Goal: Task Accomplishment & Management: Manage account settings

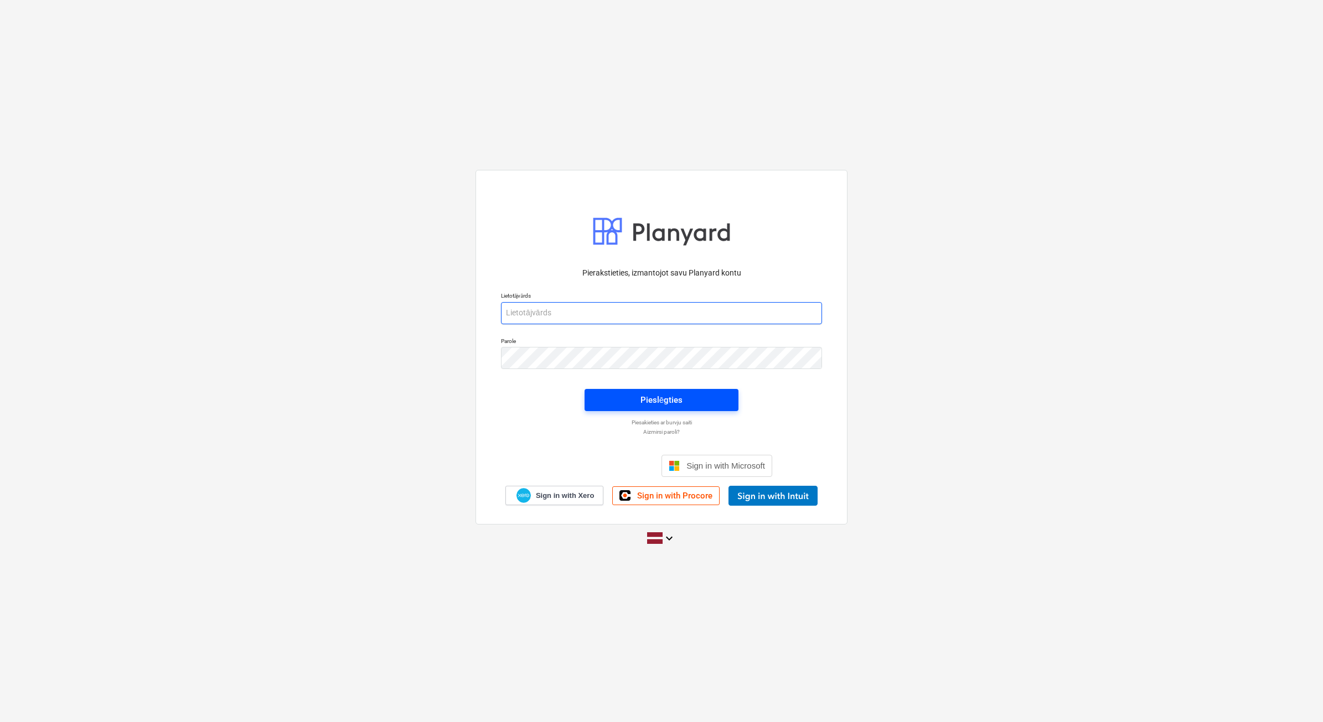
type input "beate.bardina@bonava.com"
click at [693, 397] on span "Pieslēgties" at bounding box center [661, 400] width 127 height 14
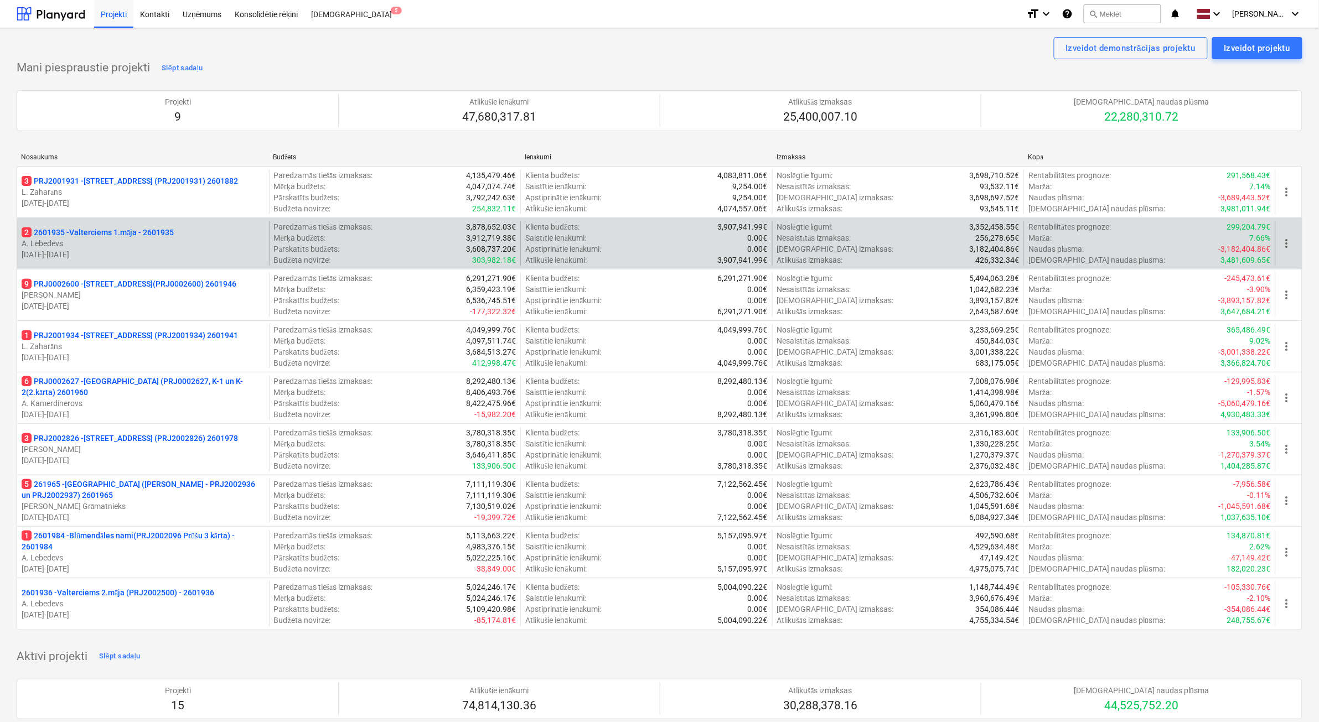
click at [203, 255] on p "19.09.2024 - 31.03.2026" at bounding box center [143, 254] width 243 height 11
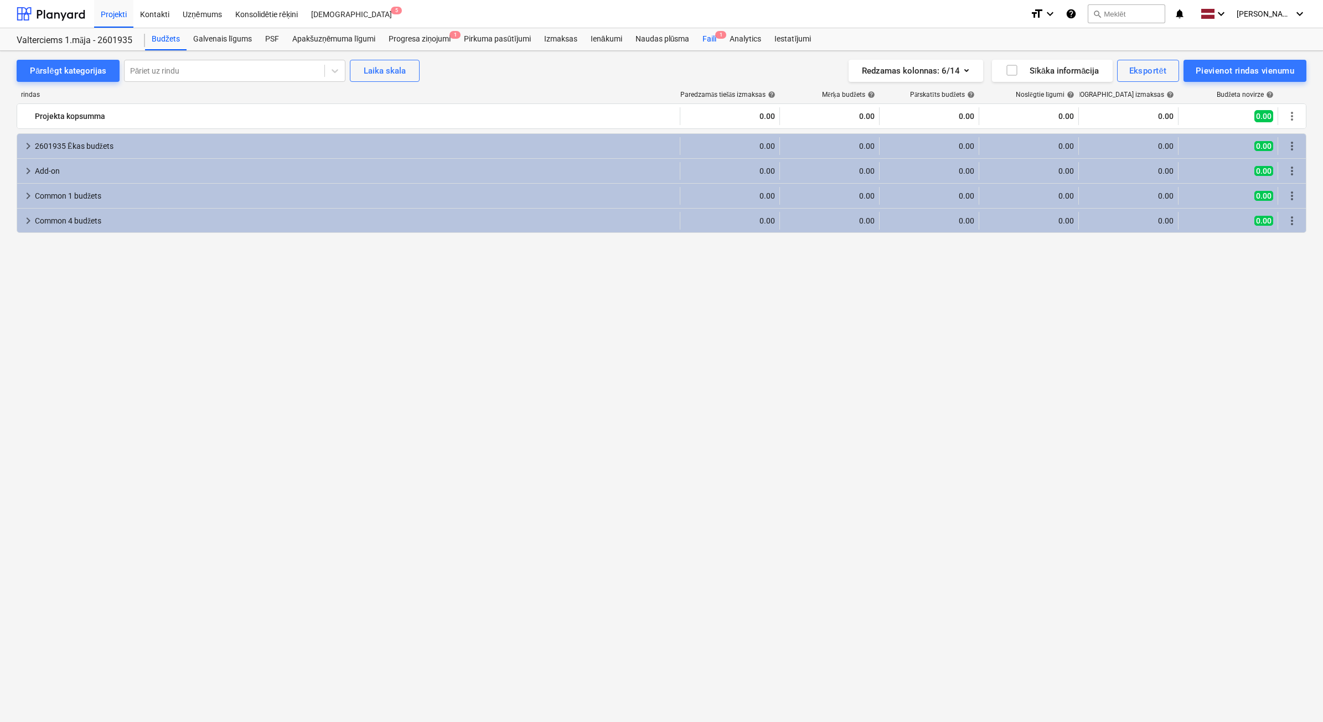
click at [710, 47] on div "Faili 1" at bounding box center [709, 39] width 27 height 22
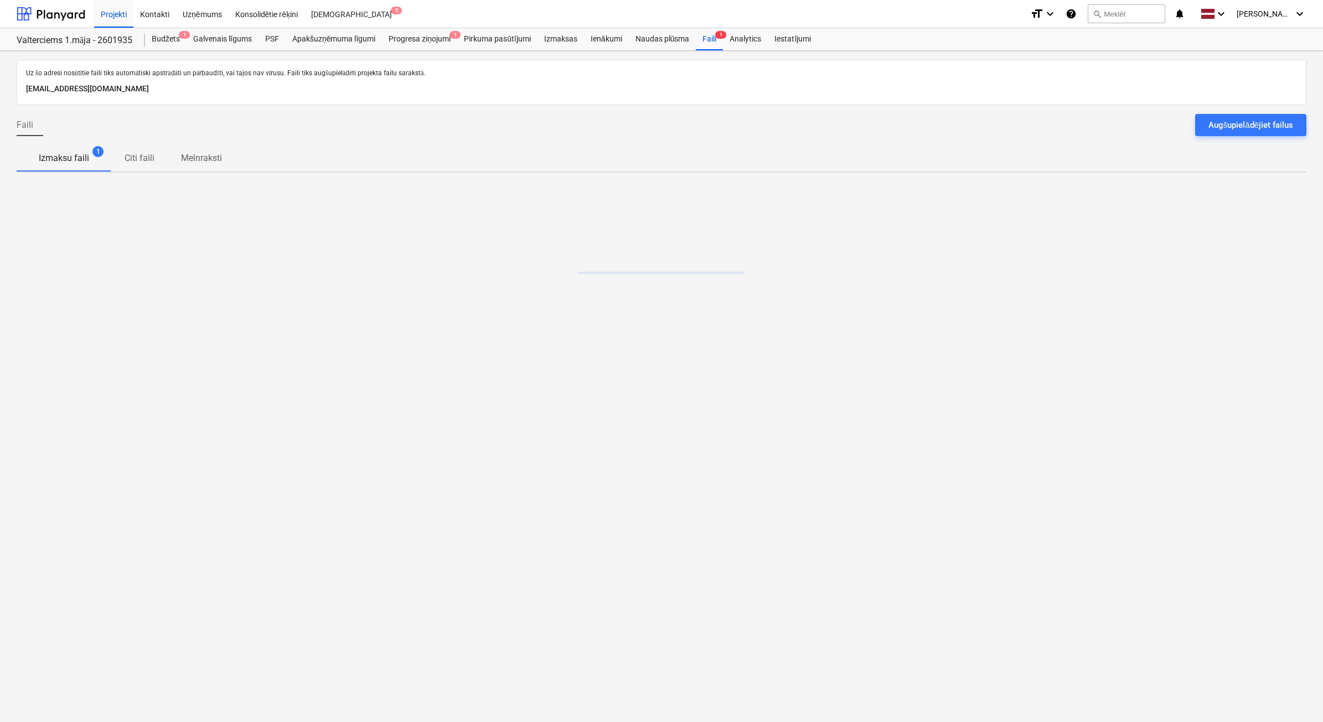
click at [1228, 125] on div "Augšupielādējiet failus" at bounding box center [1251, 125] width 85 height 14
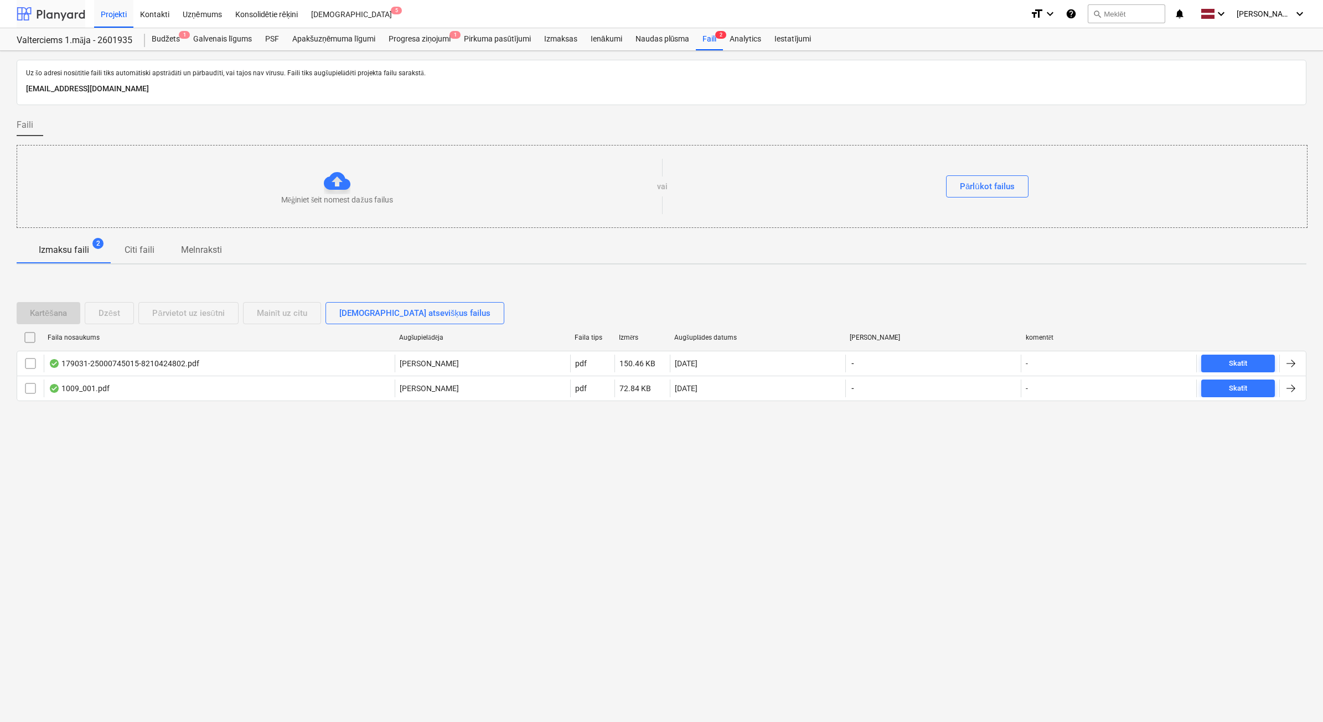
click at [75, 18] on div at bounding box center [51, 14] width 69 height 28
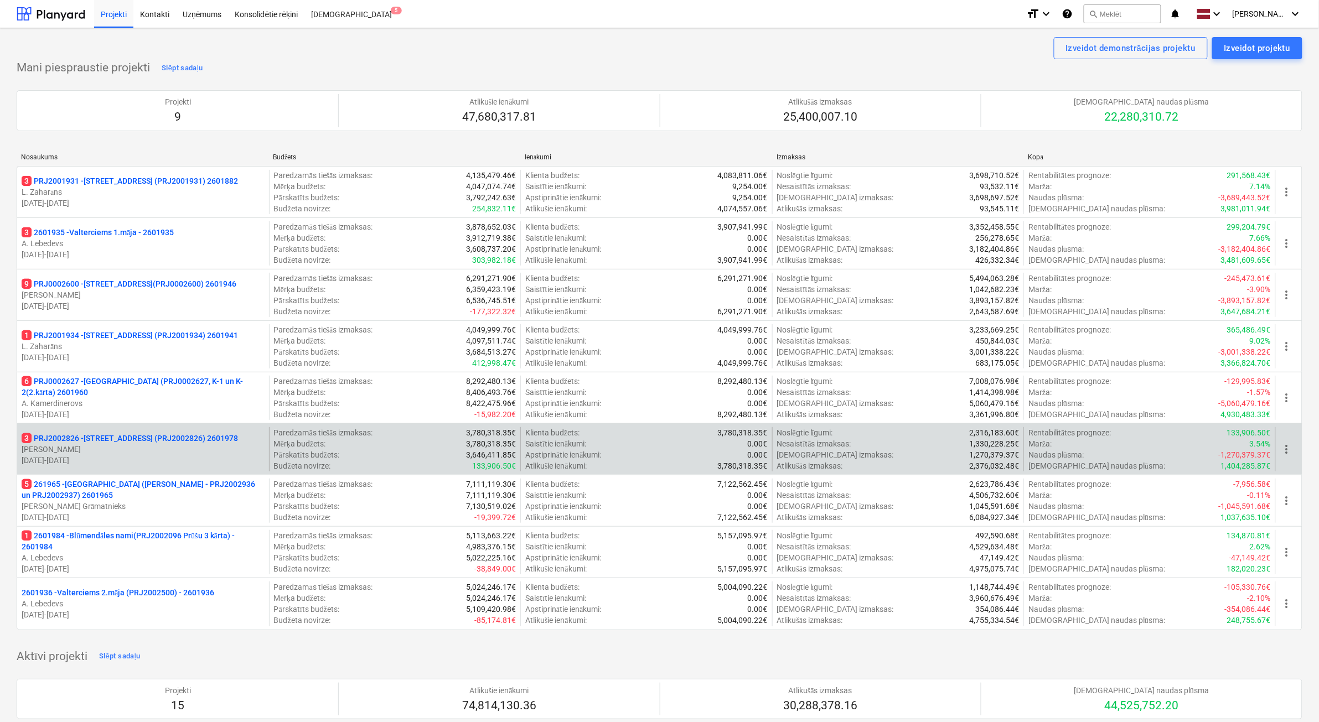
click at [184, 443] on p "3 PRJ2002826 - Stendes iela 8, E2 (PRJ2002826) 2601978" at bounding box center [130, 438] width 216 height 11
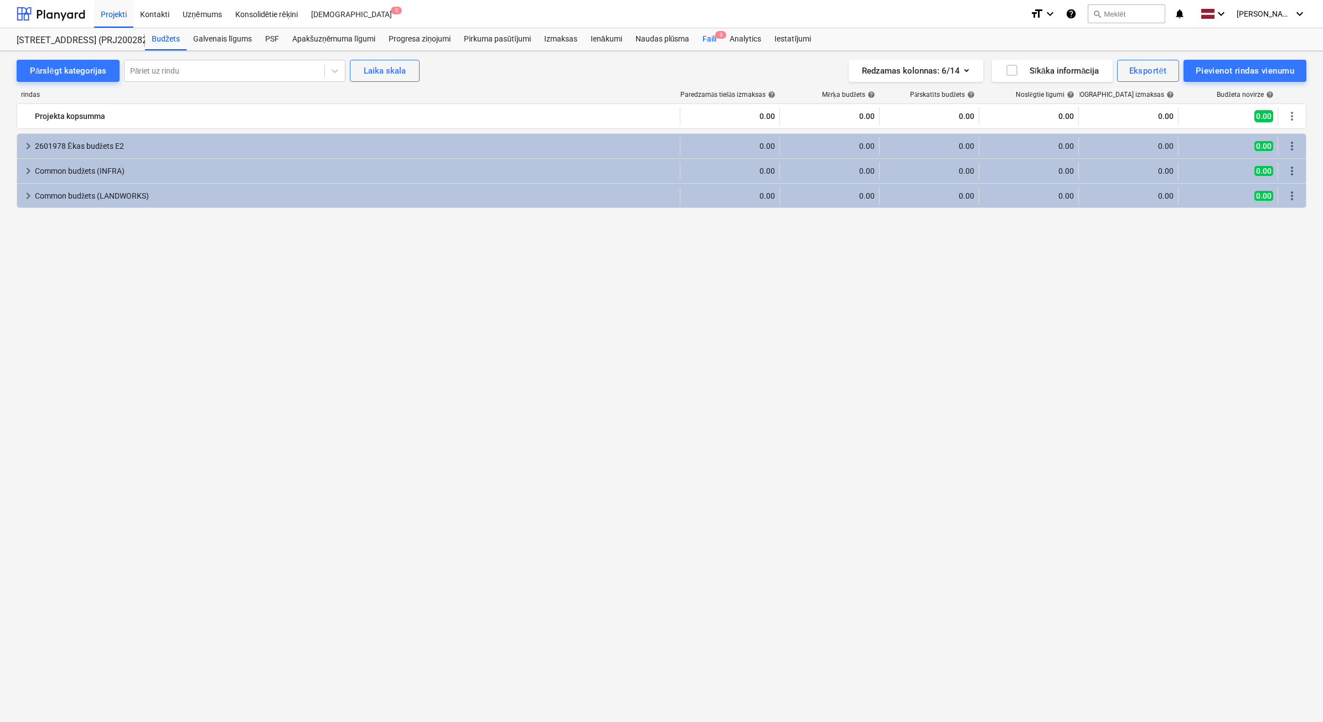
click at [710, 42] on div "Faili 3" at bounding box center [709, 39] width 27 height 22
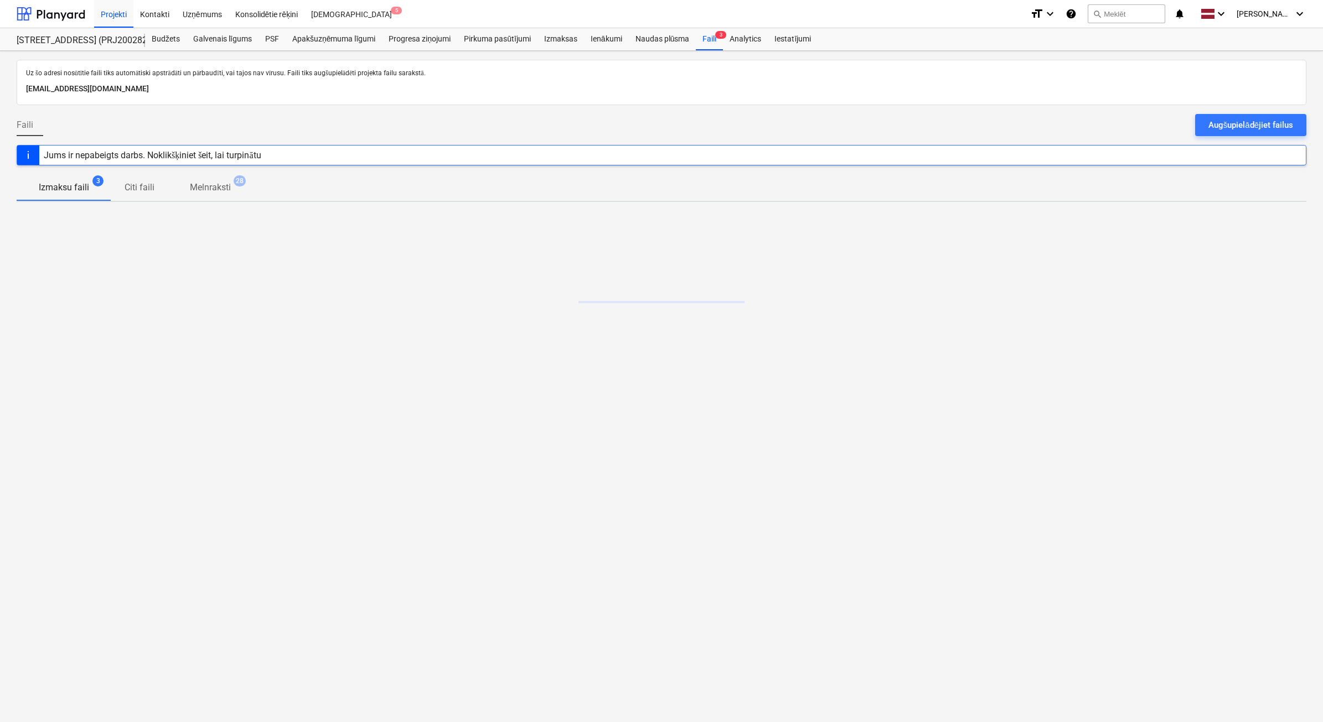
click at [1226, 117] on button "Augšupielādējiet failus" at bounding box center [1250, 125] width 111 height 22
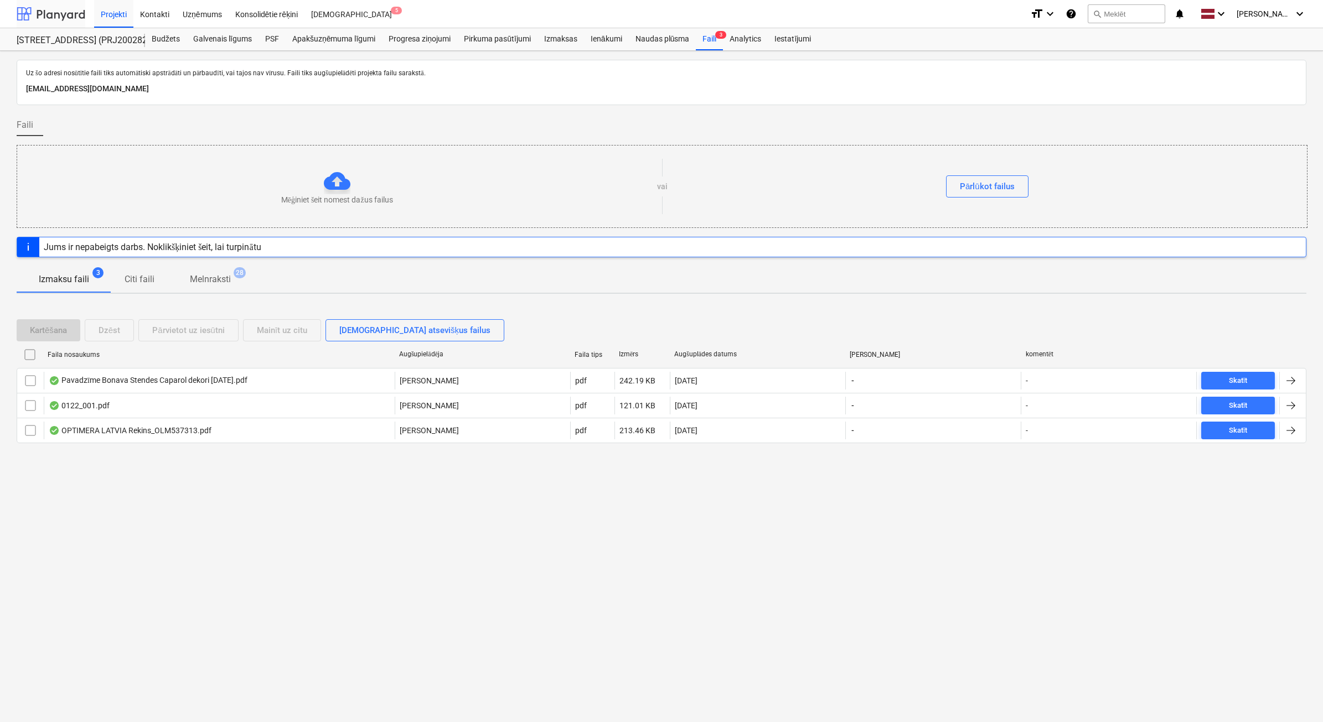
click at [62, 14] on div at bounding box center [51, 14] width 69 height 28
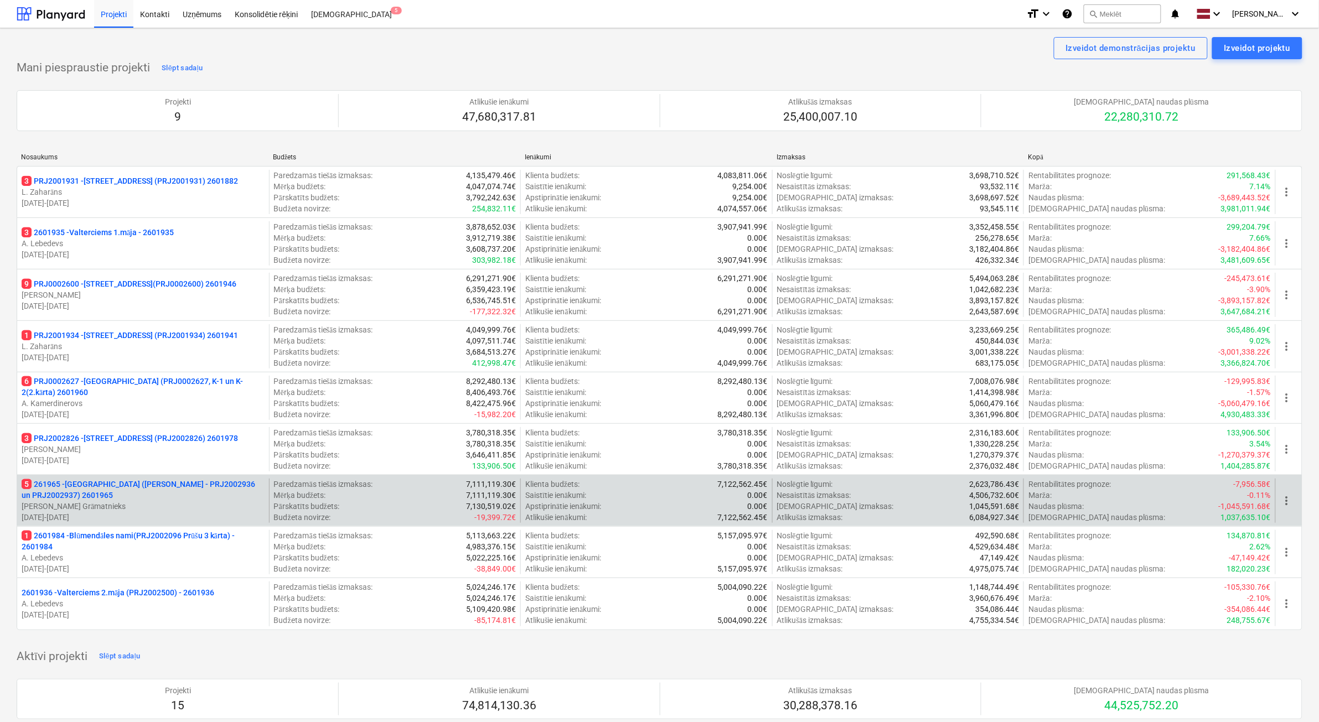
click at [208, 499] on p "5 261965 - Nīcgales iela (abas ēkas - PRJ2002936 un PRJ2002937) 2601965" at bounding box center [143, 490] width 243 height 22
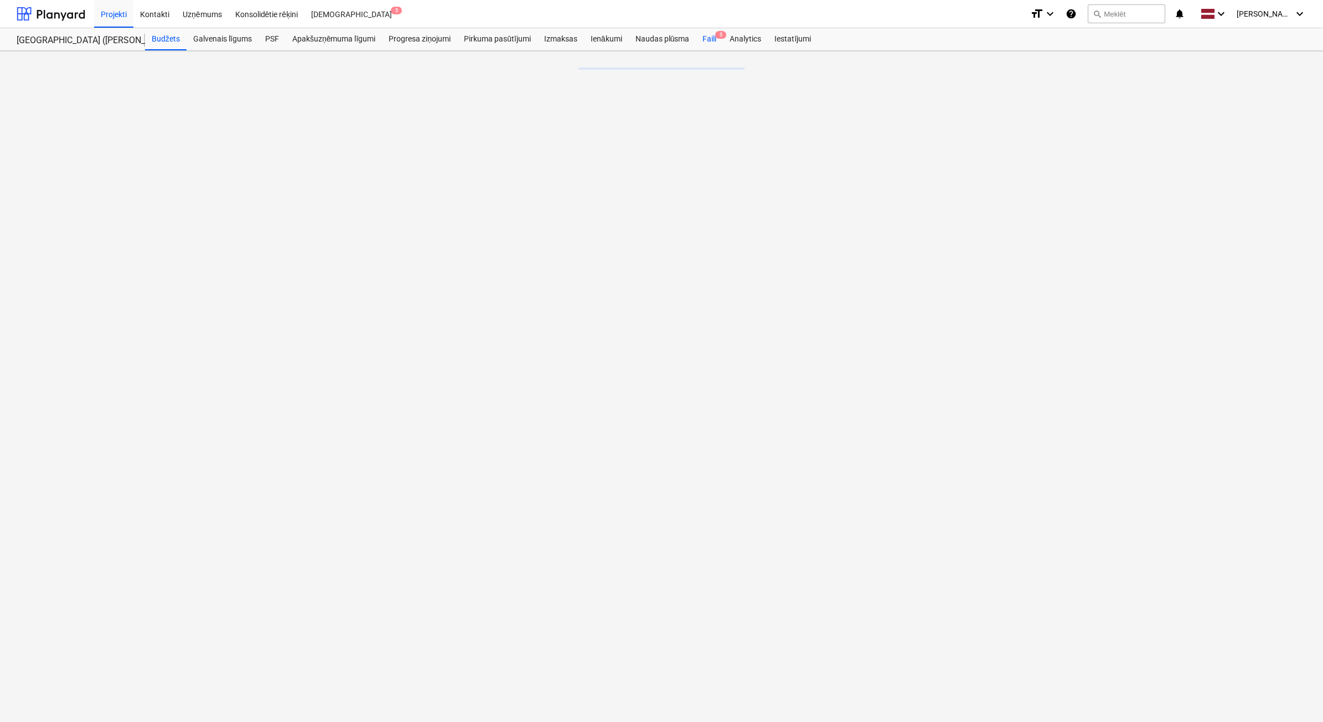
click at [710, 38] on div "Faili 5" at bounding box center [709, 39] width 27 height 22
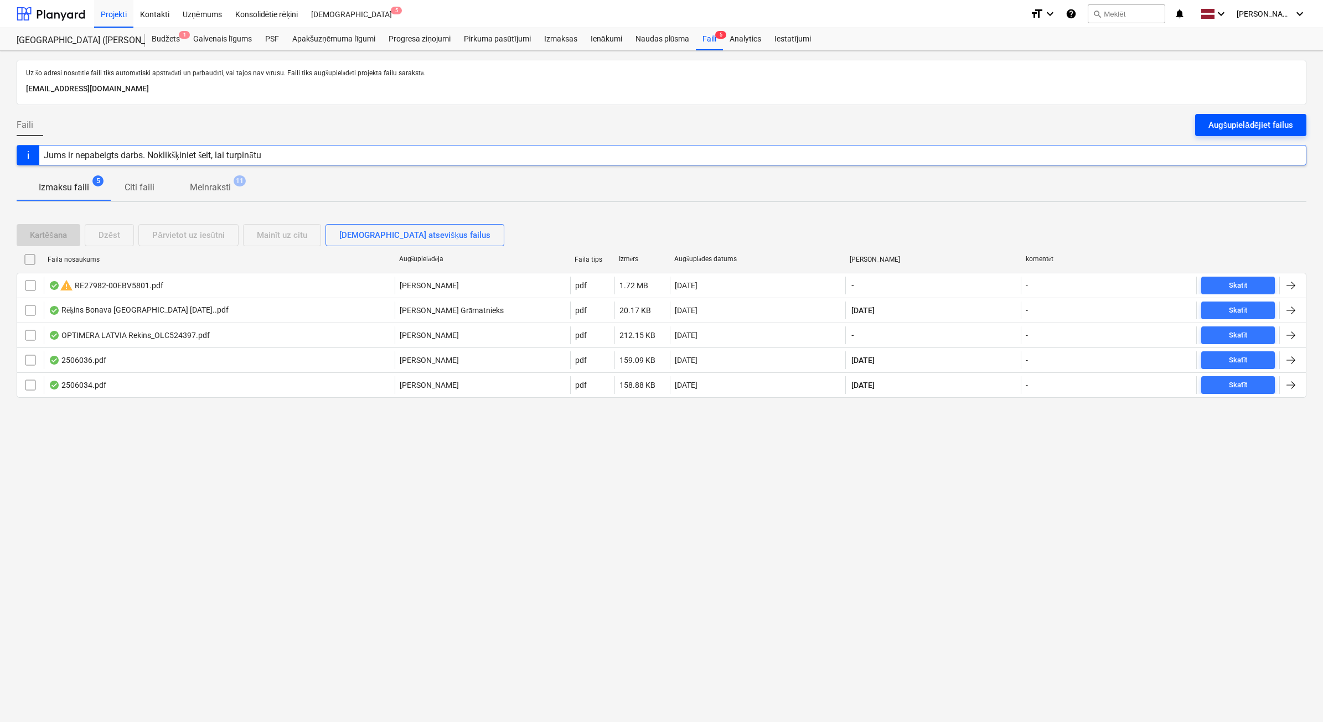
click at [1233, 119] on div "Augšupielādējiet failus" at bounding box center [1251, 125] width 85 height 14
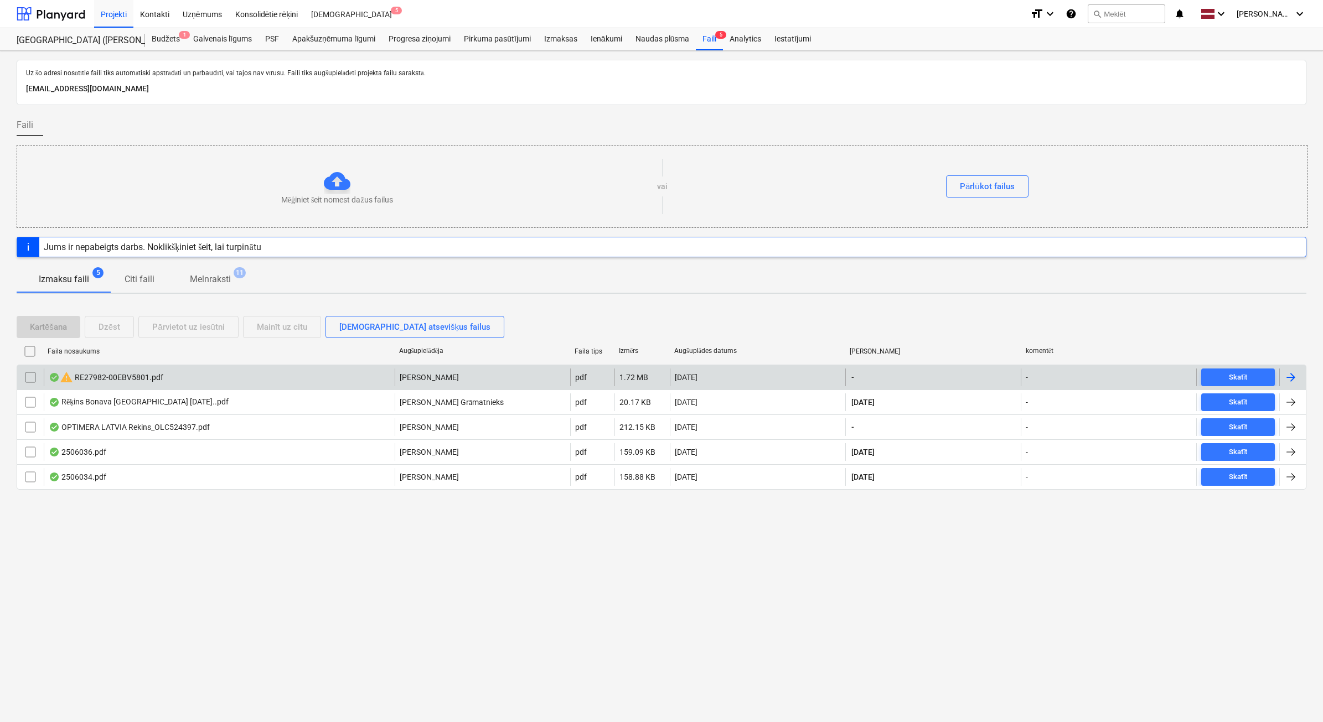
click at [337, 381] on div "warning RE27982-00EBV5801.pdf" at bounding box center [219, 378] width 351 height 18
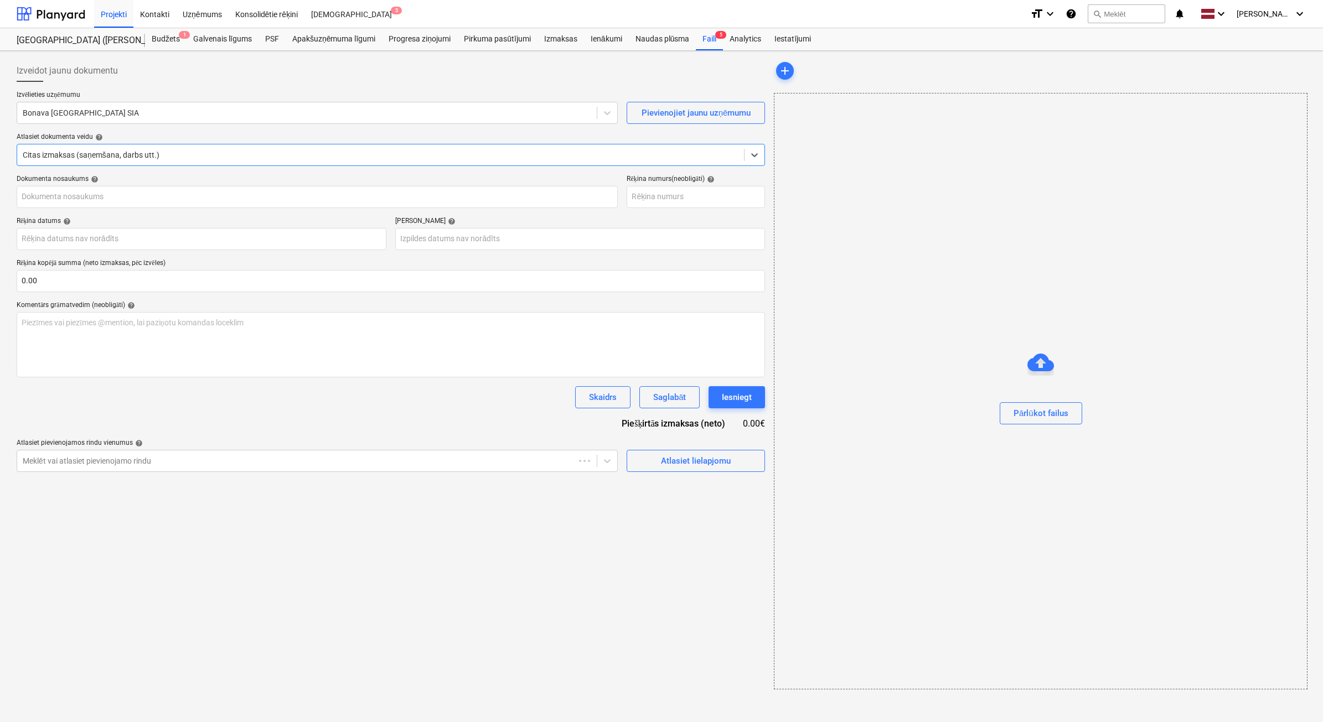
type input "E27982-00"
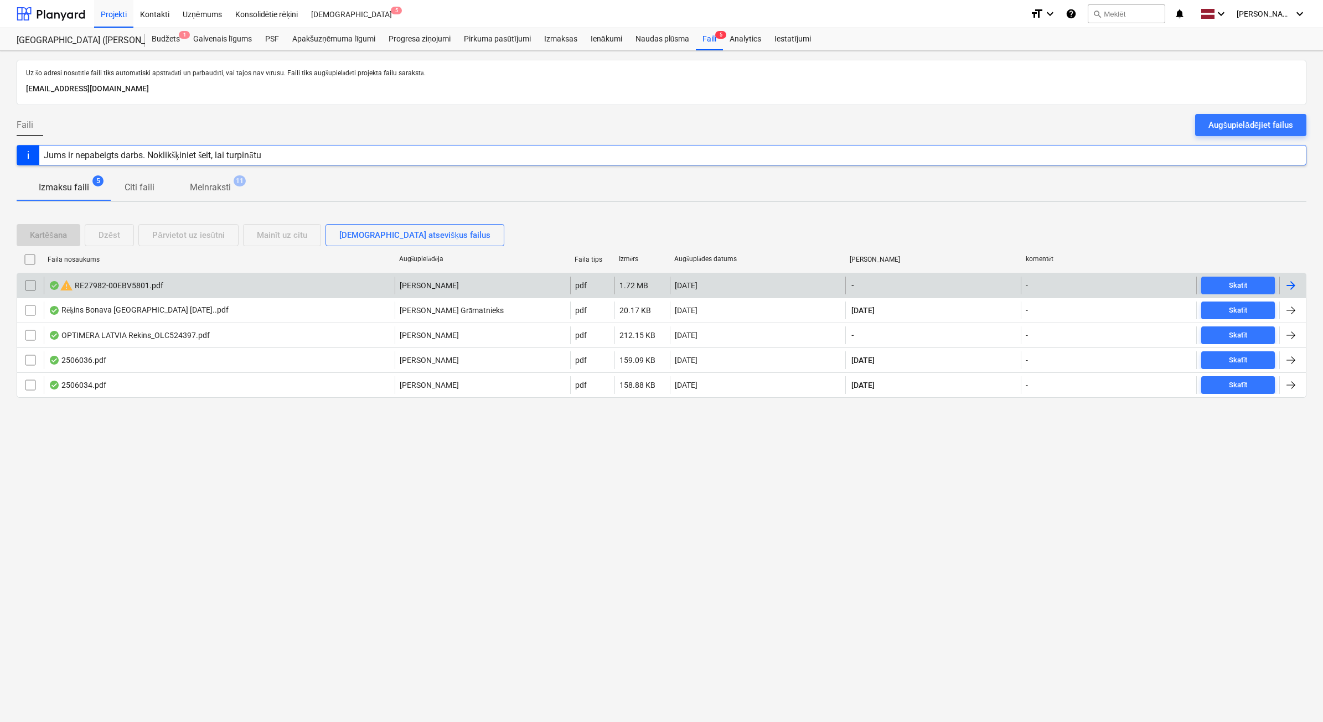
click at [132, 274] on div "warning RE27982-00EBV5801.pdf B. Bārdiņa pdf 1.72 MB 09.09.2025 - - Skatīt" at bounding box center [662, 285] width 1290 height 25
click at [128, 283] on div "warning RE27982-00EBV5801.pdf" at bounding box center [106, 285] width 115 height 13
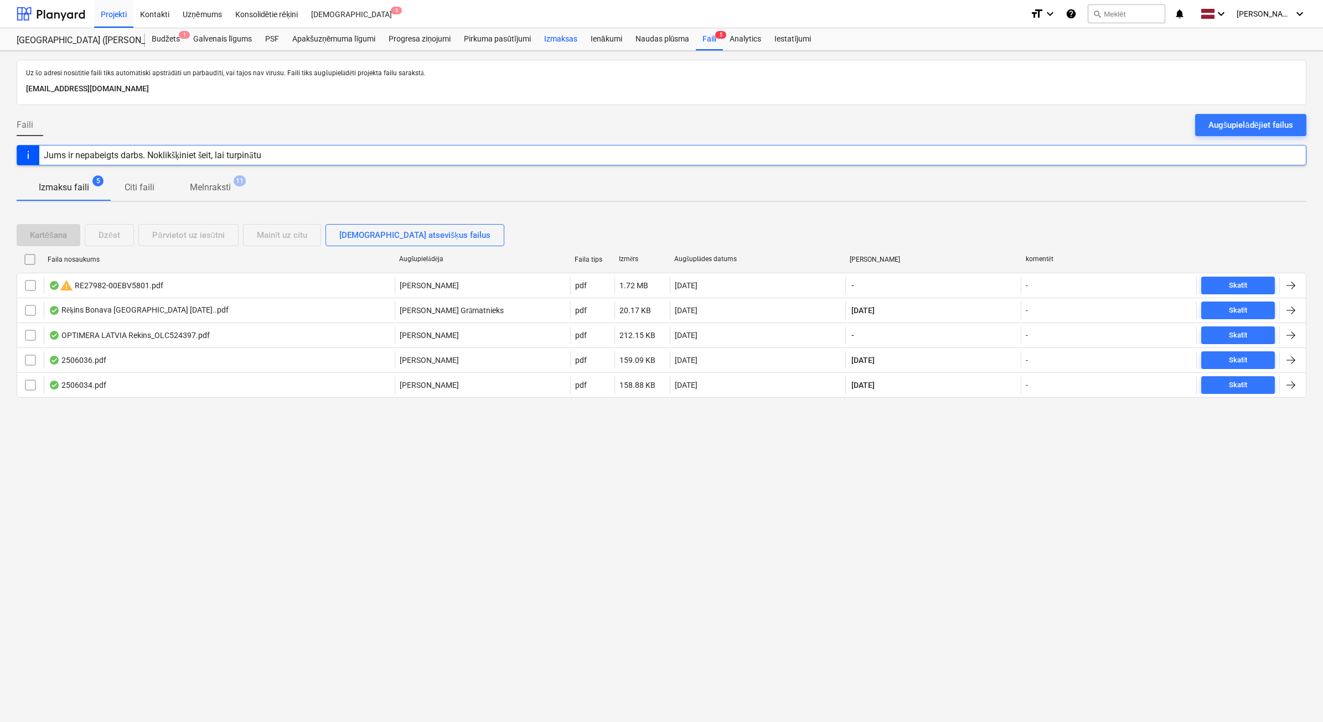
click at [574, 42] on div "Izmaksas" at bounding box center [561, 39] width 47 height 22
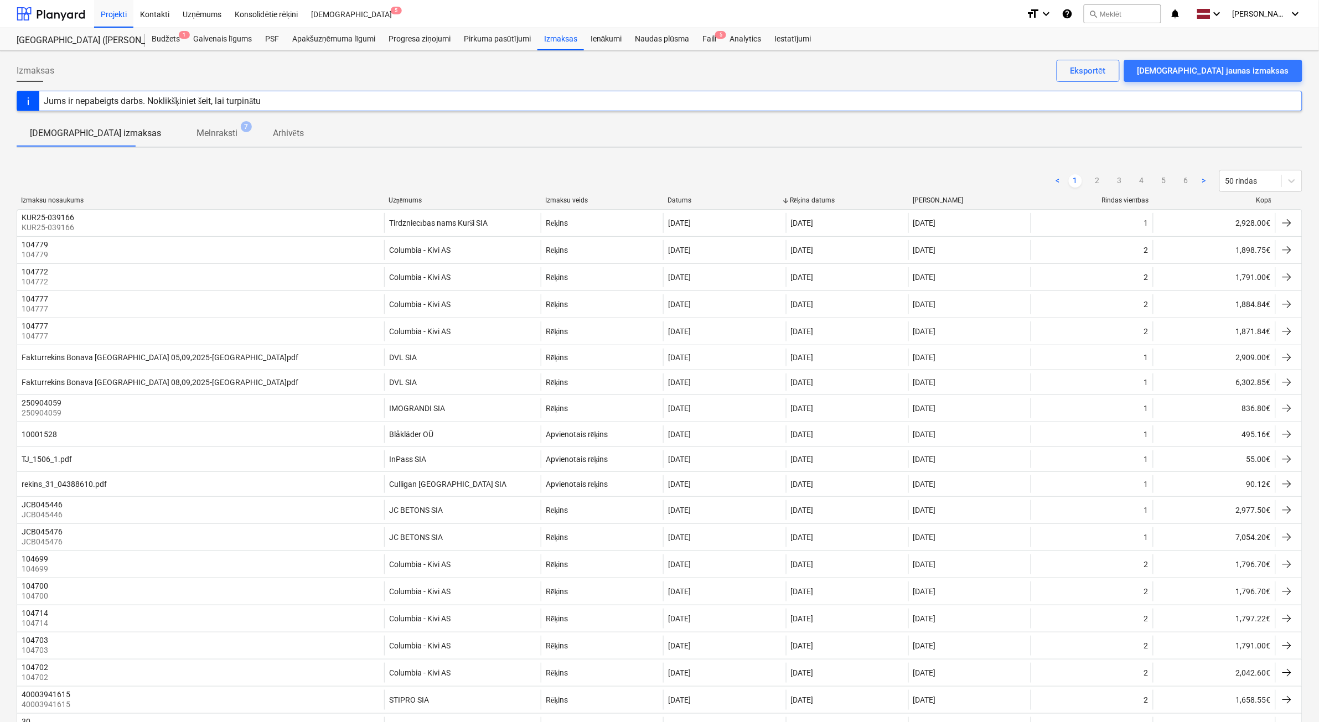
click at [1272, 202] on div at bounding box center [1276, 201] width 20 height 8
click at [1258, 200] on div "Kopā" at bounding box center [1214, 201] width 113 height 8
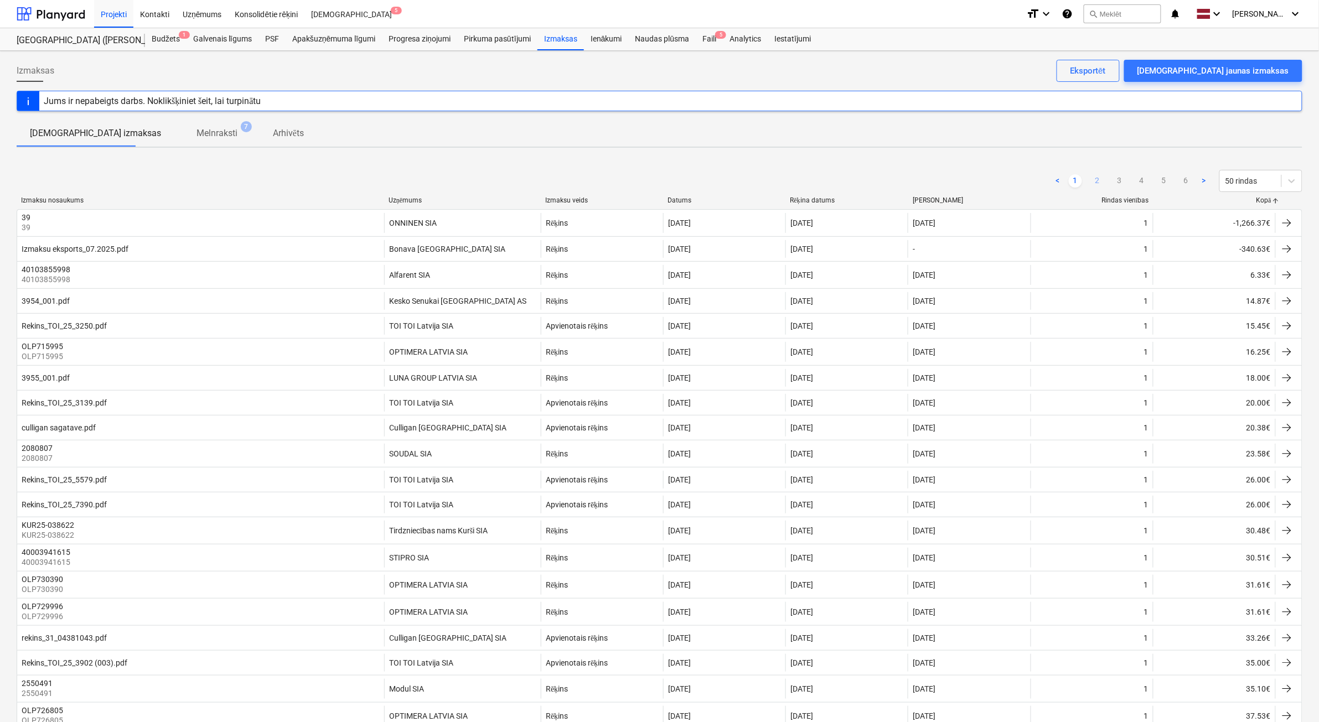
click at [1097, 186] on link "2" at bounding box center [1097, 180] width 13 height 13
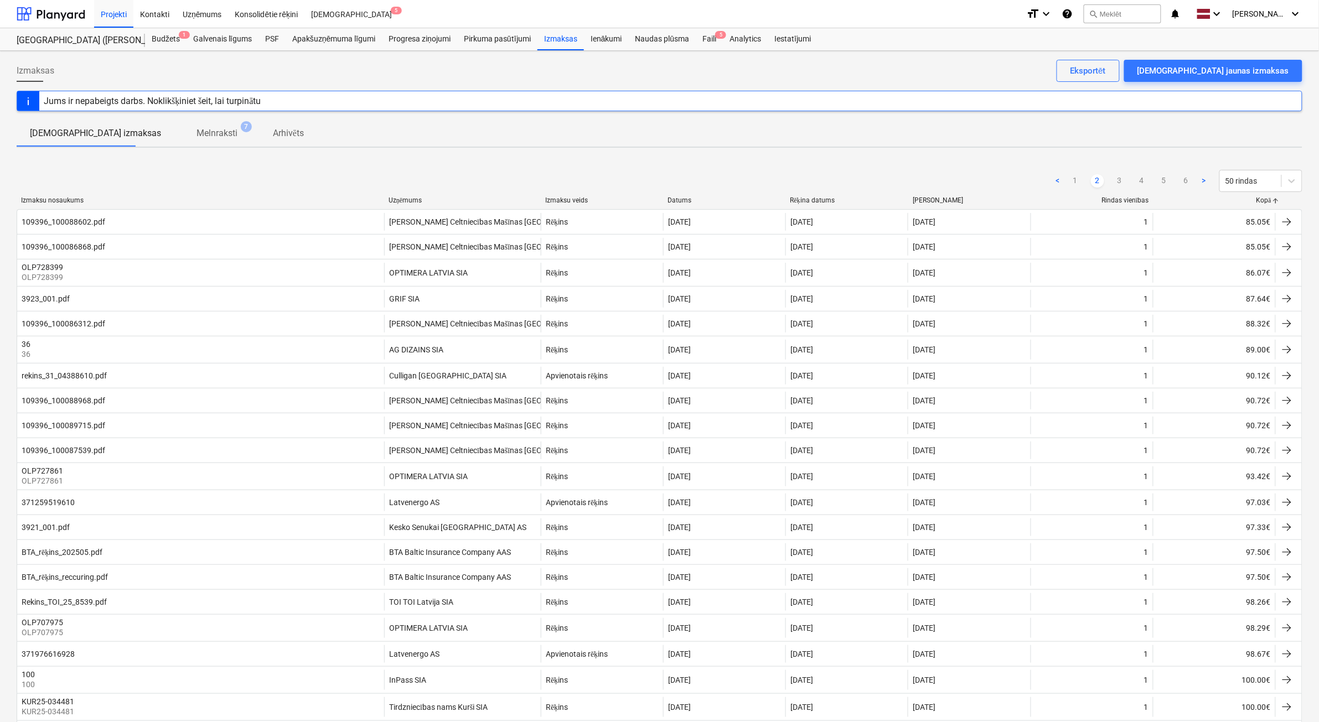
click at [1108, 181] on ul "< 1 2 3 4 5 6 >" at bounding box center [1130, 180] width 159 height 13
click at [1118, 181] on link "3" at bounding box center [1119, 180] width 13 height 13
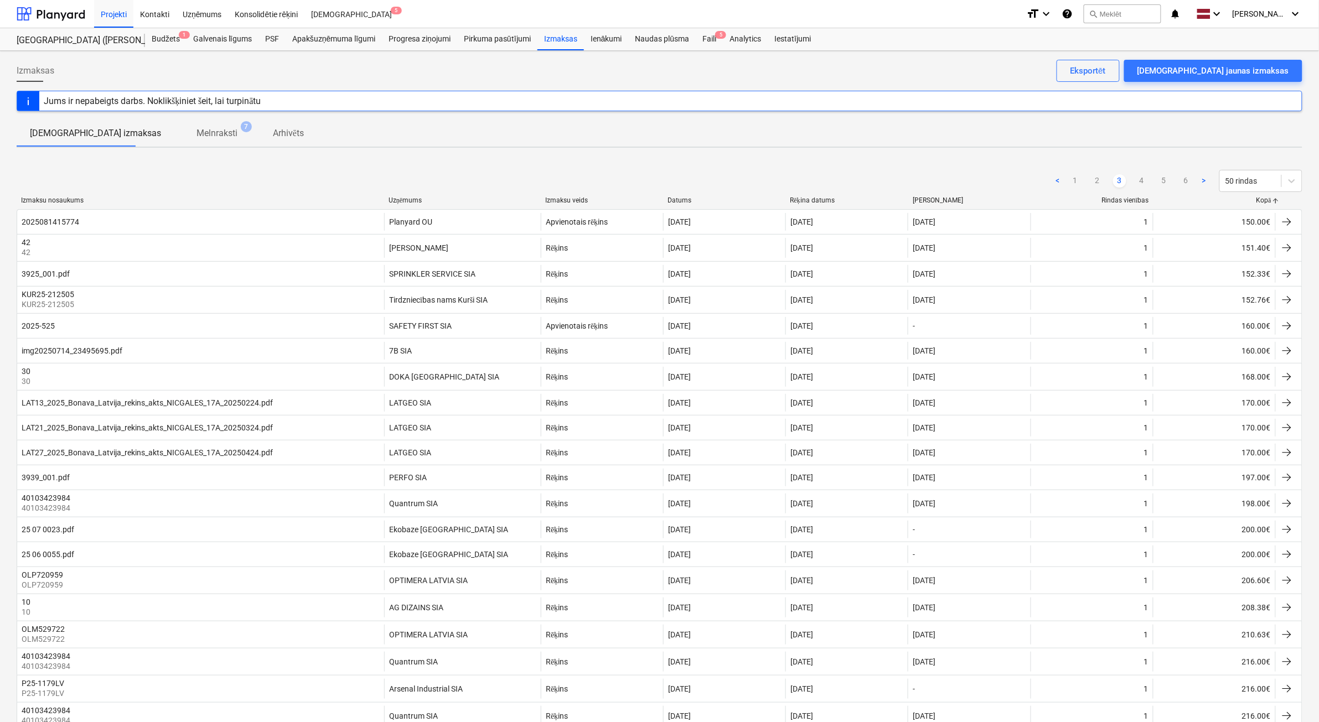
click at [197, 136] on p "Melnraksti" at bounding box center [217, 133] width 41 height 13
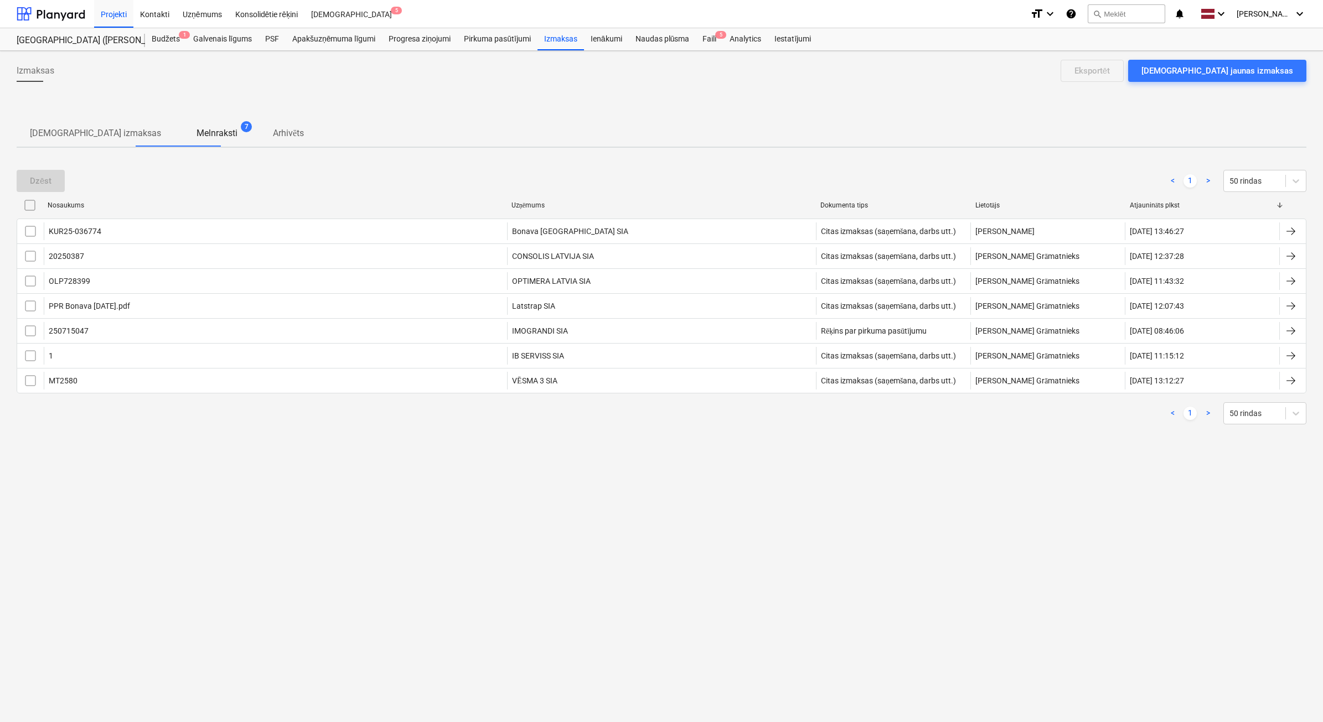
click at [50, 127] on p "[DEMOGRAPHIC_DATA] izmaksas" at bounding box center [95, 133] width 131 height 13
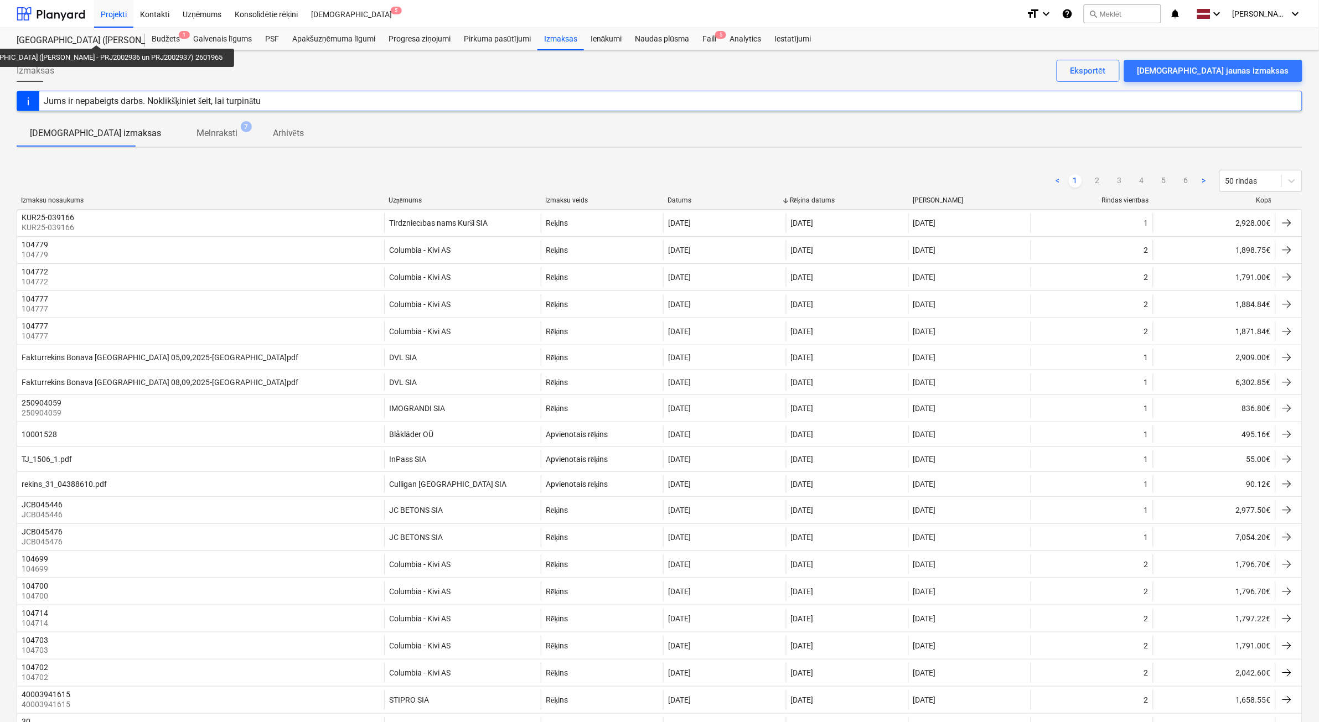
click at [75, 35] on div "[GEOGRAPHIC_DATA] (abas ēkas - PRJ2002936 un PRJ2002937) 2601965" at bounding box center [74, 41] width 115 height 12
click at [67, 7] on div at bounding box center [51, 14] width 69 height 28
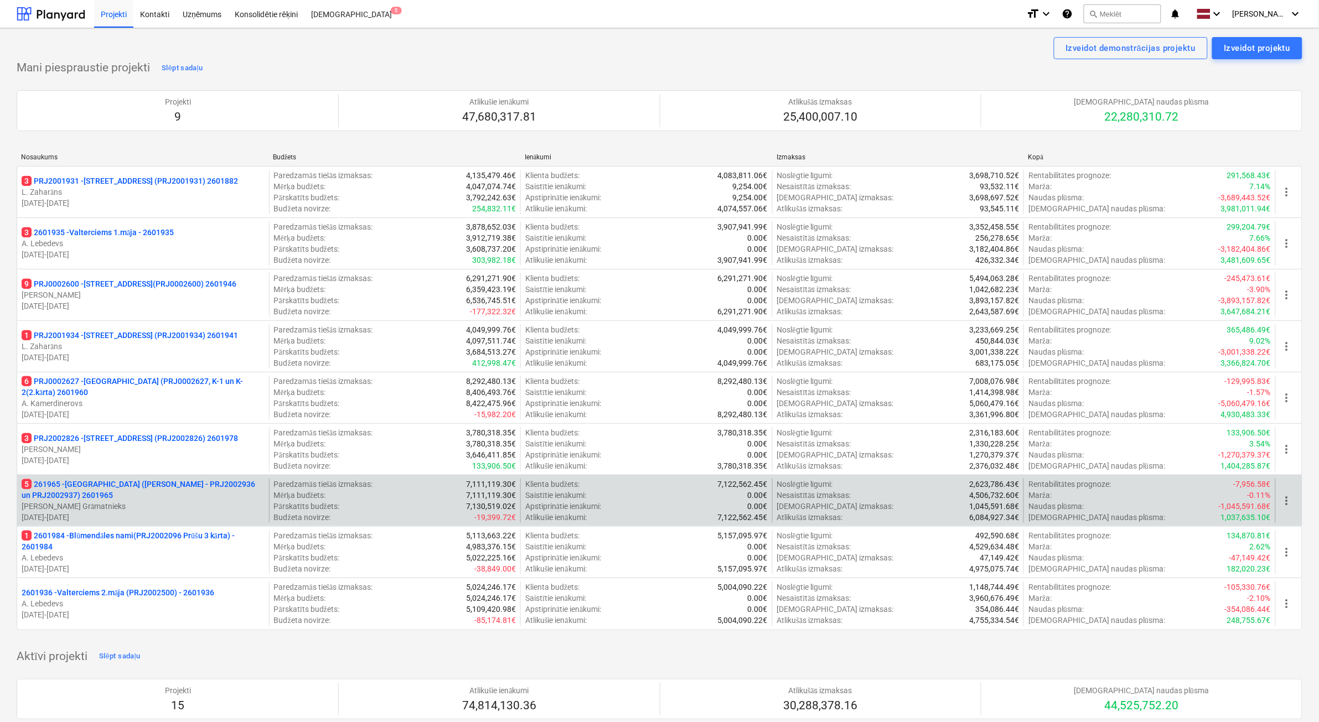
click at [200, 503] on p "[PERSON_NAME]" at bounding box center [143, 506] width 243 height 11
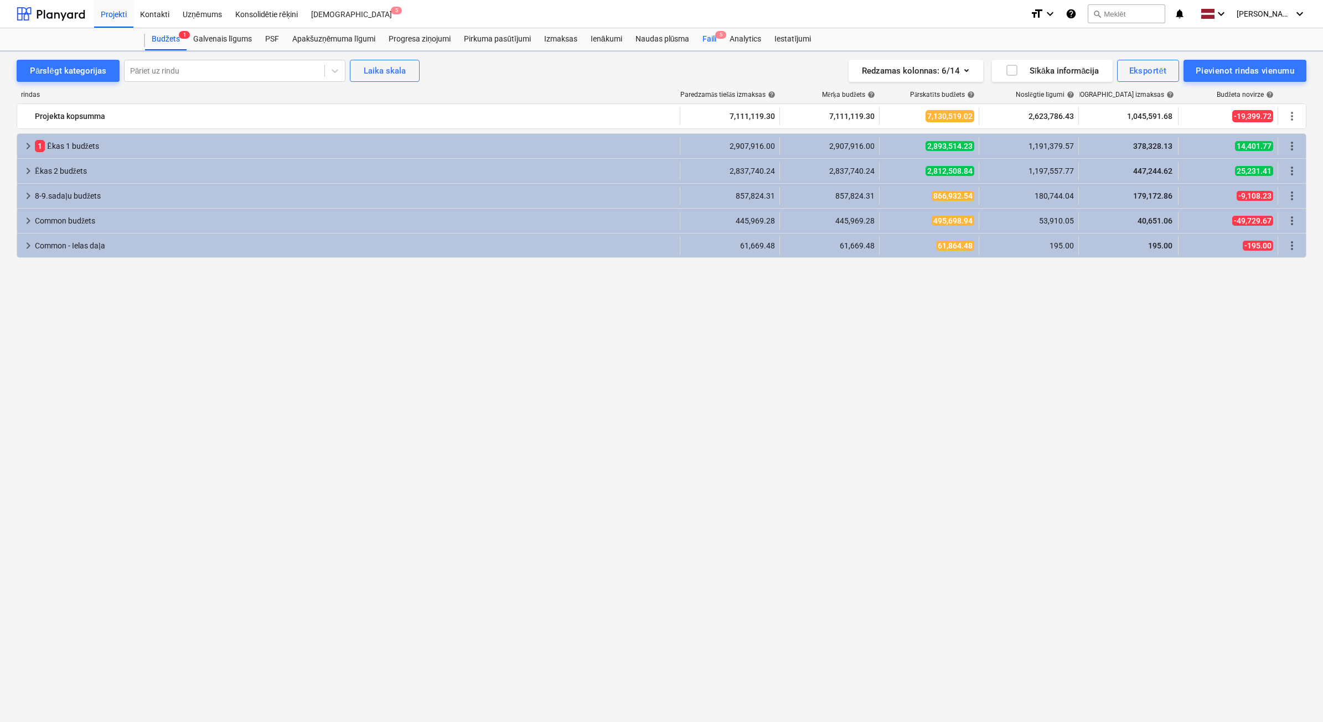
click at [712, 40] on div "Faili 5" at bounding box center [709, 39] width 27 height 22
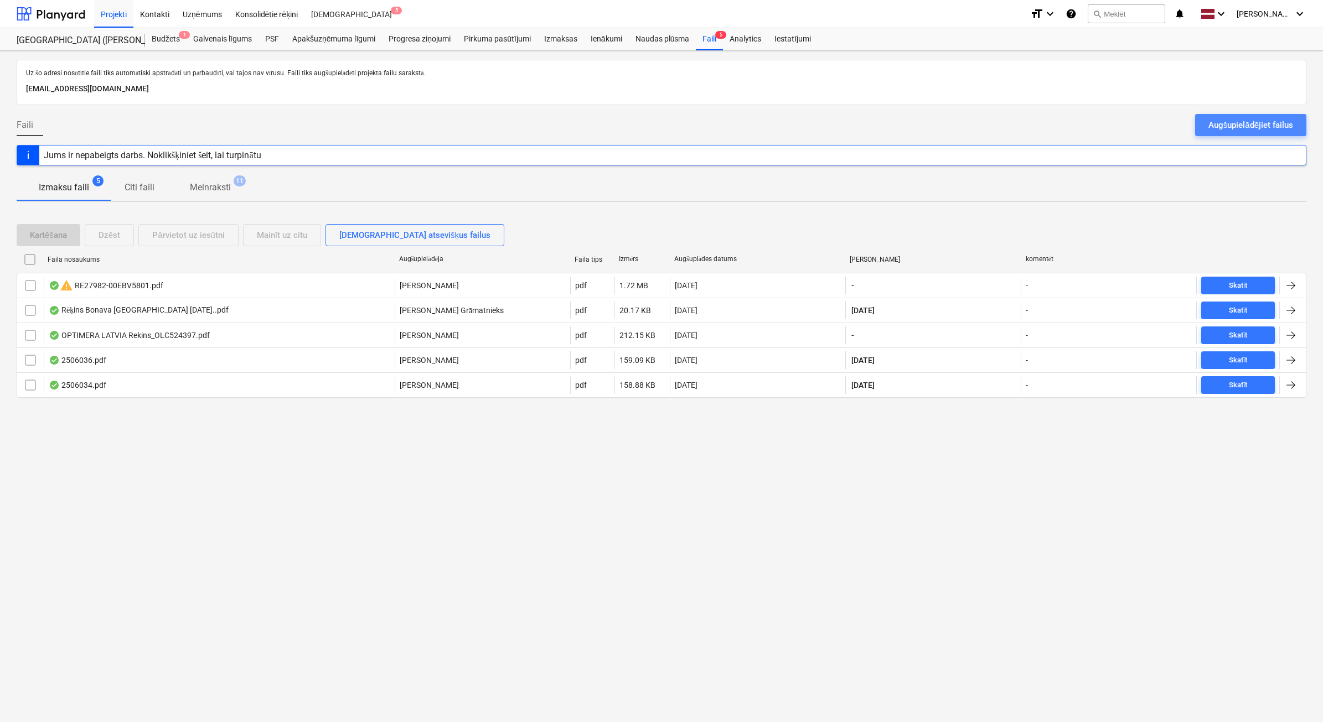
click at [1212, 123] on div "Augšupielādējiet failus" at bounding box center [1251, 125] width 85 height 14
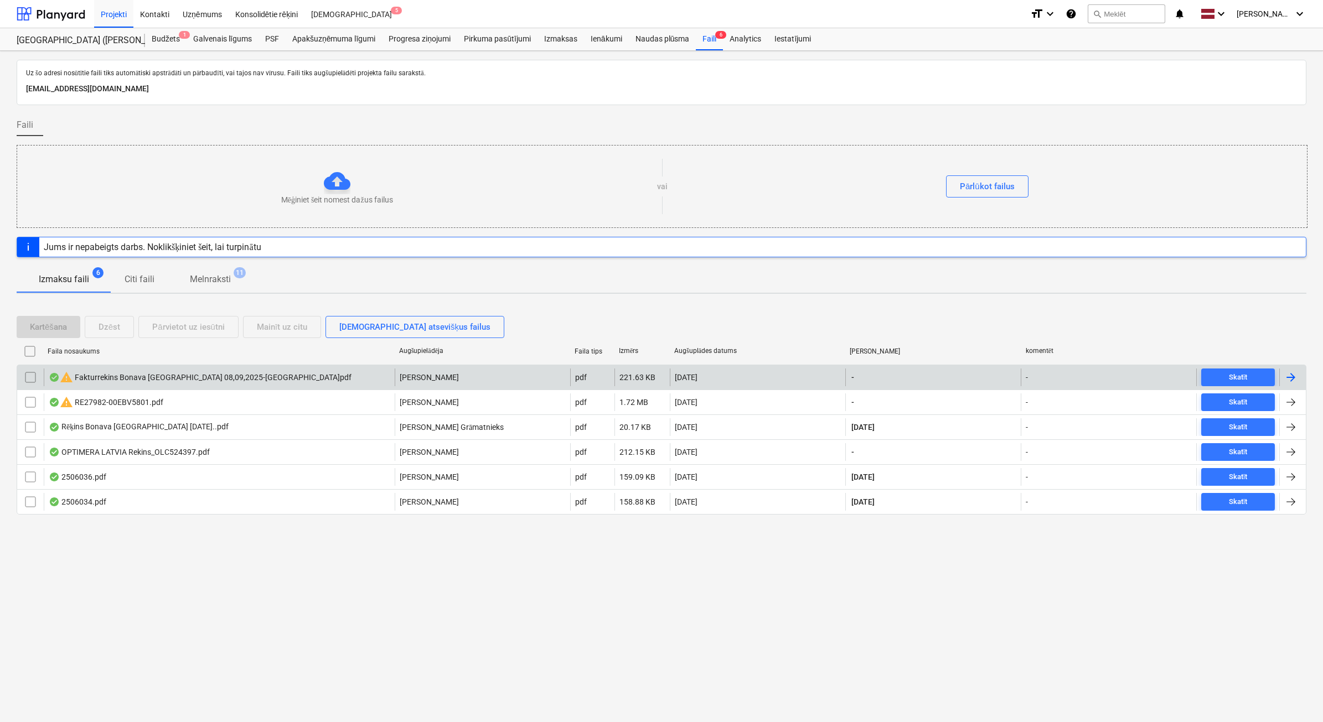
click at [28, 376] on input "checkbox" at bounding box center [31, 378] width 18 height 18
click at [116, 329] on div "Dzēst" at bounding box center [110, 327] width 22 height 14
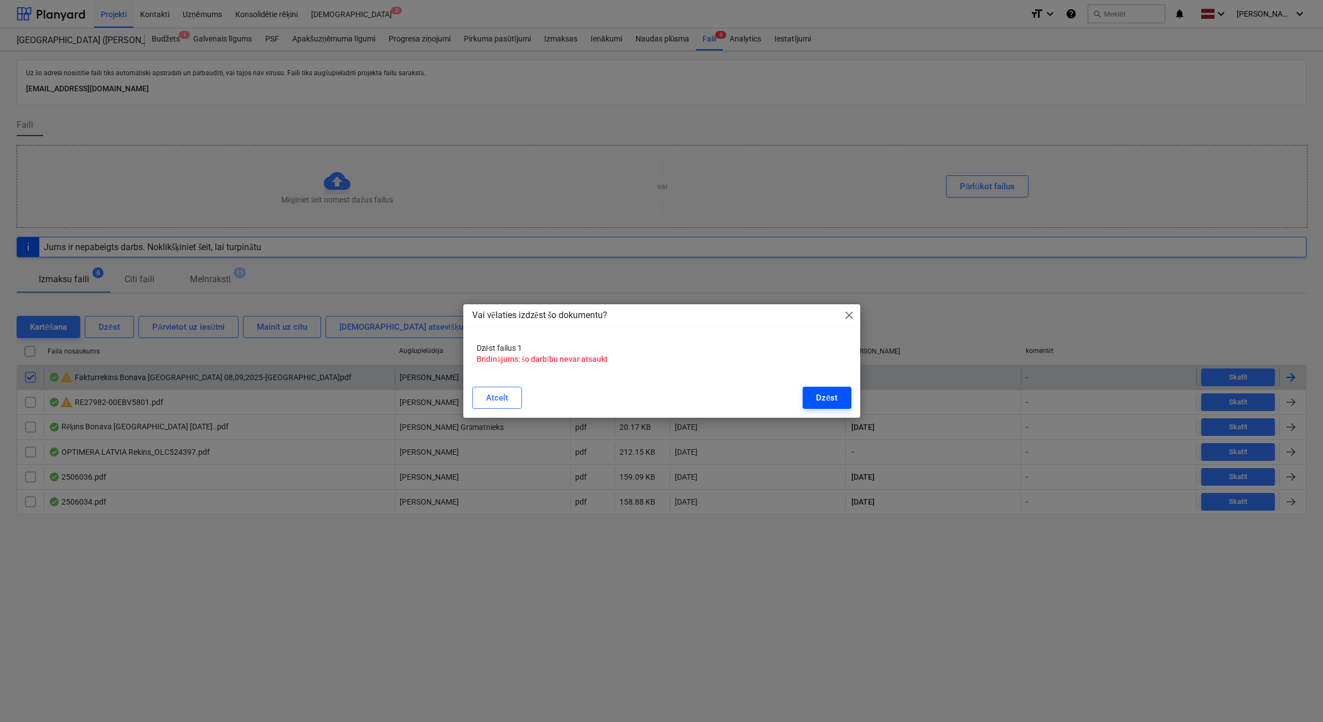
click at [827, 396] on div "Dzēst" at bounding box center [827, 398] width 22 height 14
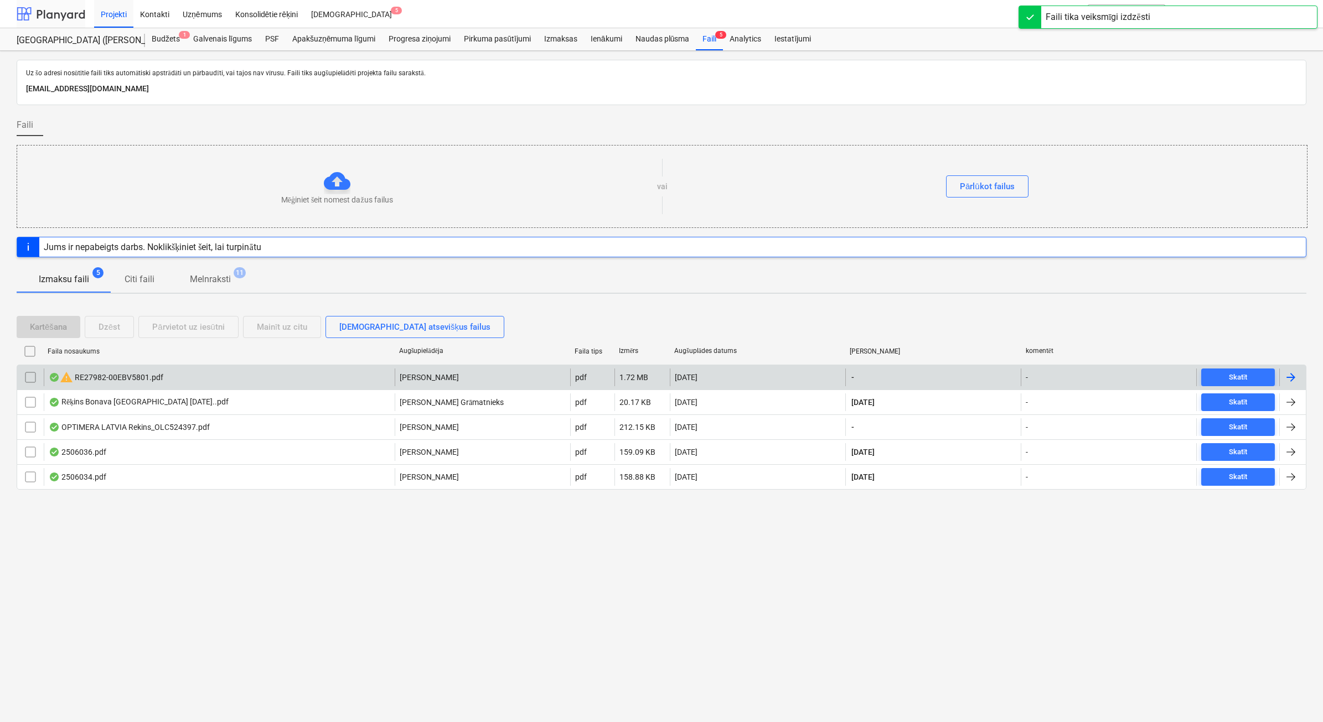
drag, startPoint x: 57, startPoint y: 6, endPoint x: 46, endPoint y: 23, distance: 20.4
click at [56, 6] on div at bounding box center [51, 14] width 69 height 28
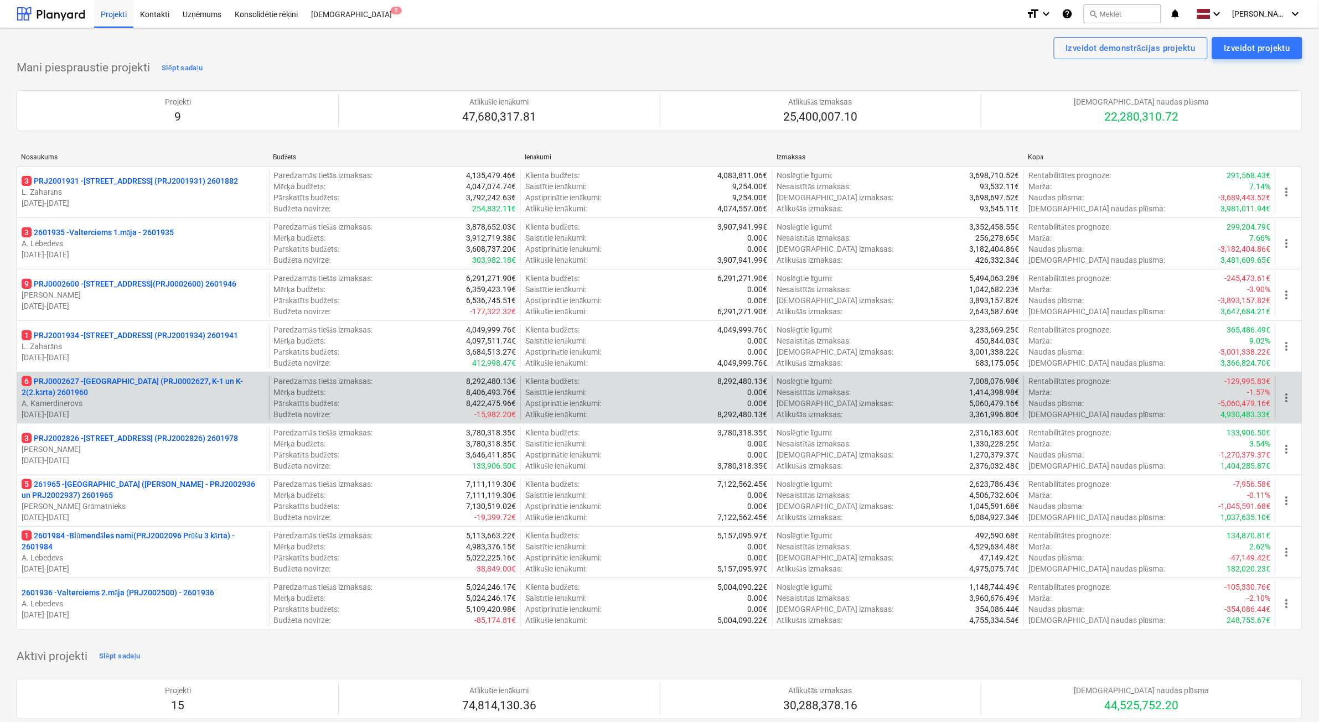
click at [178, 378] on p "6 PRJ0002627 - Tumes iela (PRJ0002627, K-1 un K-2(2.kārta) 2601960" at bounding box center [143, 387] width 243 height 22
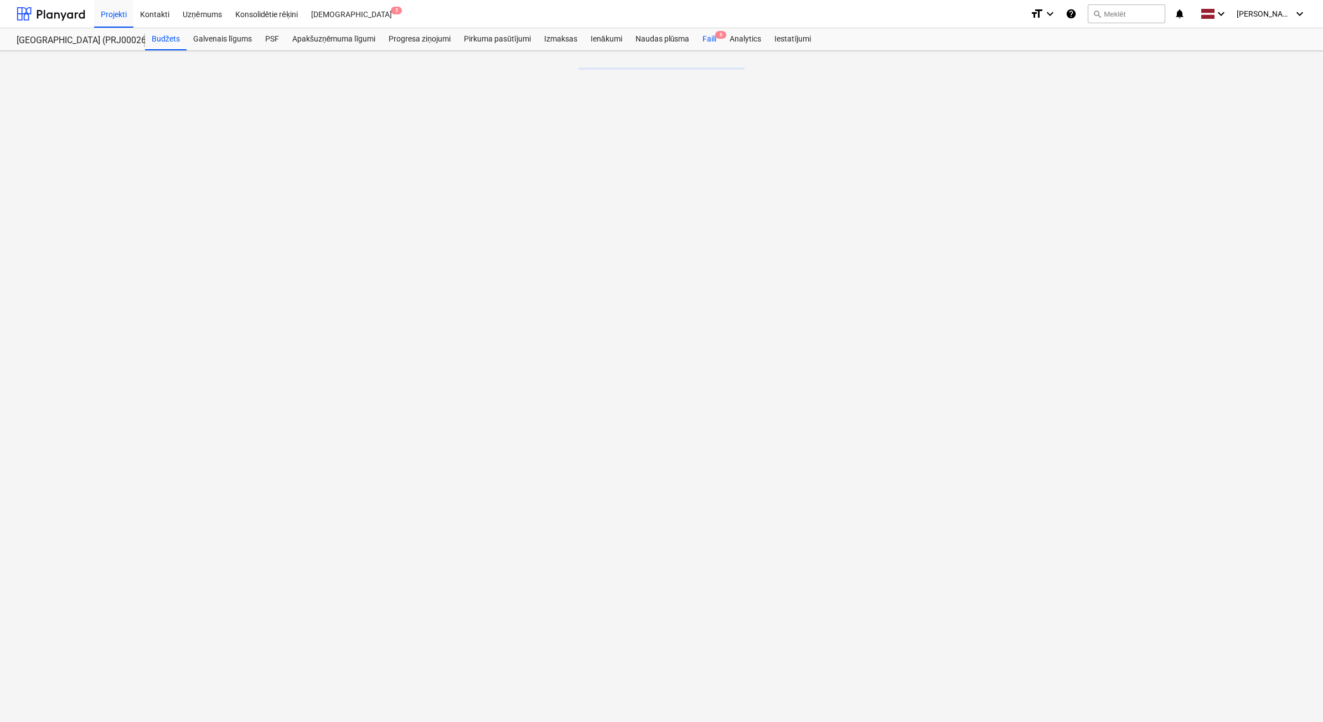
drag, startPoint x: 716, startPoint y: 39, endPoint x: 752, endPoint y: 39, distance: 36.0
click at [716, 40] on div "Faili 6" at bounding box center [709, 39] width 27 height 22
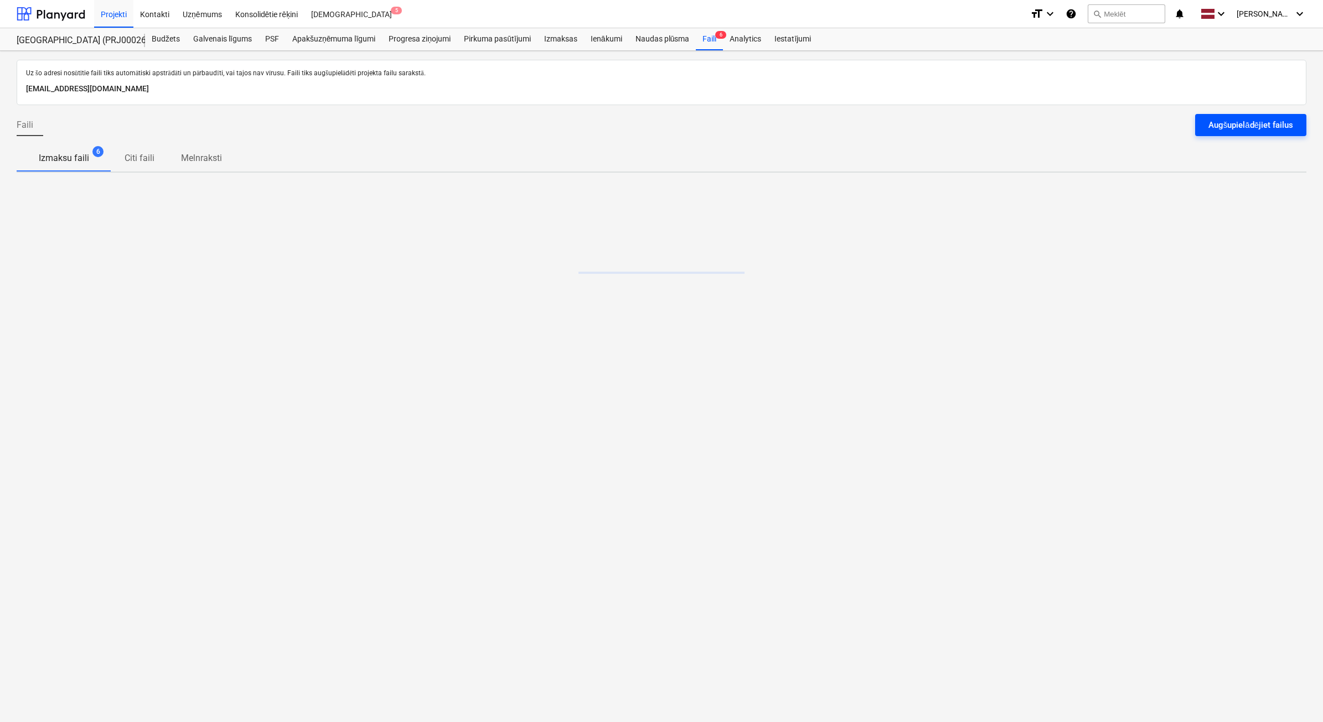
click at [1269, 136] on button "Augšupielādējiet failus" at bounding box center [1250, 125] width 111 height 22
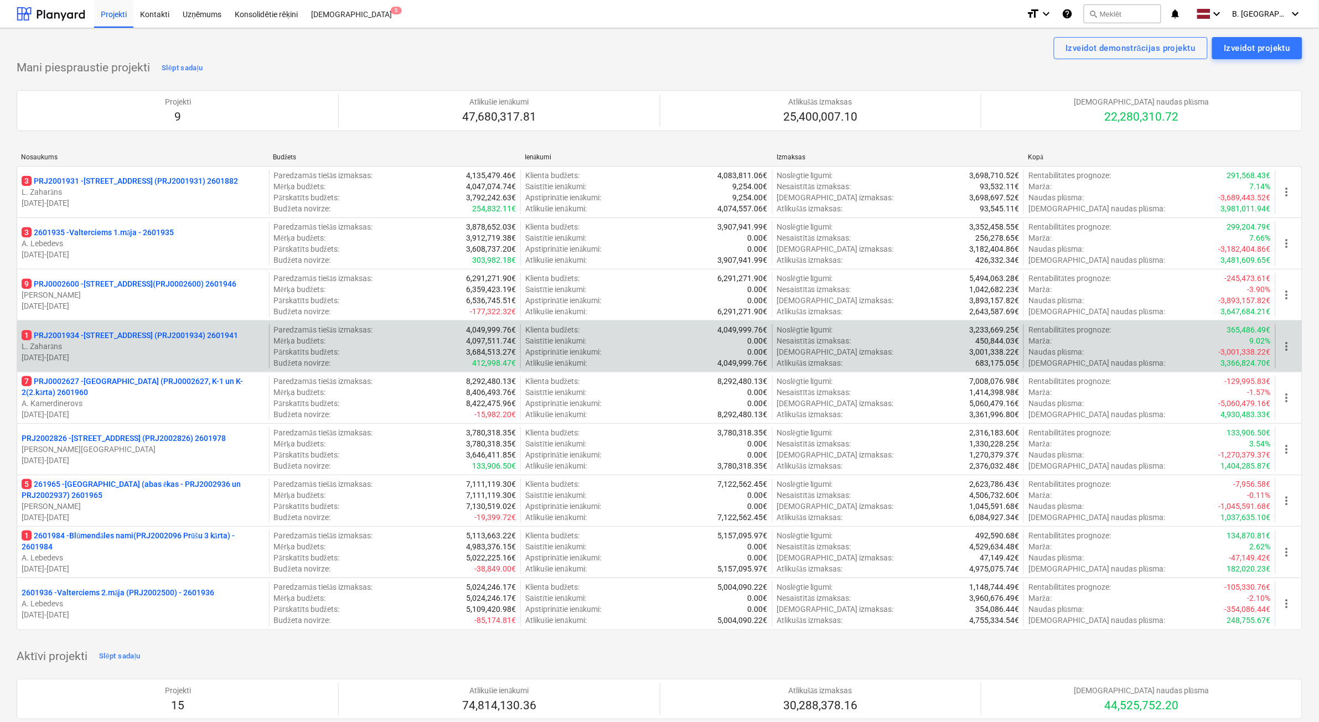
click at [227, 355] on p "[DATE] - [DATE]" at bounding box center [143, 357] width 243 height 11
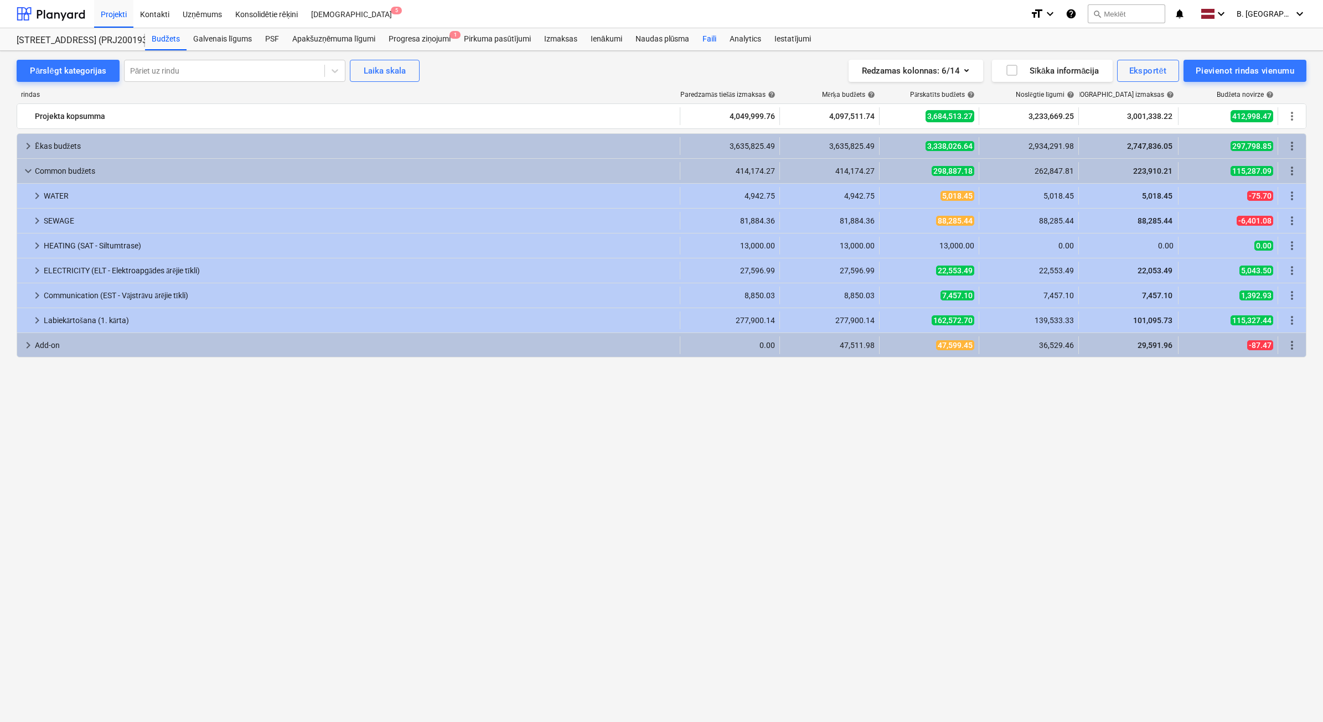
click at [690, 42] on div "Faili" at bounding box center [709, 39] width 27 height 22
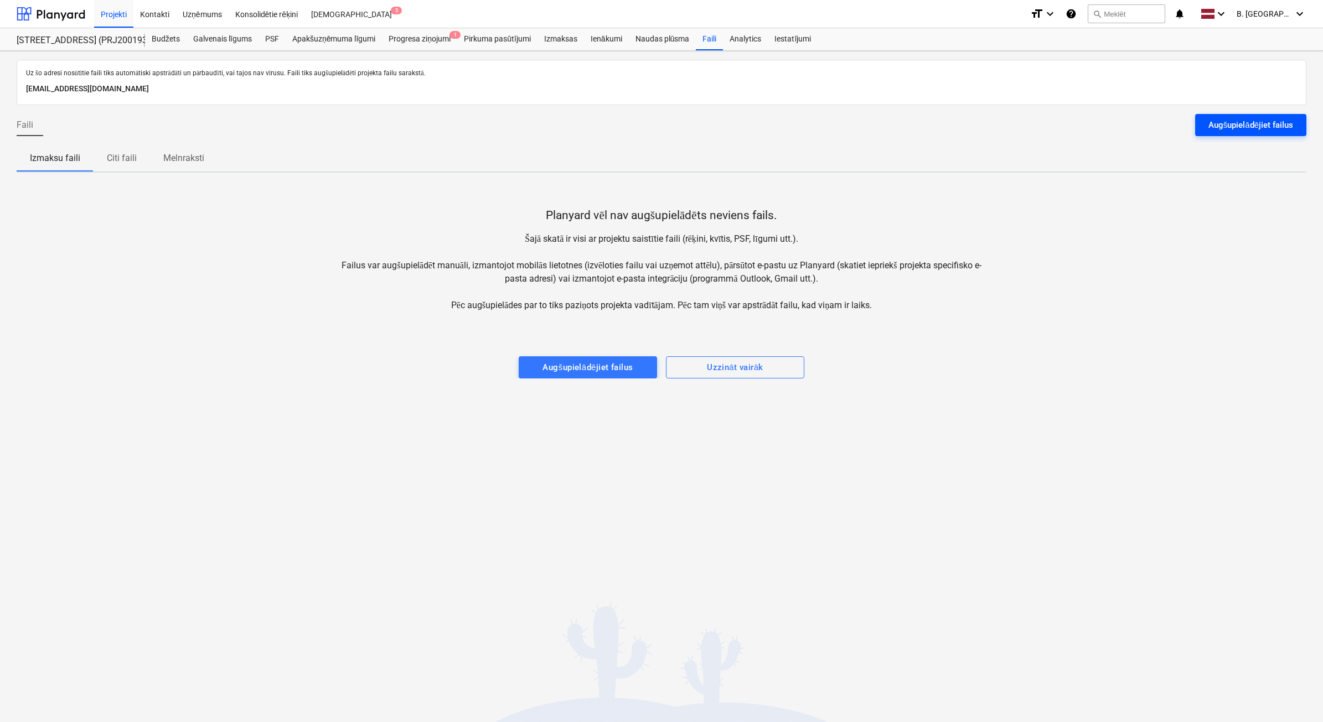
click at [690, 134] on button "Augšupielādējiet failus" at bounding box center [1250, 125] width 111 height 22
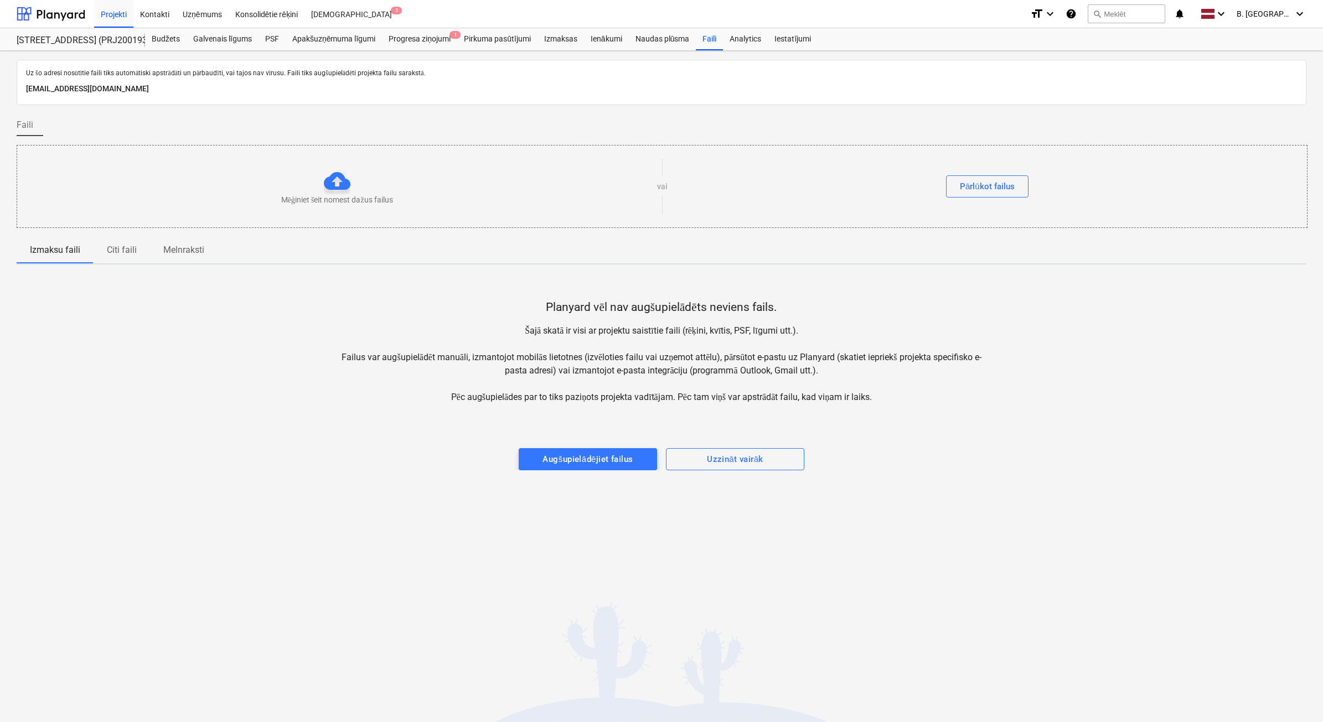
click at [267, 176] on div "Mēģiniet šeit nomest dažus failus" at bounding box center [337, 187] width 640 height 38
click at [332, 189] on div at bounding box center [337, 181] width 27 height 27
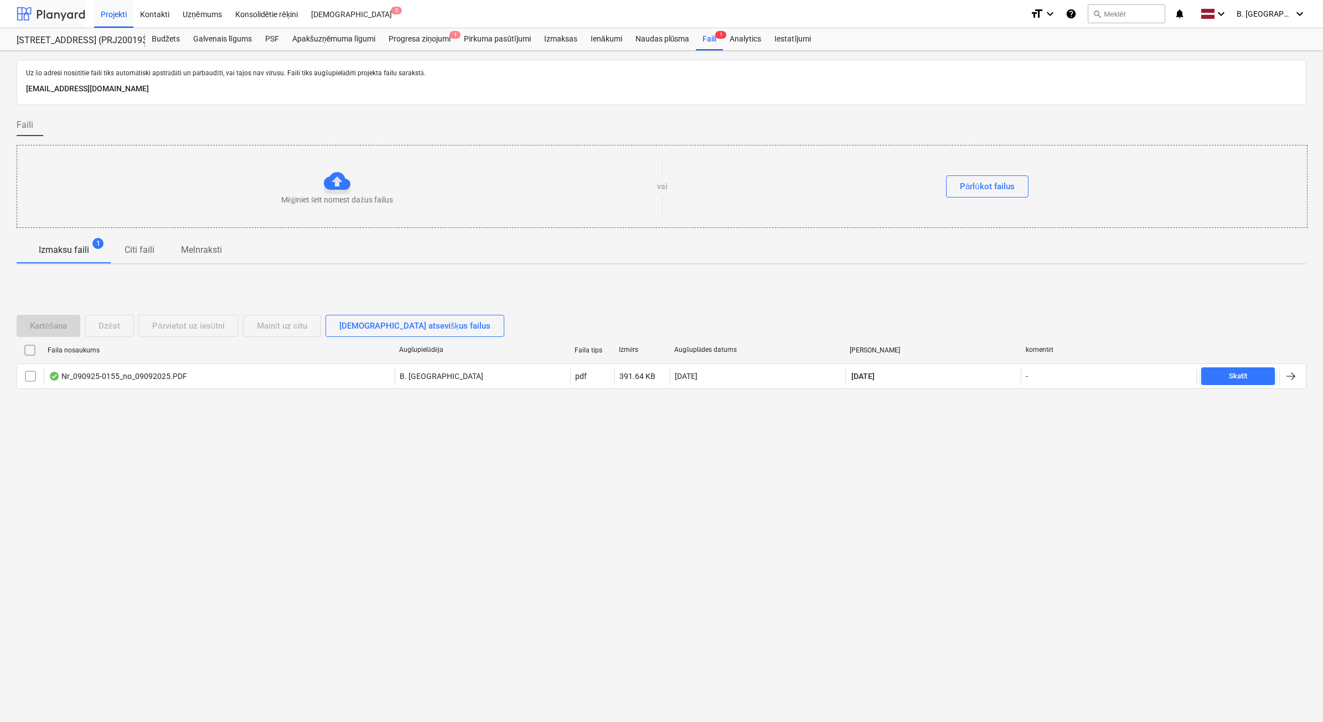
click at [74, 14] on div at bounding box center [51, 14] width 69 height 28
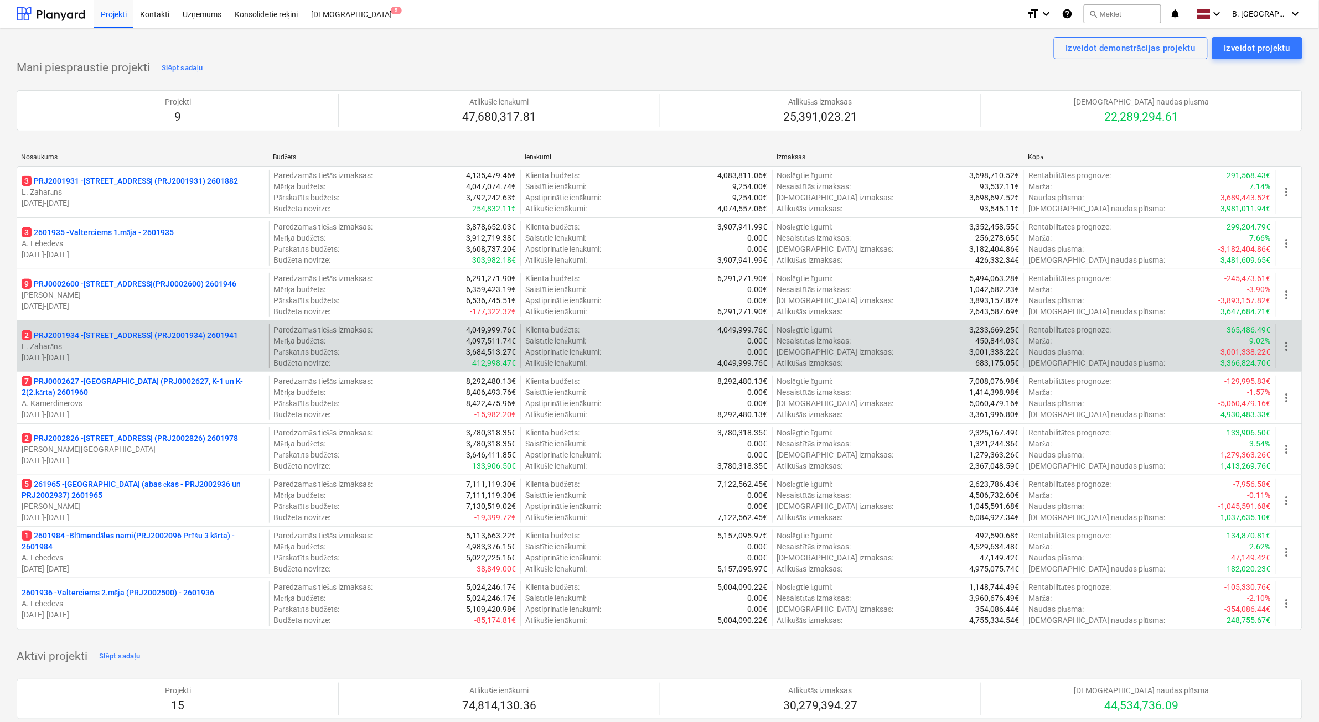
click at [171, 361] on p "[DATE] - [DATE]" at bounding box center [143, 357] width 243 height 11
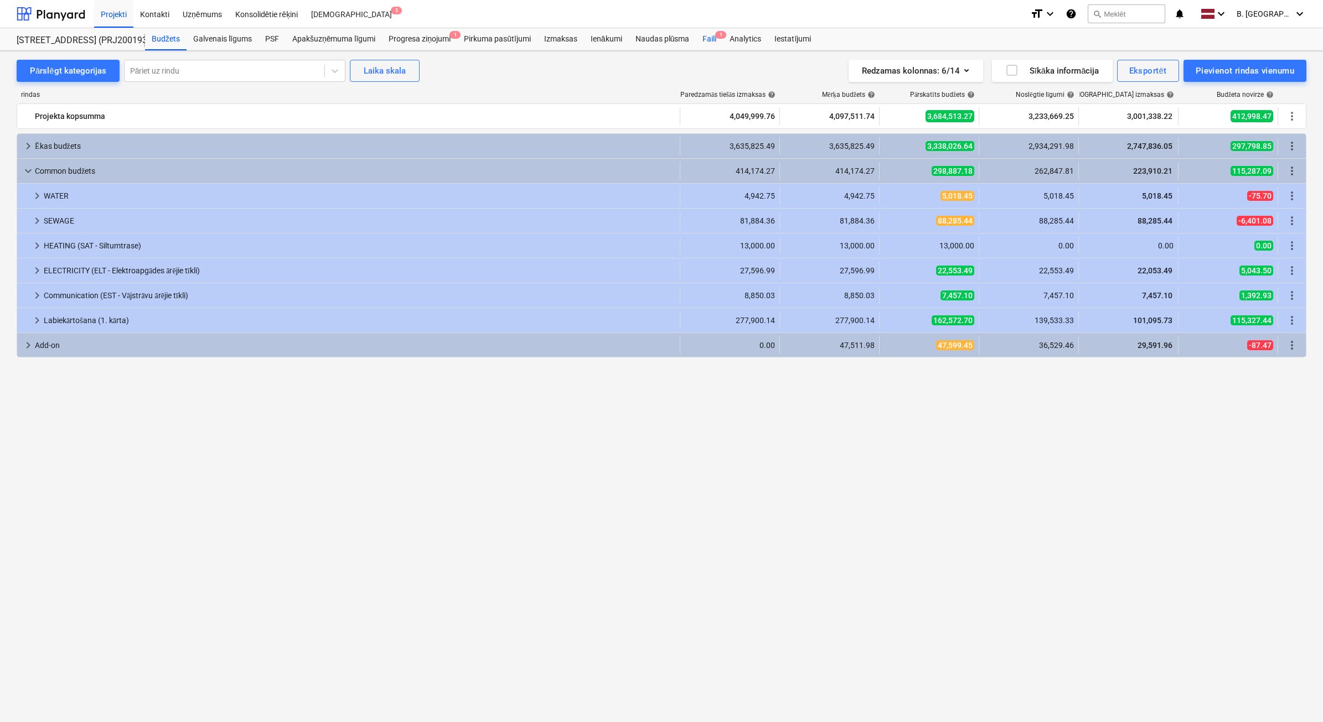
click at [708, 43] on div "Faili 1" at bounding box center [709, 39] width 27 height 22
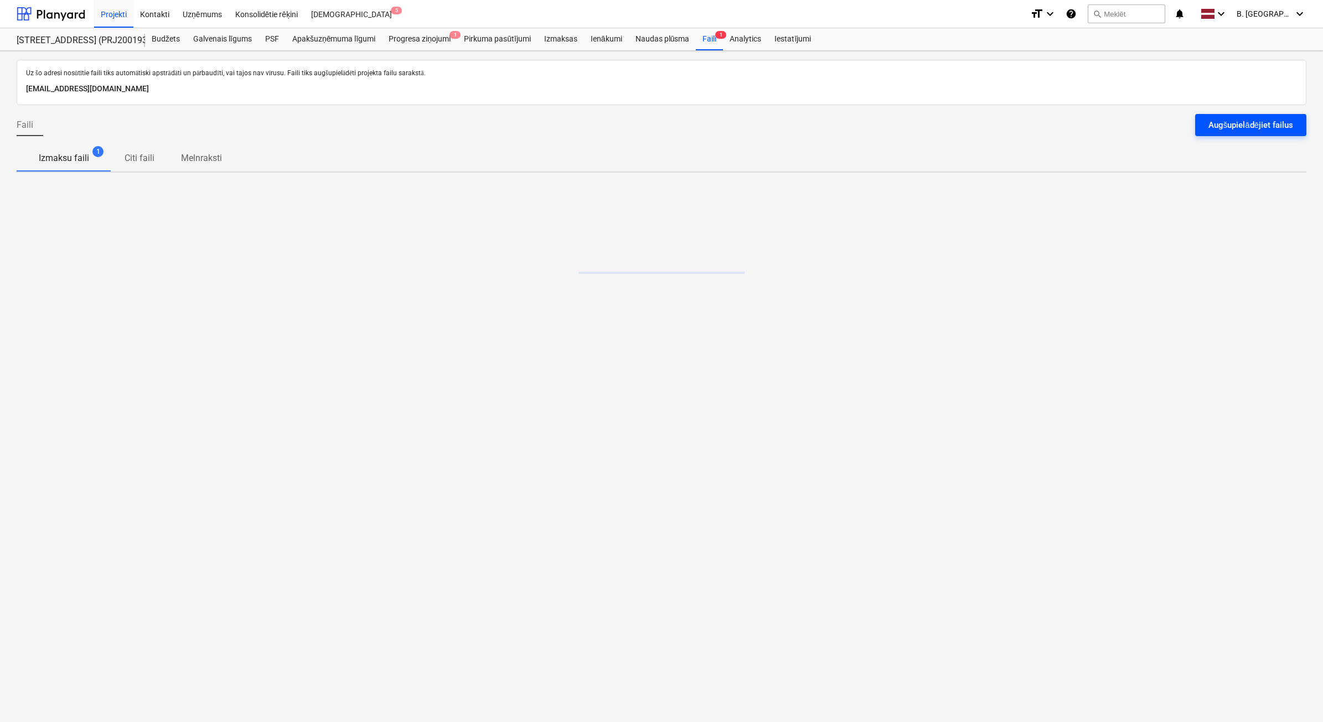
click at [1291, 131] on div "Augšupielādējiet failus" at bounding box center [1251, 125] width 85 height 14
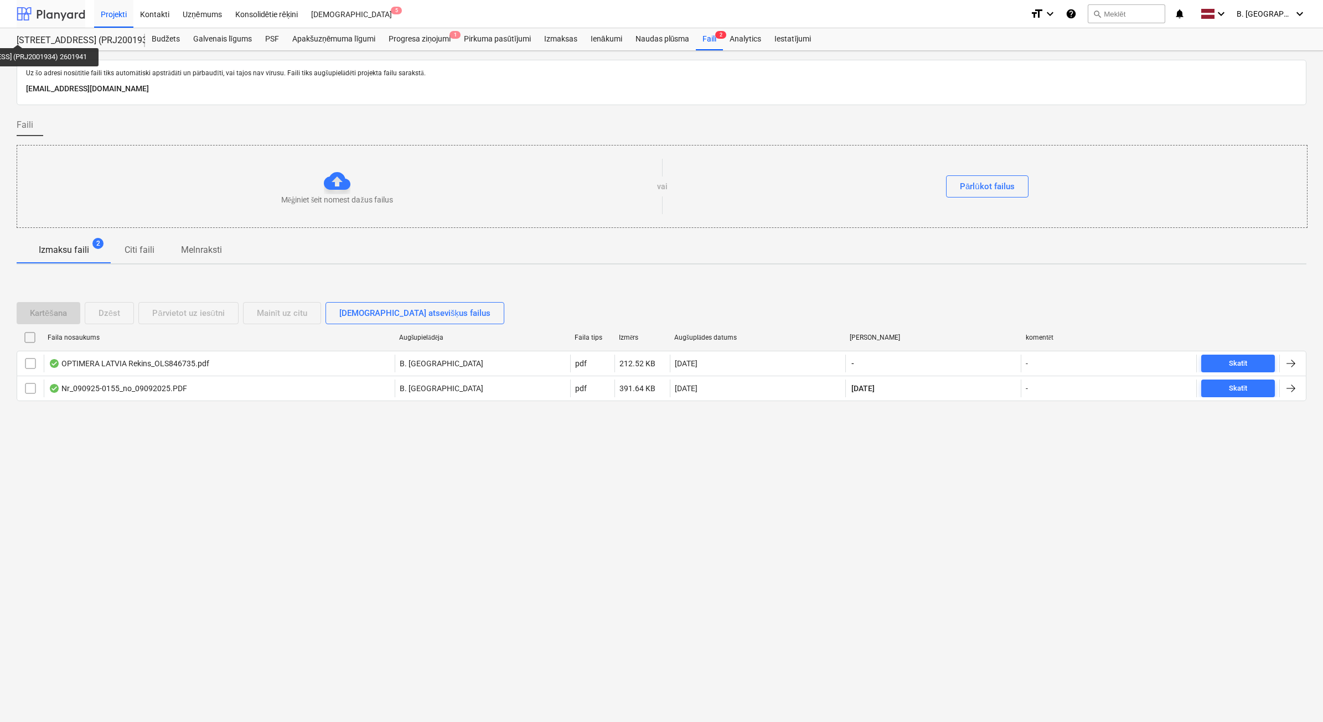
click at [32, 19] on div at bounding box center [51, 14] width 69 height 28
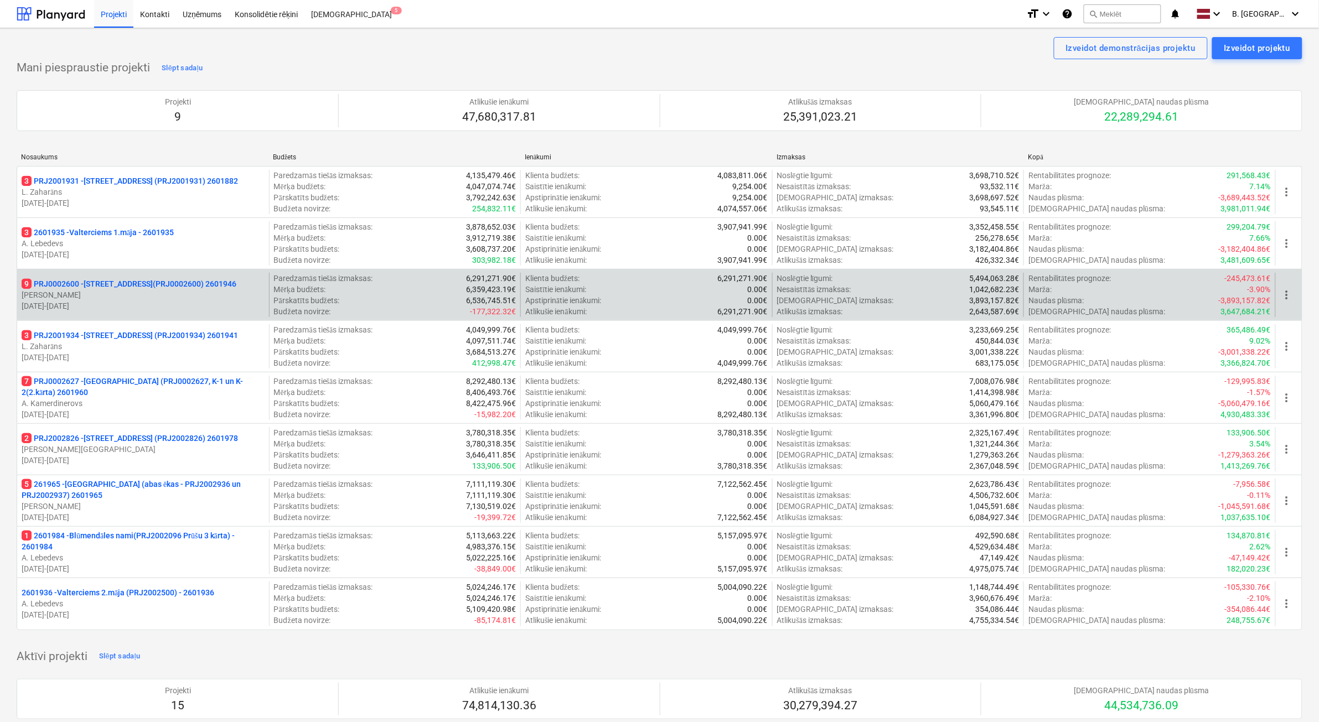
click at [182, 308] on p "[DATE] - [DATE]" at bounding box center [143, 306] width 243 height 11
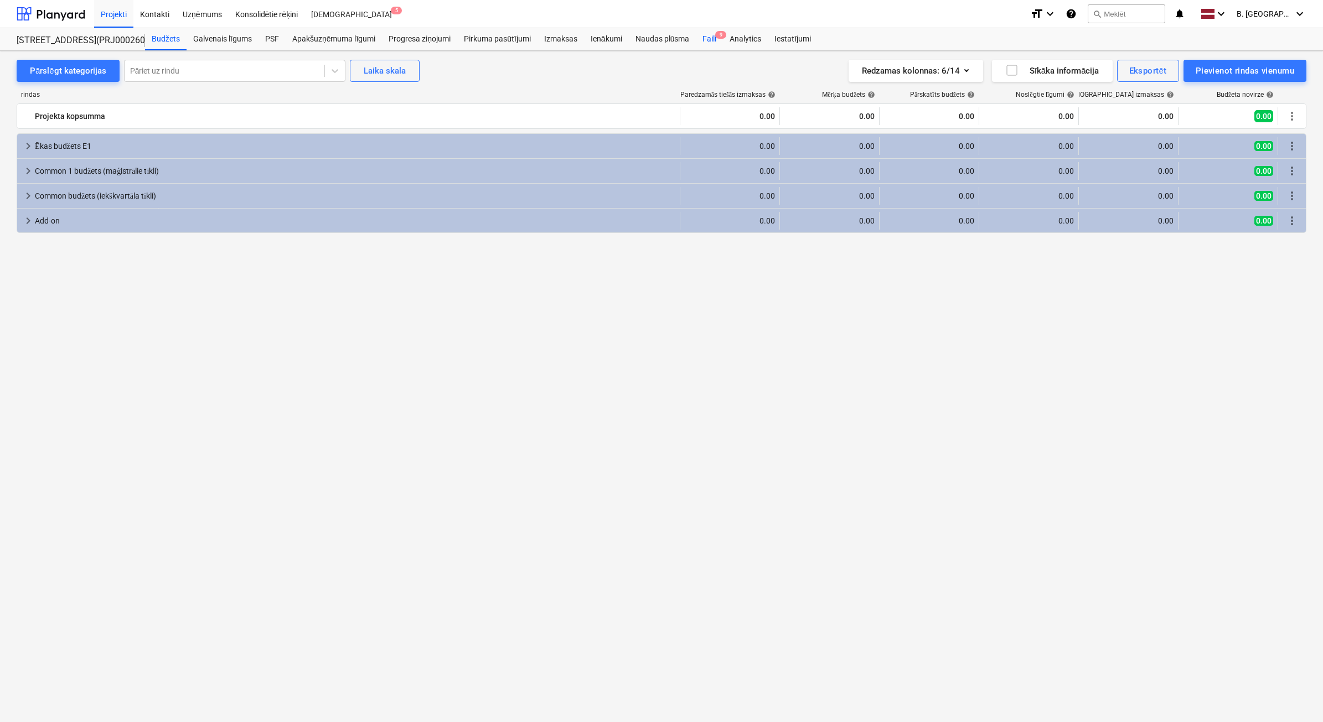
click at [710, 40] on div "Faili 9" at bounding box center [709, 39] width 27 height 22
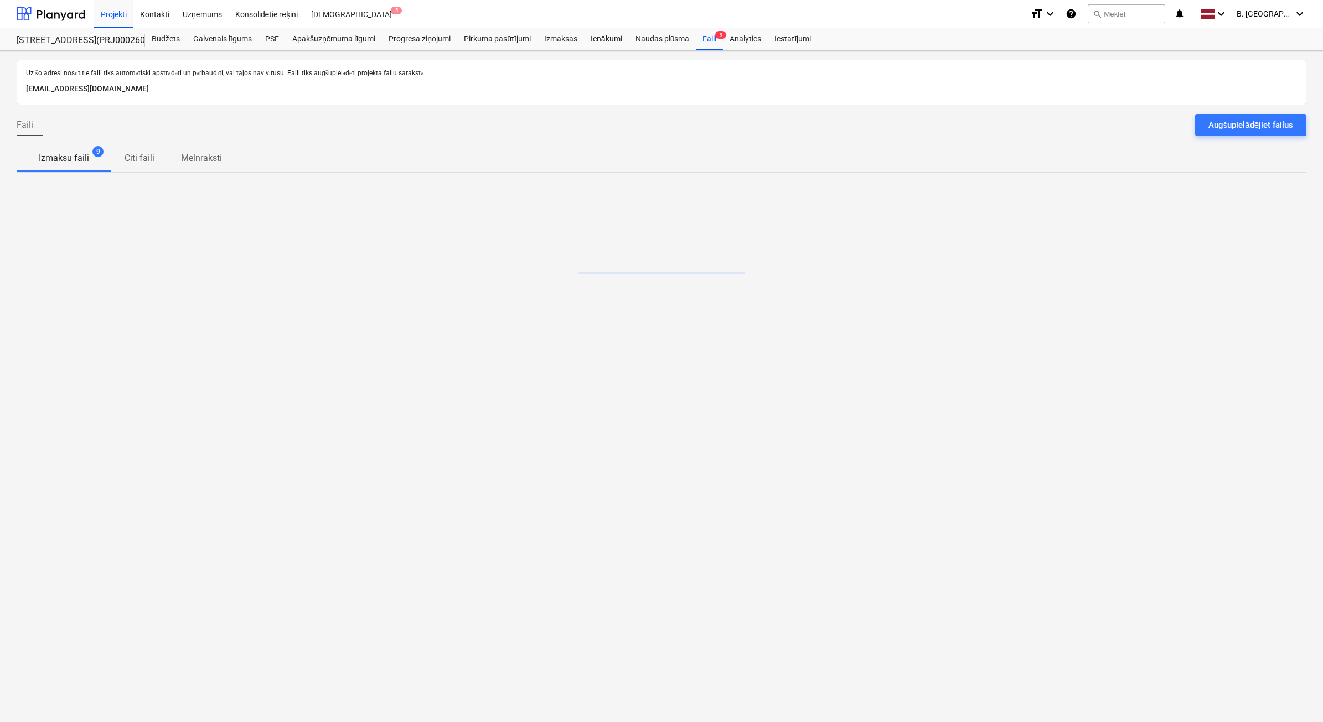
click at [1215, 126] on div "Augšupielādējiet failus" at bounding box center [1251, 125] width 85 height 14
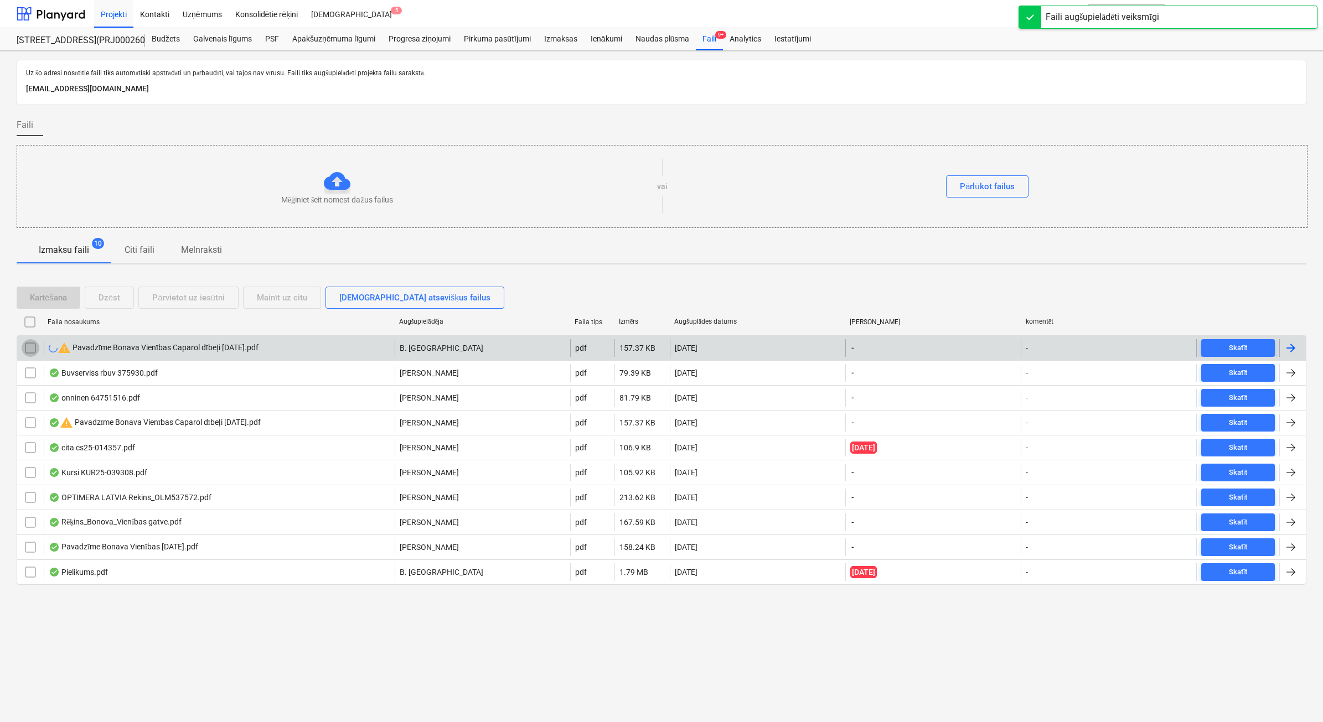
click at [25, 344] on input "checkbox" at bounding box center [31, 348] width 18 height 18
click at [119, 301] on div "Dzēst" at bounding box center [110, 298] width 22 height 14
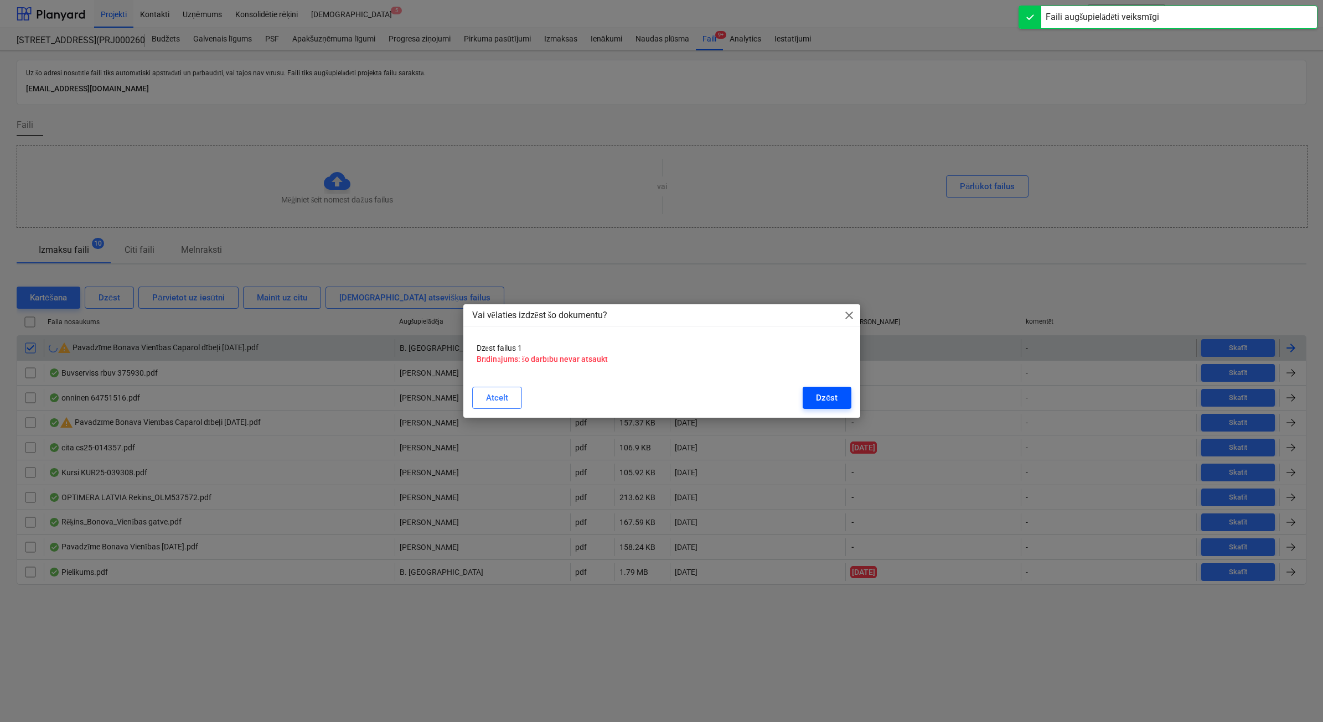
click at [807, 393] on button "Dzēst" at bounding box center [827, 398] width 48 height 22
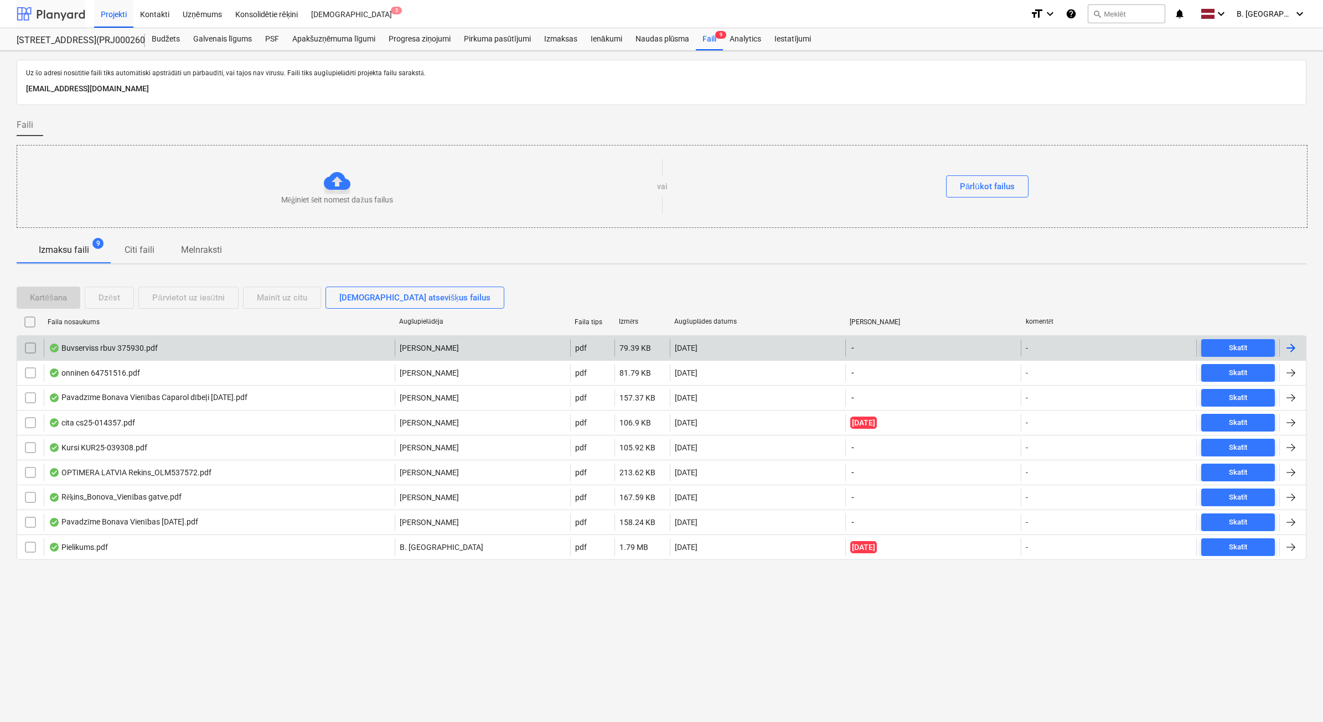
click at [59, 19] on div at bounding box center [51, 14] width 69 height 28
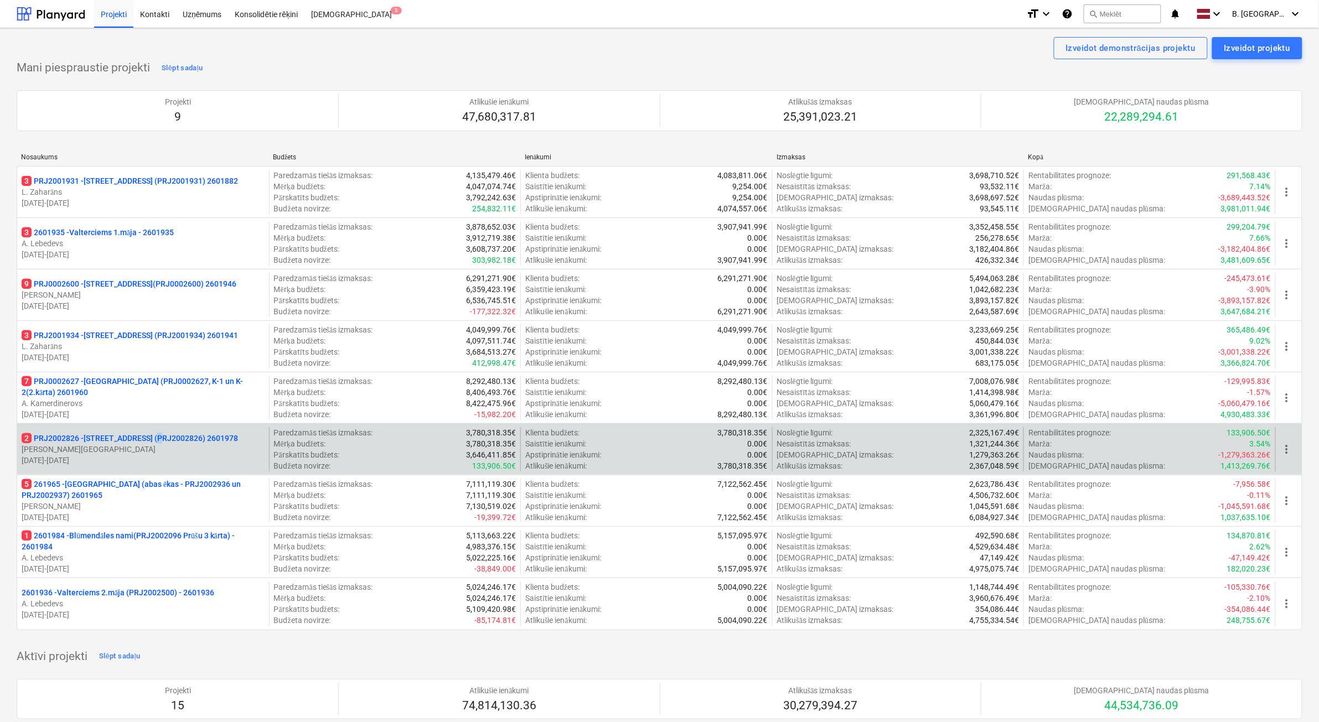
click at [149, 443] on p "2 PRJ2002826 - [STREET_ADDRESS] (PRJ2002826) 2601978" at bounding box center [130, 438] width 216 height 11
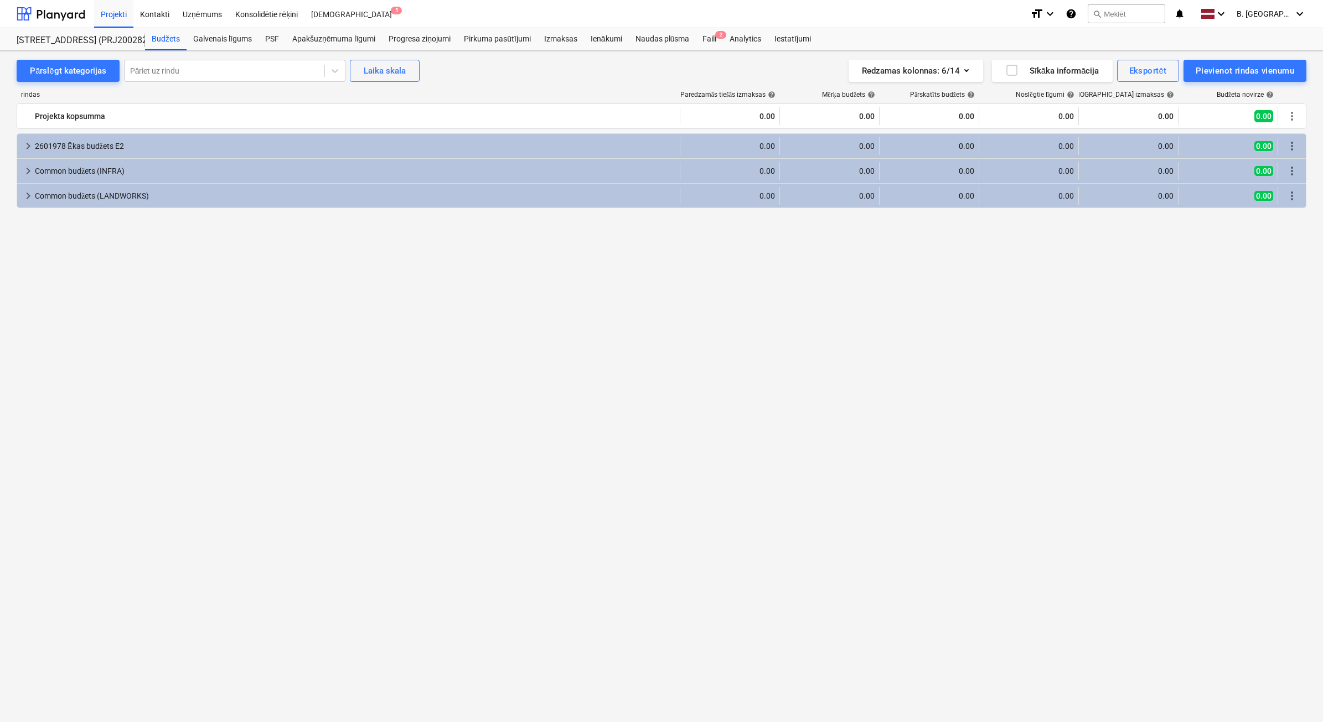
drag, startPoint x: 709, startPoint y: 42, endPoint x: 798, endPoint y: 50, distance: 89.0
click at [709, 42] on div "Faili 2" at bounding box center [709, 39] width 27 height 22
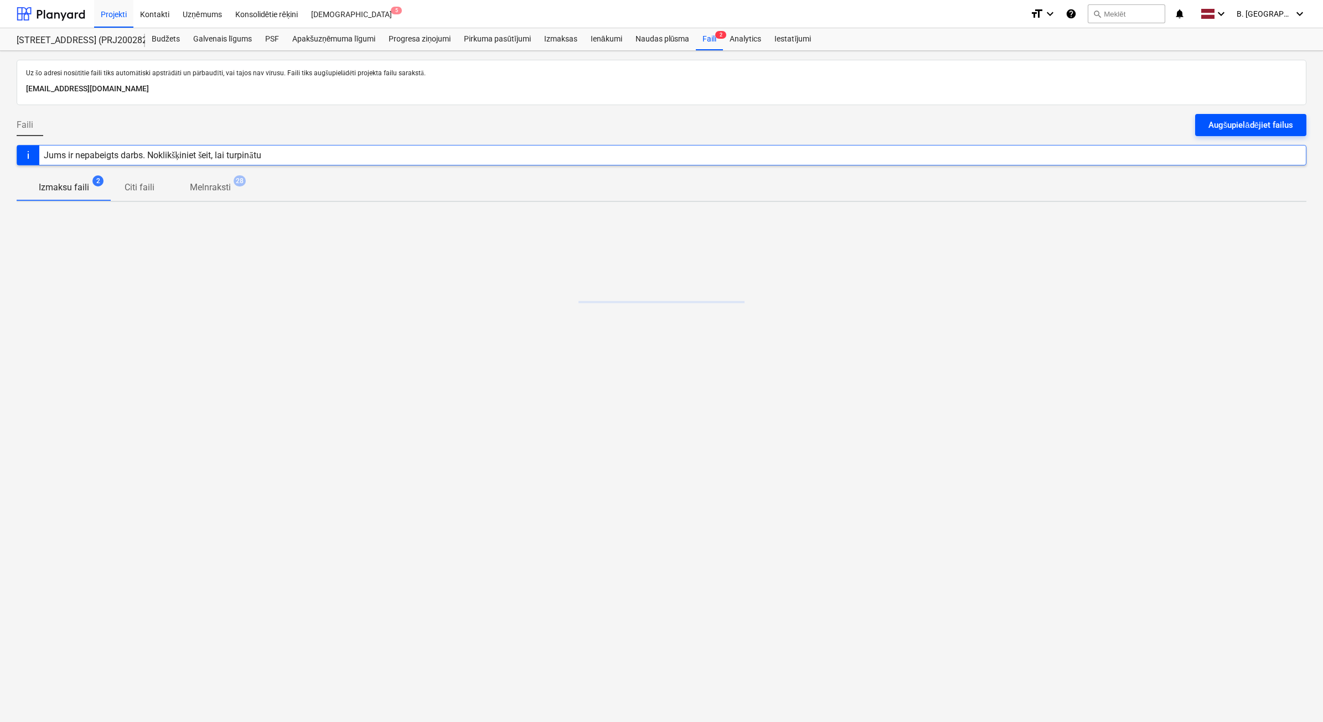
click at [1212, 133] on button "Augšupielādējiet failus" at bounding box center [1250, 125] width 111 height 22
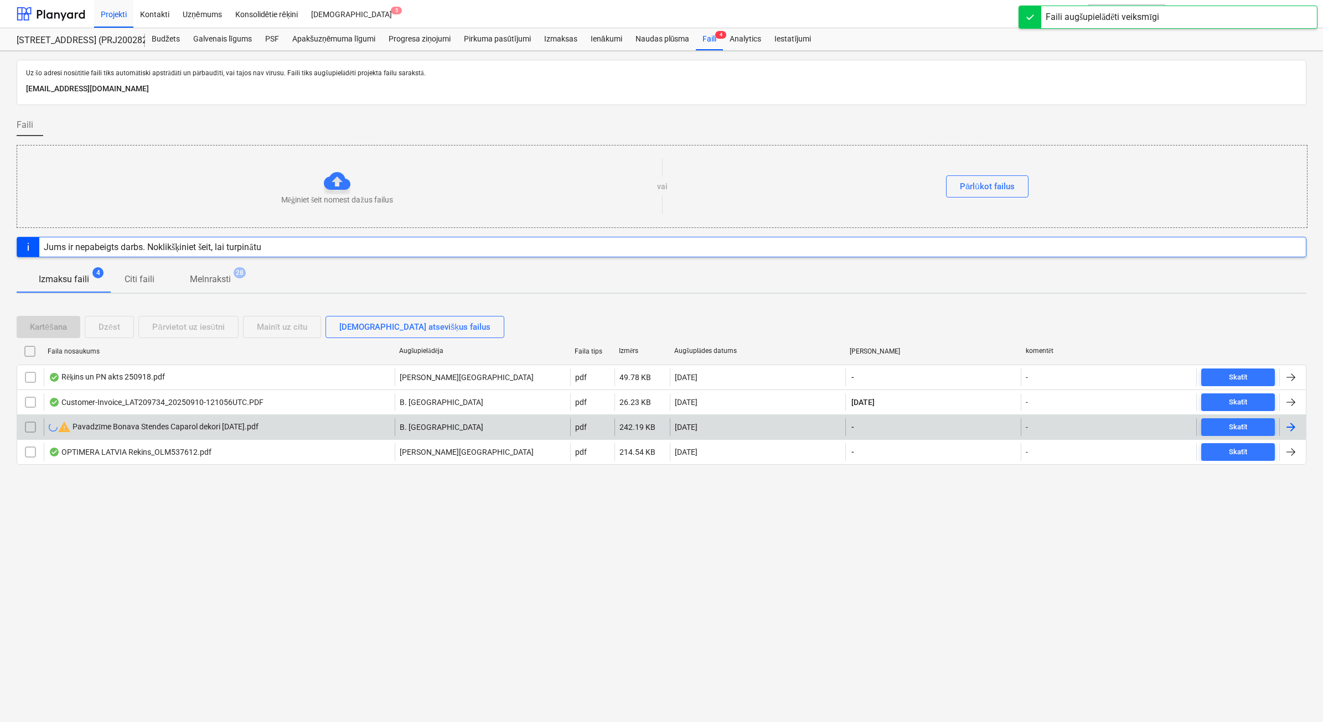
click at [32, 428] on input "checkbox" at bounding box center [31, 428] width 18 height 18
click at [118, 329] on div "Dzēst" at bounding box center [110, 327] width 22 height 14
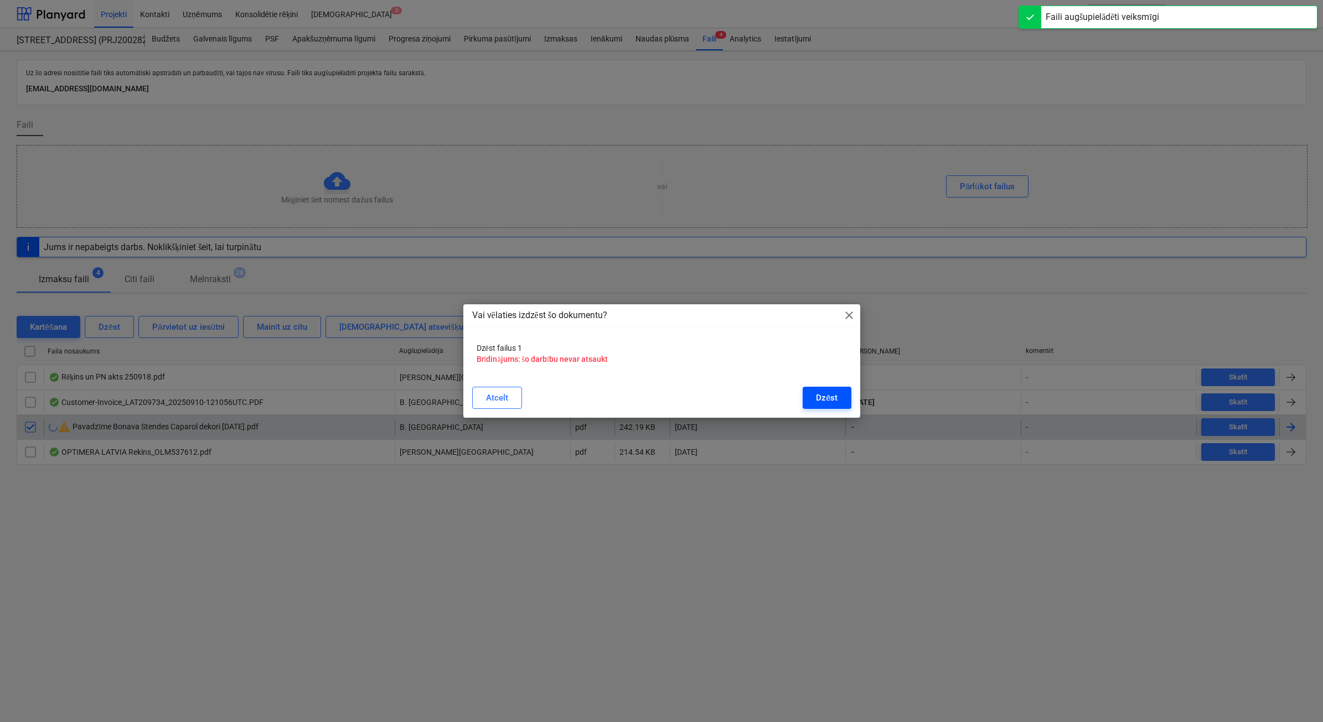
click at [820, 397] on div "Dzēst" at bounding box center [827, 398] width 22 height 14
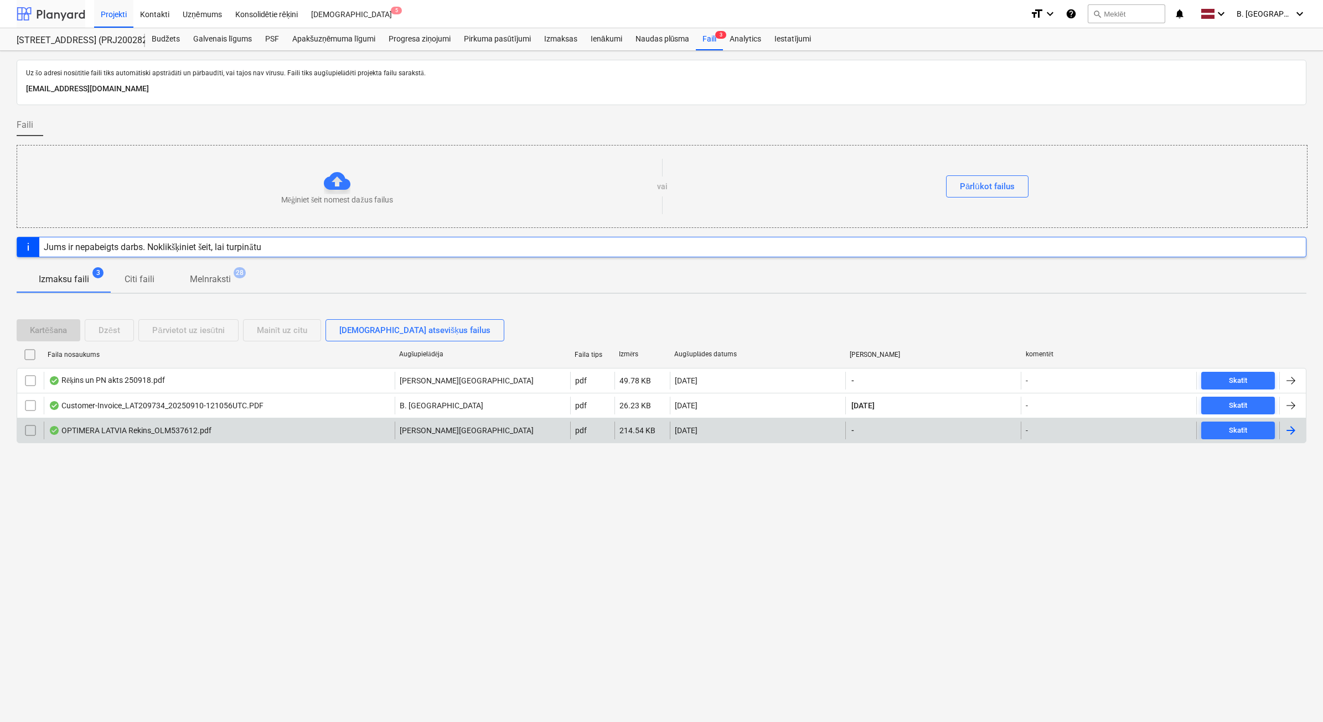
click at [59, 18] on div at bounding box center [51, 14] width 69 height 28
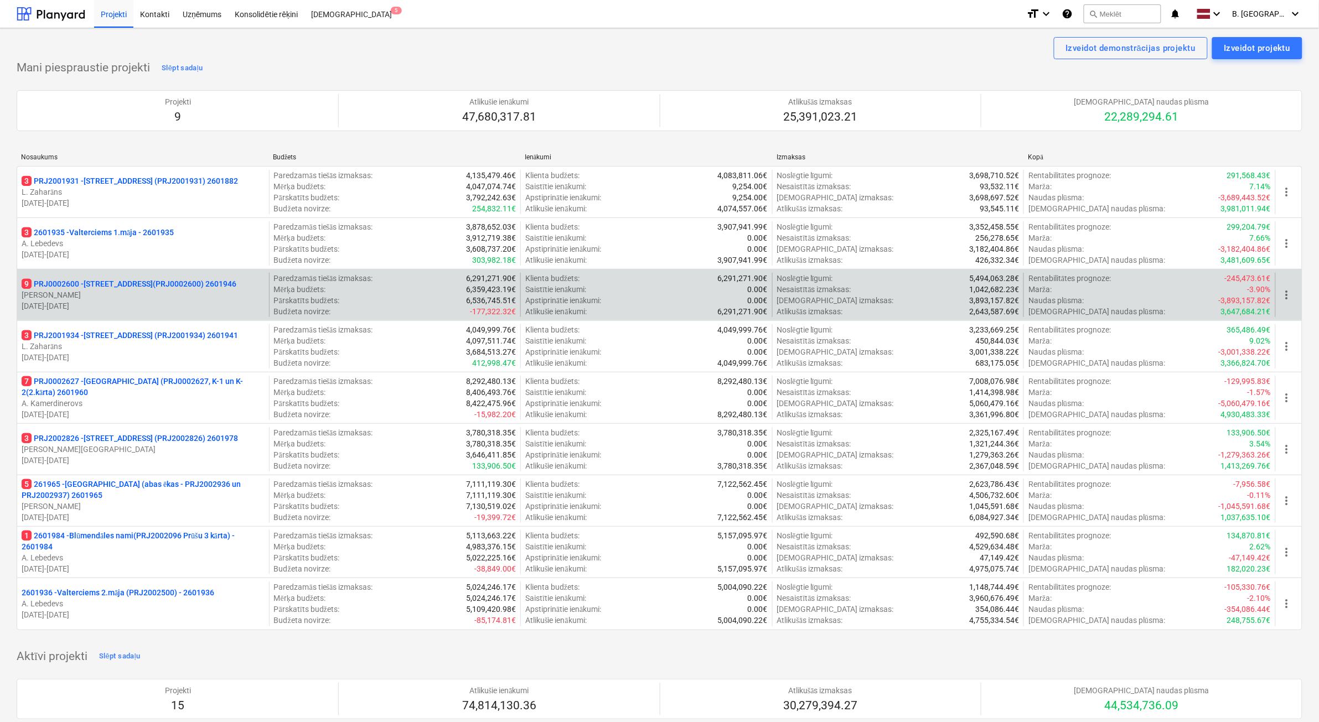
click at [195, 306] on p "[DATE] - [DATE]" at bounding box center [143, 306] width 243 height 11
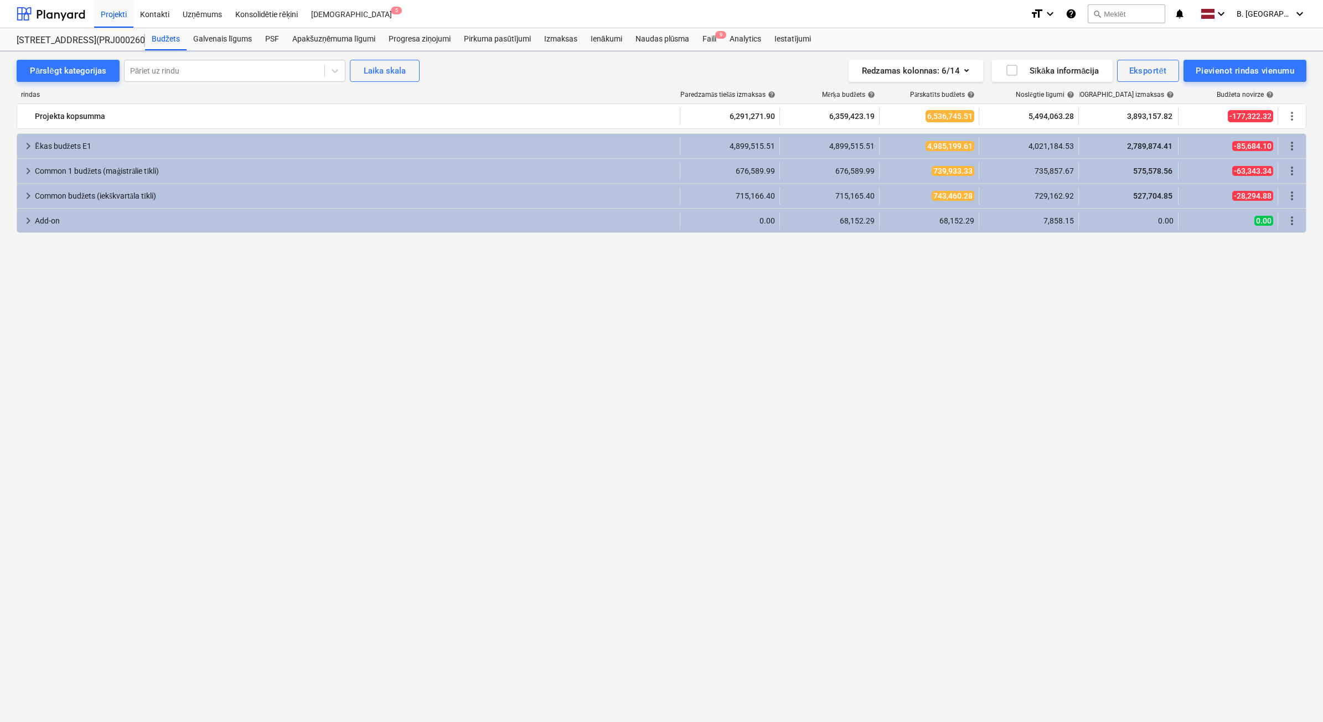
click at [717, 39] on div "Faili 9" at bounding box center [709, 39] width 27 height 22
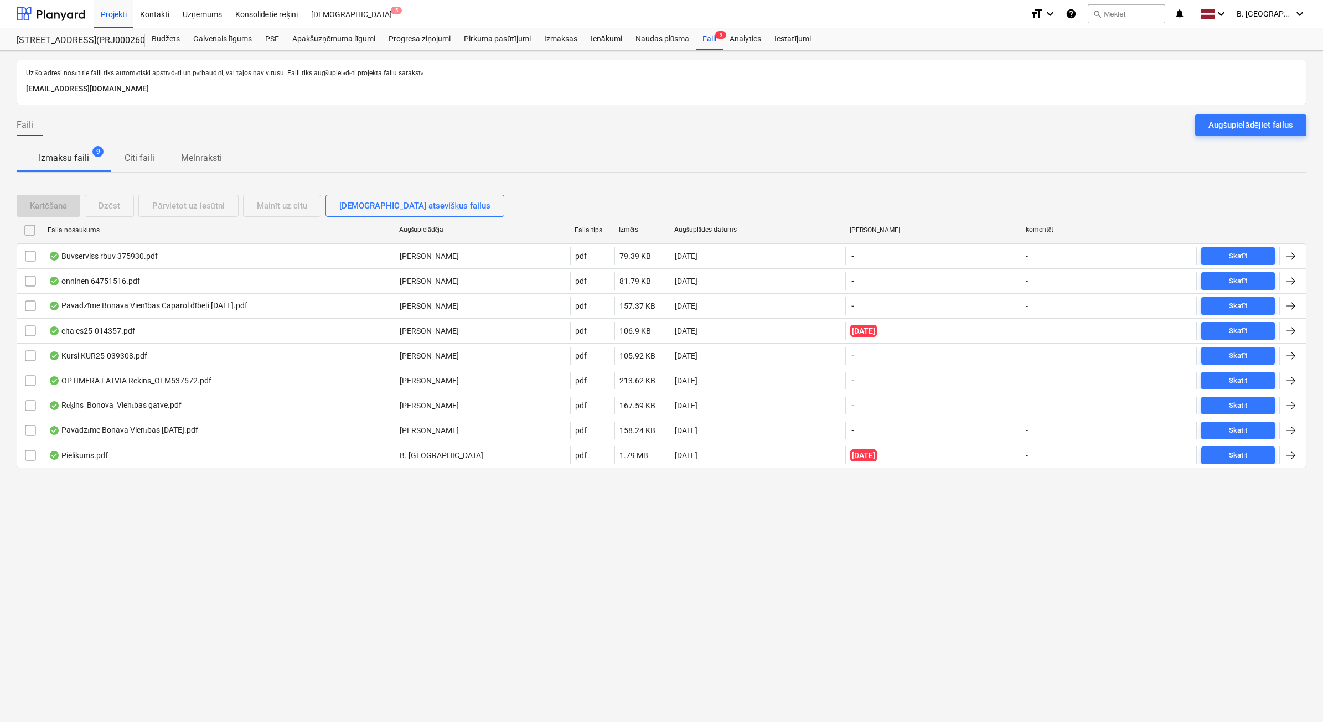
drag, startPoint x: 1268, startPoint y: 123, endPoint x: 994, endPoint y: 131, distance: 273.6
click at [1268, 123] on div "Augšupielādējiet failus" at bounding box center [1251, 125] width 85 height 14
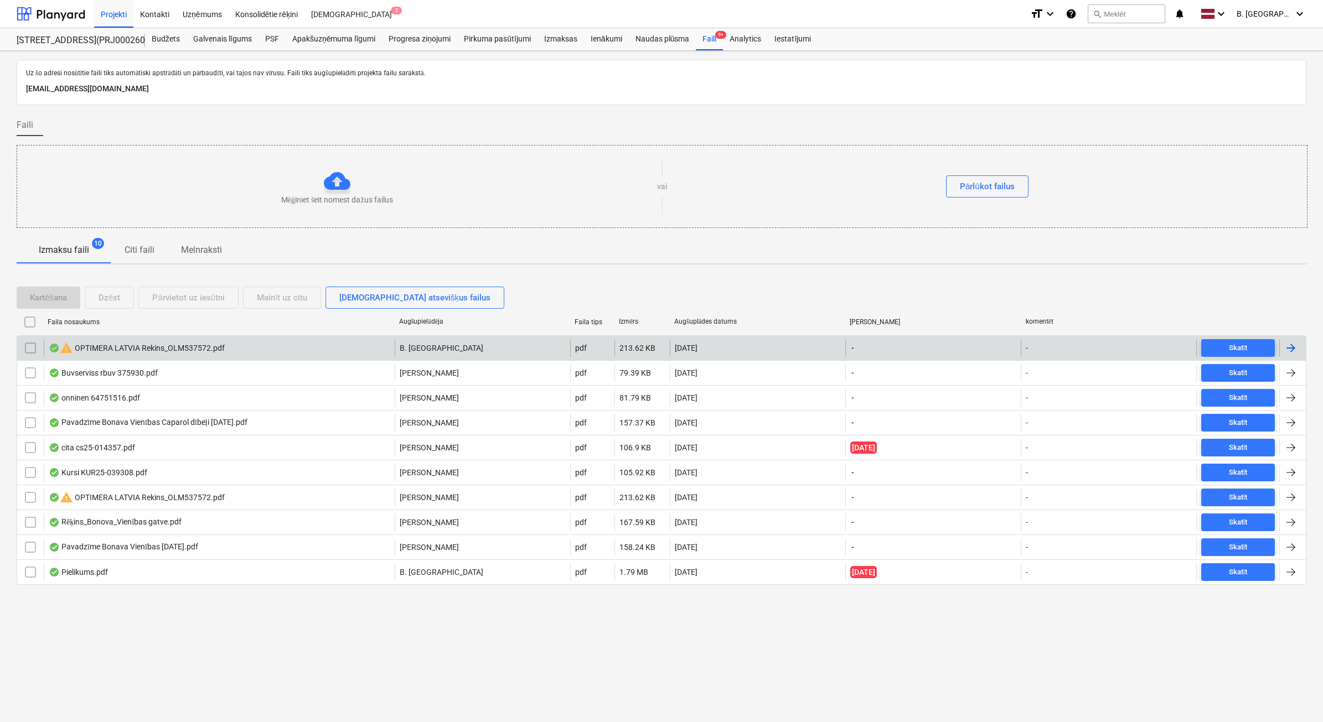
click at [25, 344] on input "checkbox" at bounding box center [31, 348] width 18 height 18
click at [114, 291] on div "Dzēst" at bounding box center [110, 298] width 22 height 14
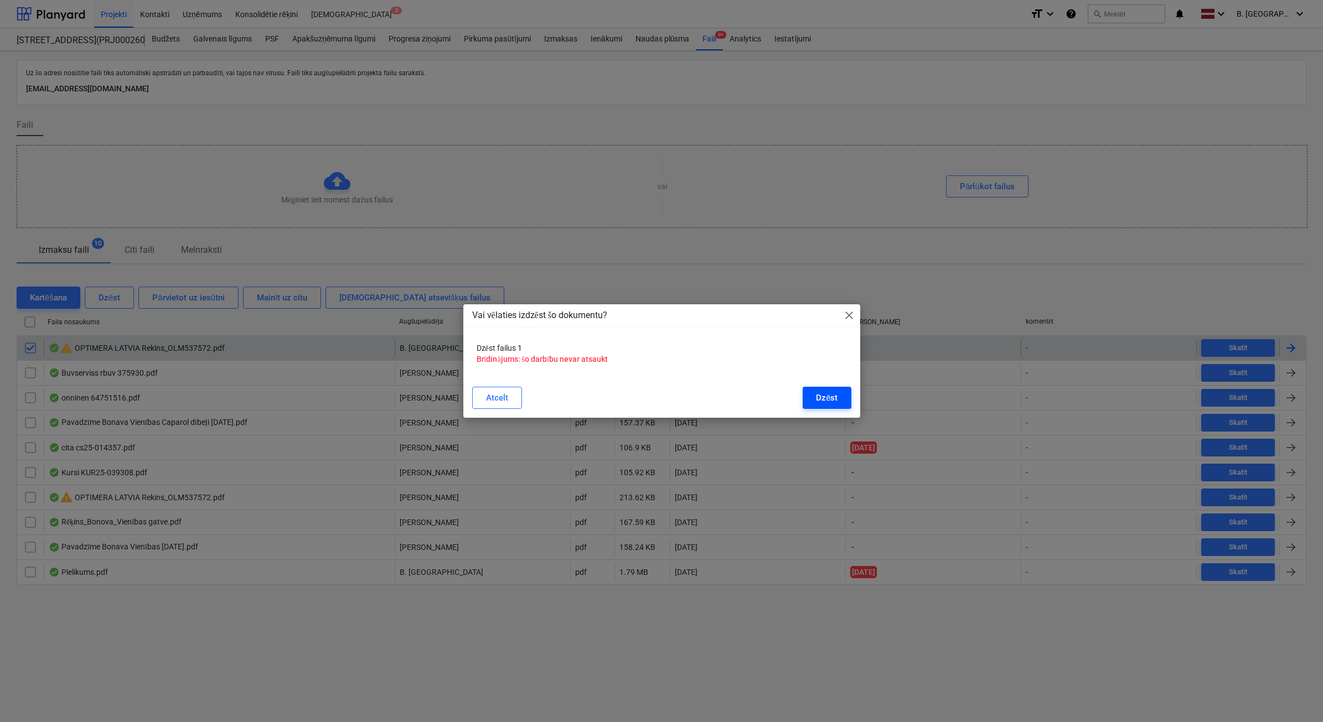
click at [804, 406] on button "Dzēst" at bounding box center [827, 398] width 48 height 22
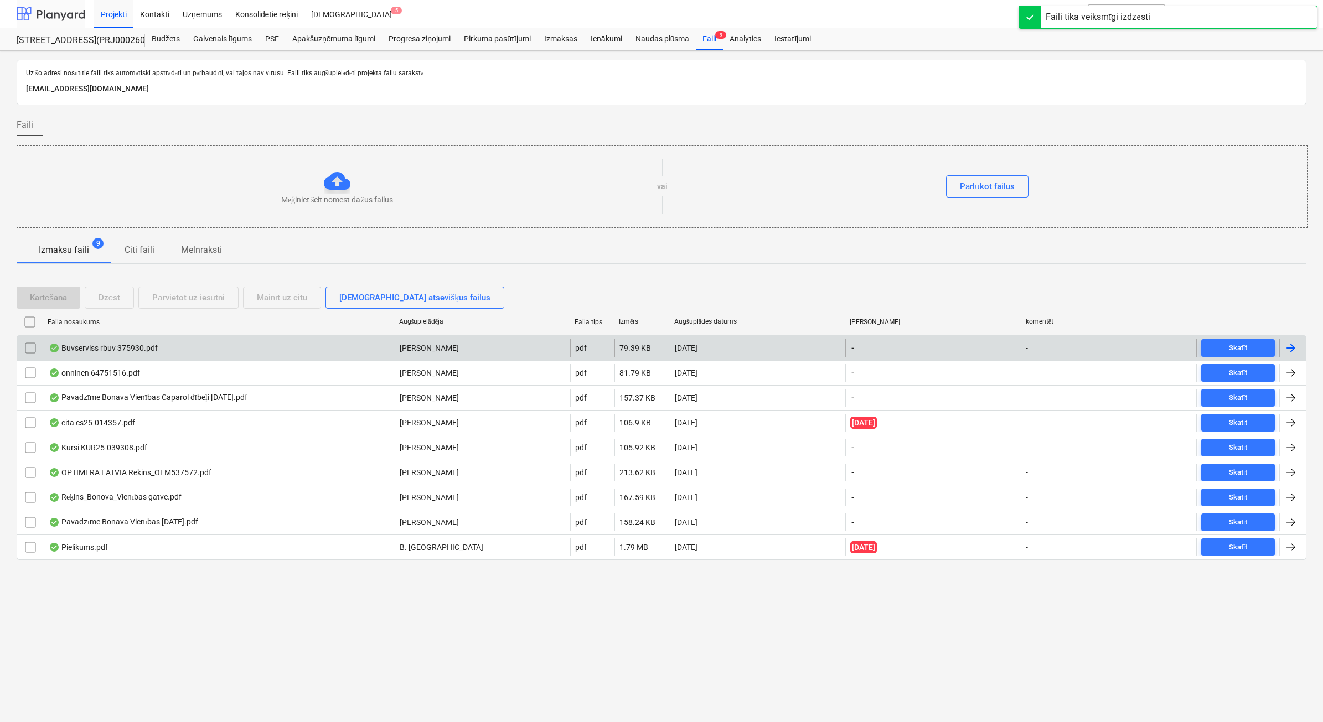
click at [53, 6] on div at bounding box center [51, 14] width 69 height 28
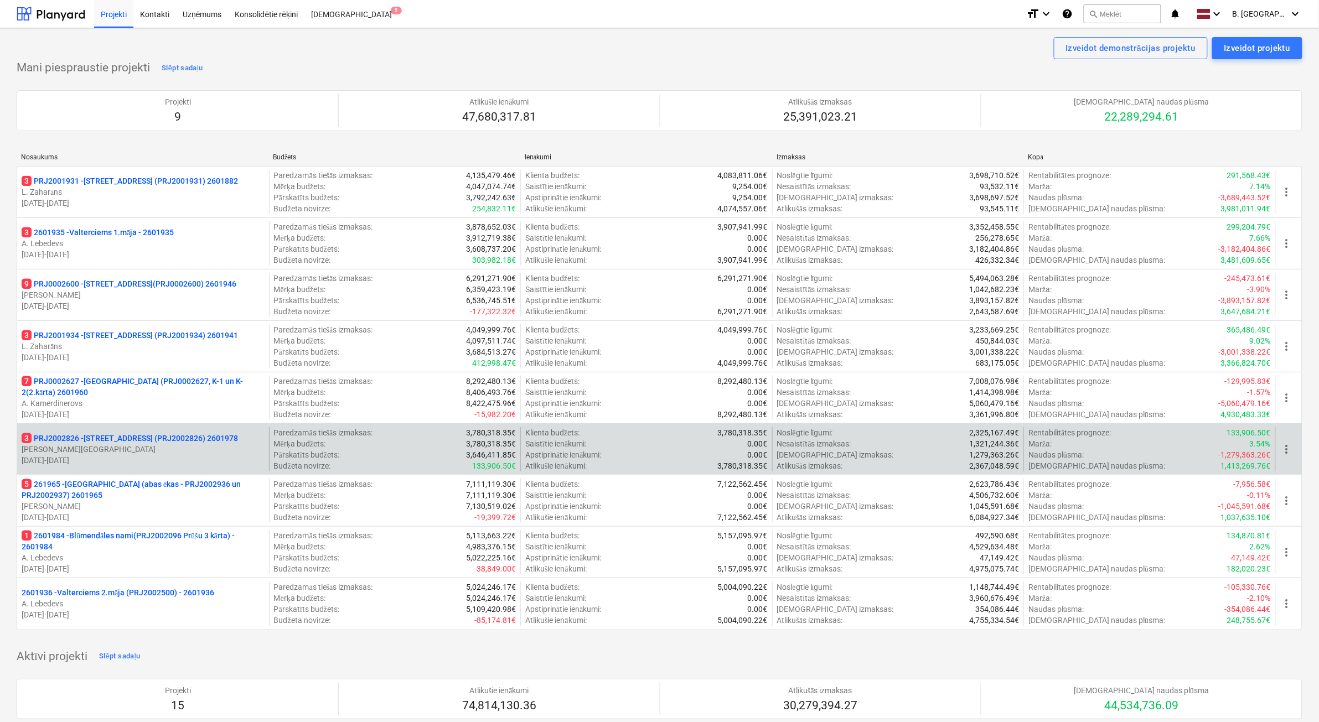
click at [259, 447] on p "[PERSON_NAME][GEOGRAPHIC_DATA]" at bounding box center [143, 449] width 243 height 11
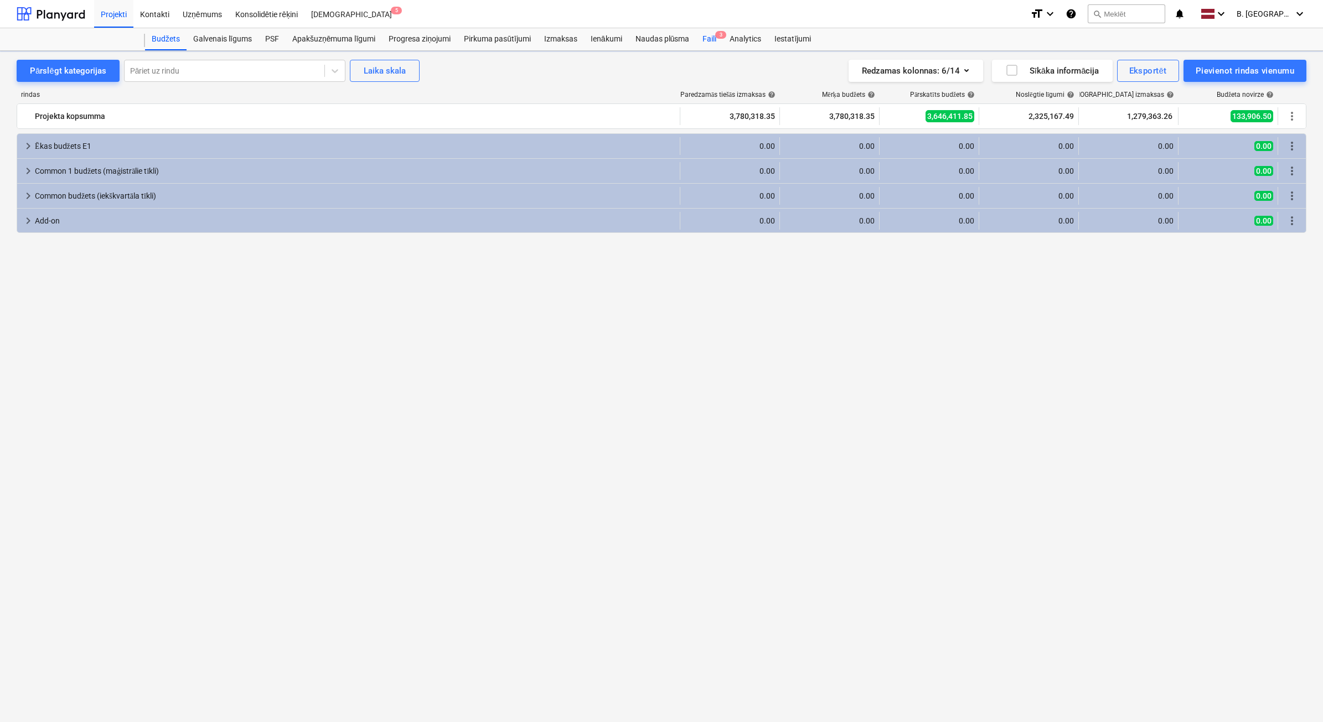
click at [721, 43] on div "Faili 3" at bounding box center [709, 39] width 27 height 22
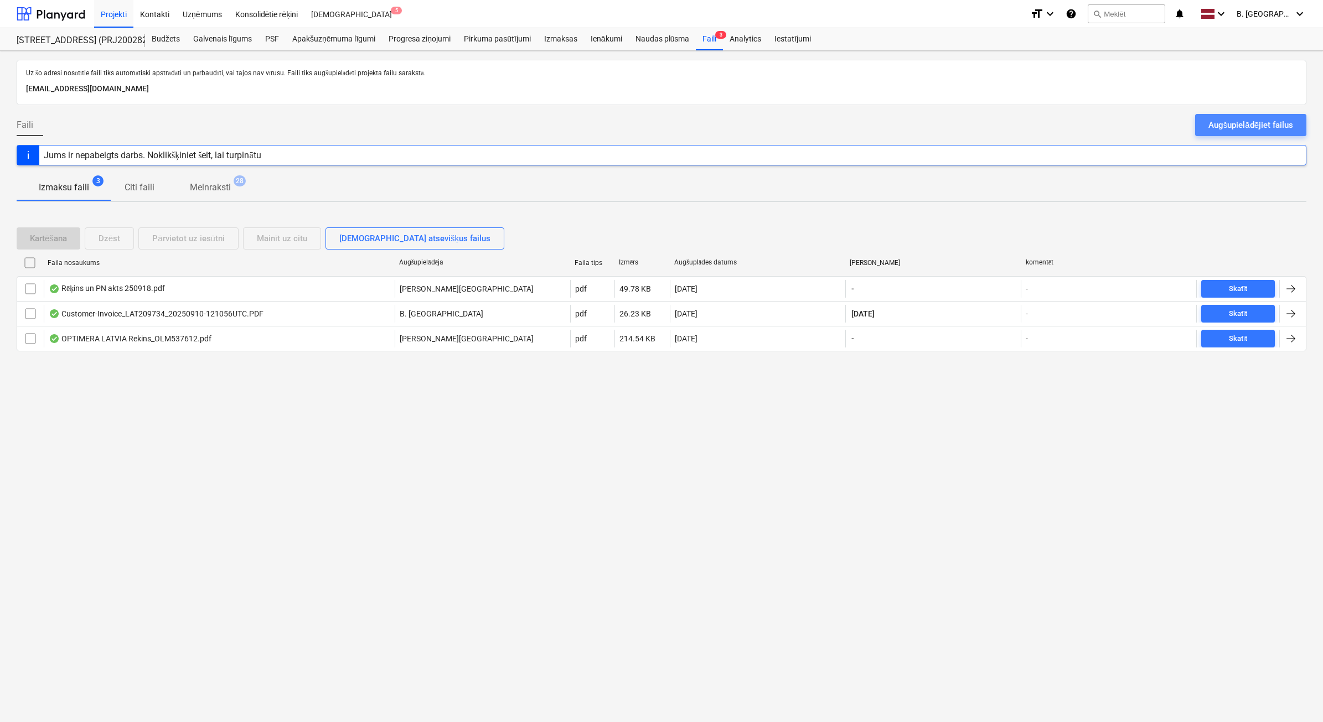
click at [1262, 131] on div "Augšupielādējiet failus" at bounding box center [1251, 125] width 85 height 14
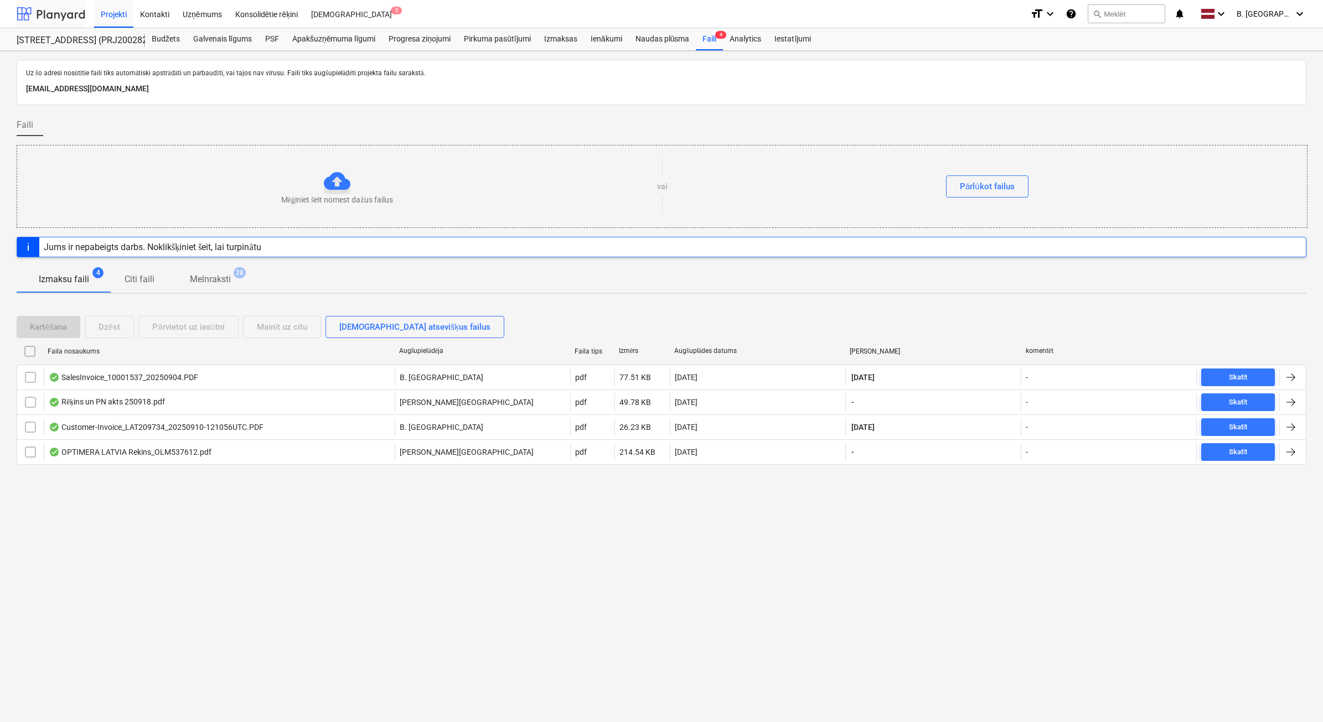
click at [51, 4] on div at bounding box center [51, 14] width 69 height 28
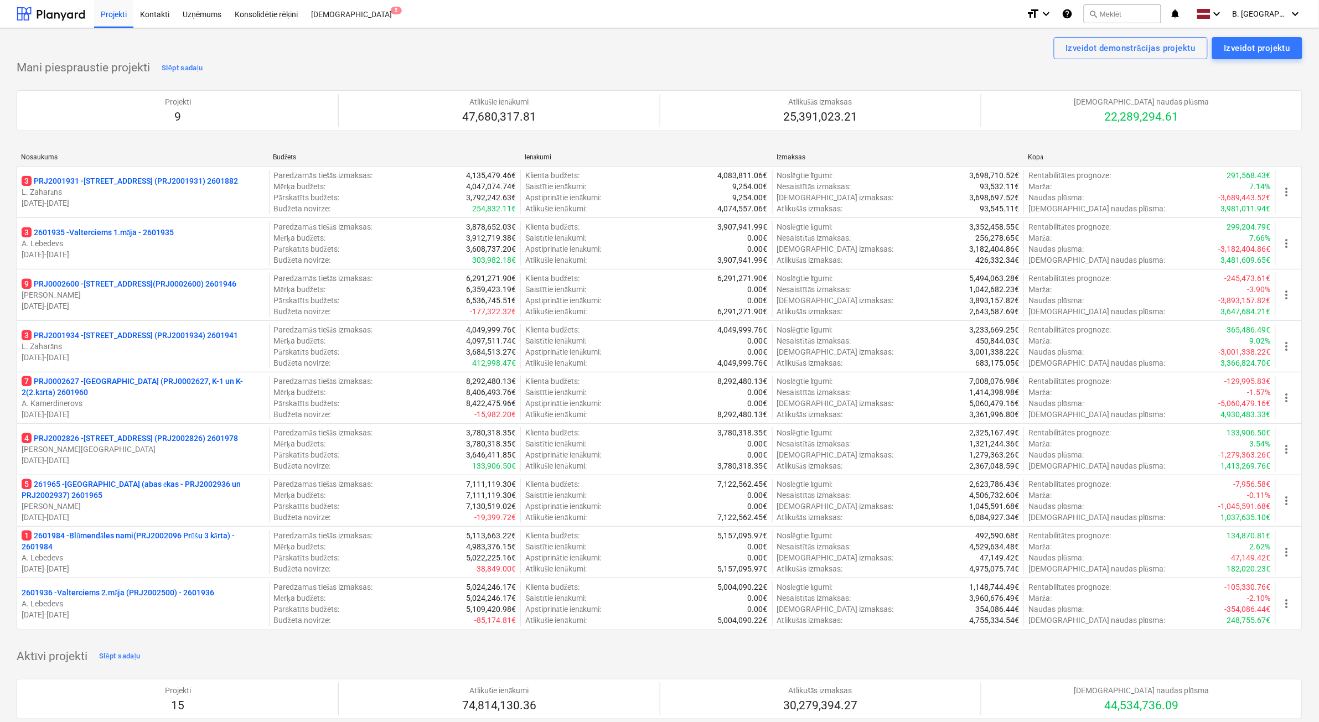
click at [170, 405] on p "A. Kamerdinerovs" at bounding box center [143, 403] width 243 height 11
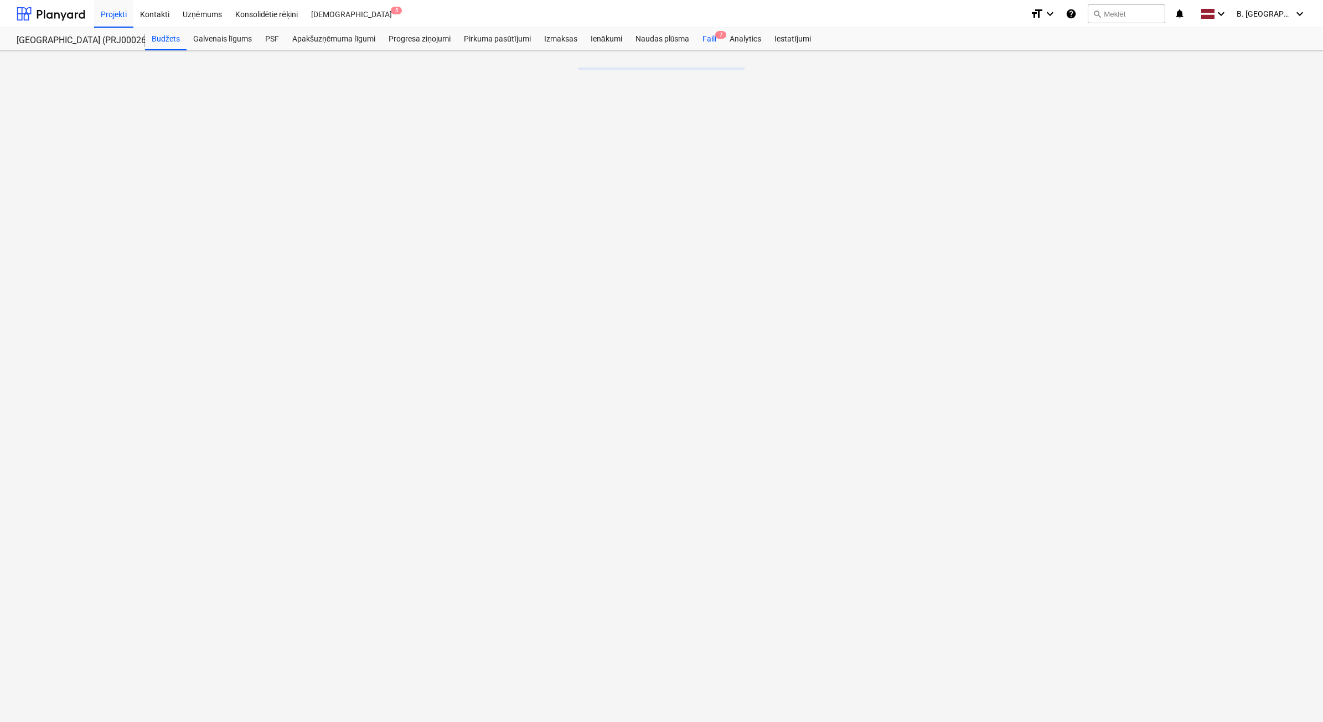
click at [649, 37] on div "Naudas plūsma" at bounding box center [663, 39] width 68 height 22
click at [710, 45] on div "Faili 7" at bounding box center [709, 39] width 27 height 22
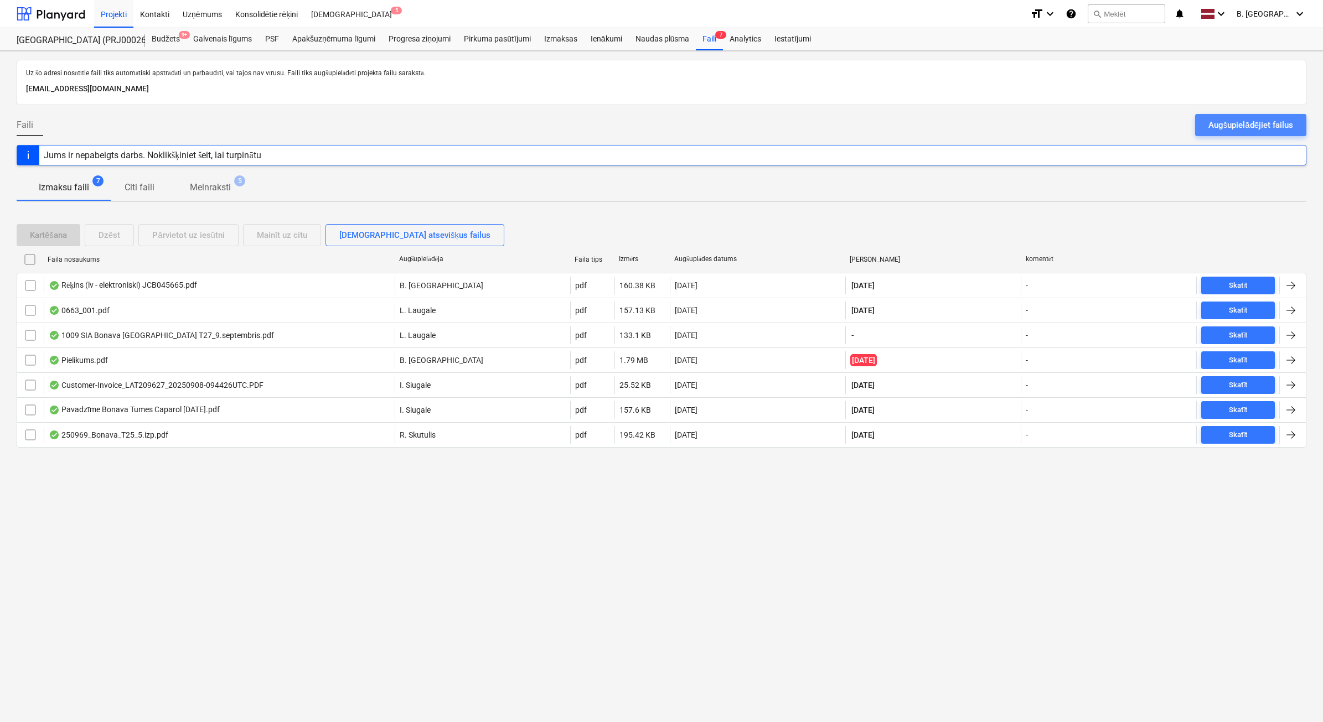
click at [1233, 121] on div "Augšupielādējiet failus" at bounding box center [1251, 125] width 85 height 14
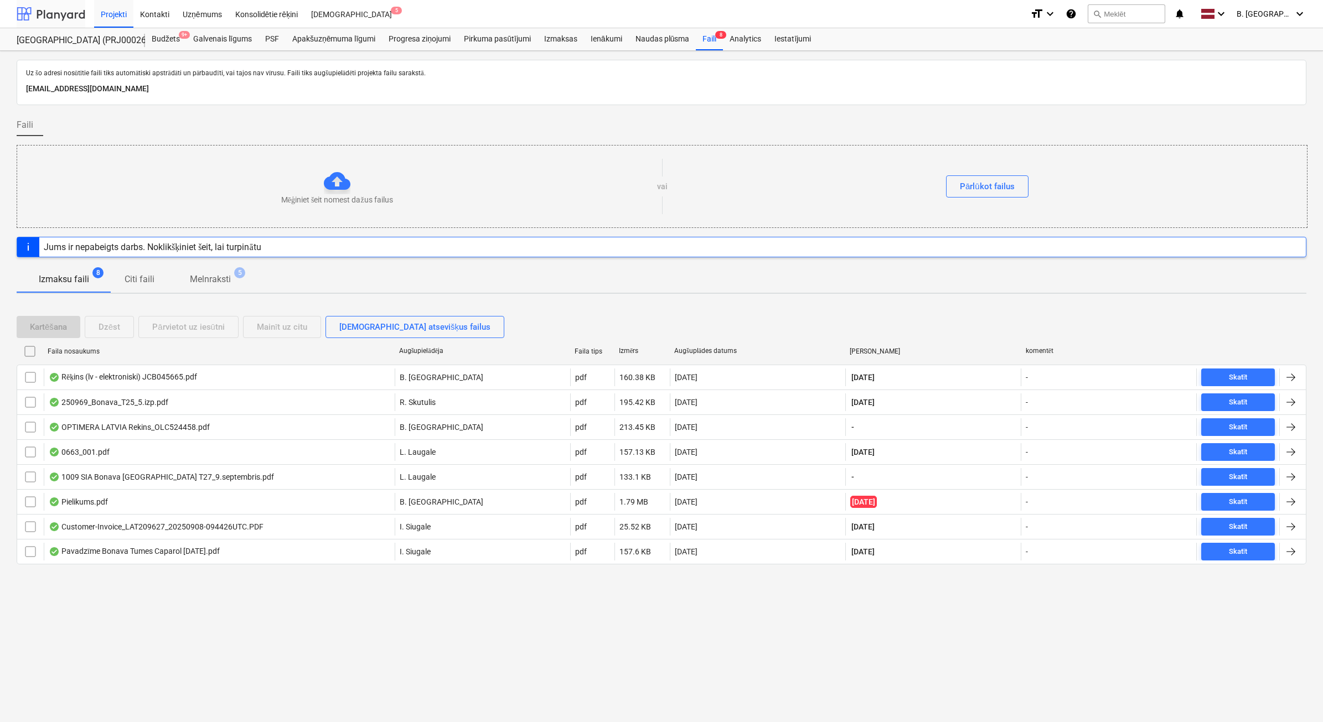
click at [50, 12] on div at bounding box center [51, 14] width 69 height 28
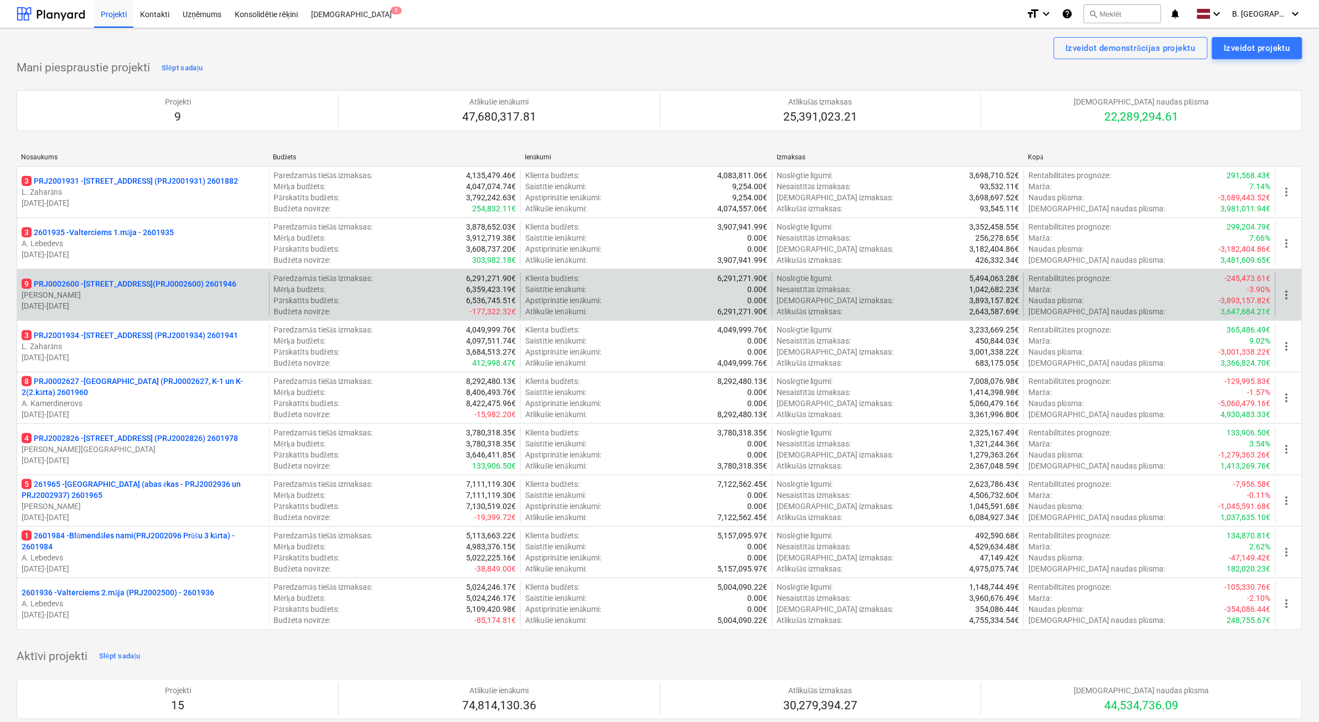
click at [164, 302] on p "[DATE] - [DATE]" at bounding box center [143, 306] width 243 height 11
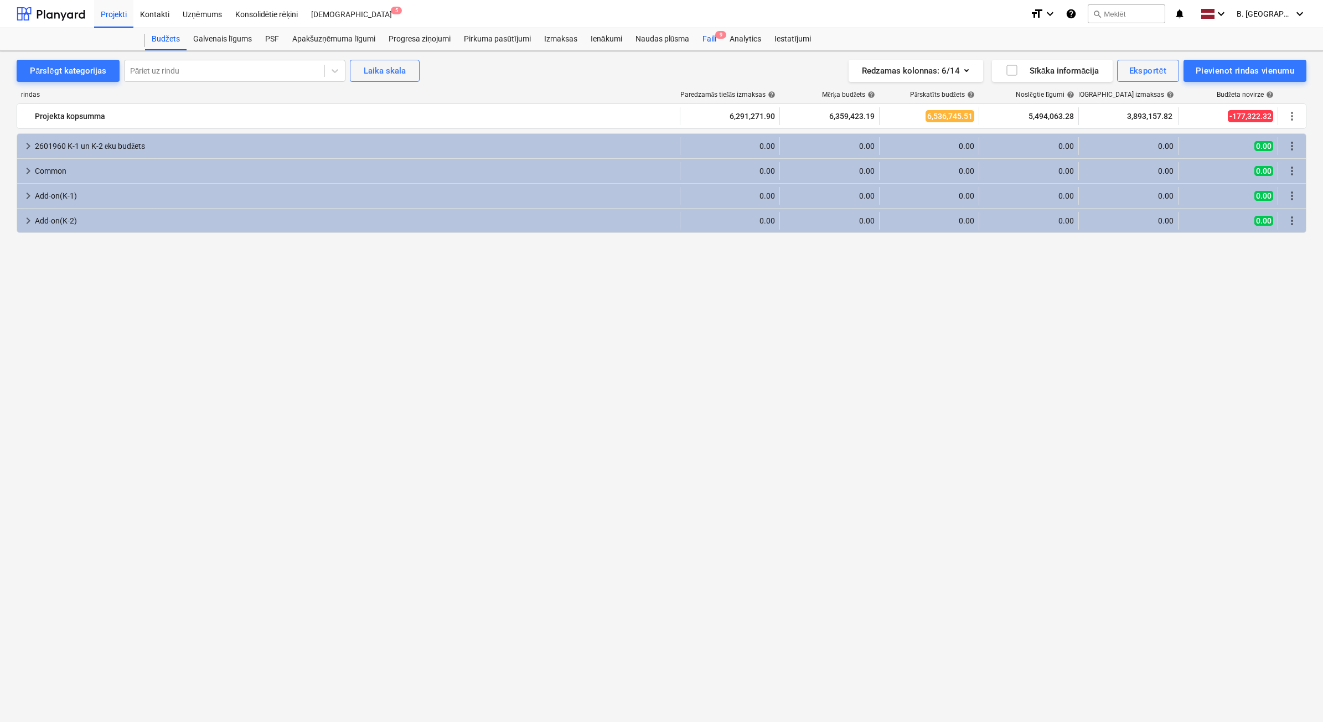
click at [709, 40] on div "Faili 9" at bounding box center [709, 39] width 27 height 22
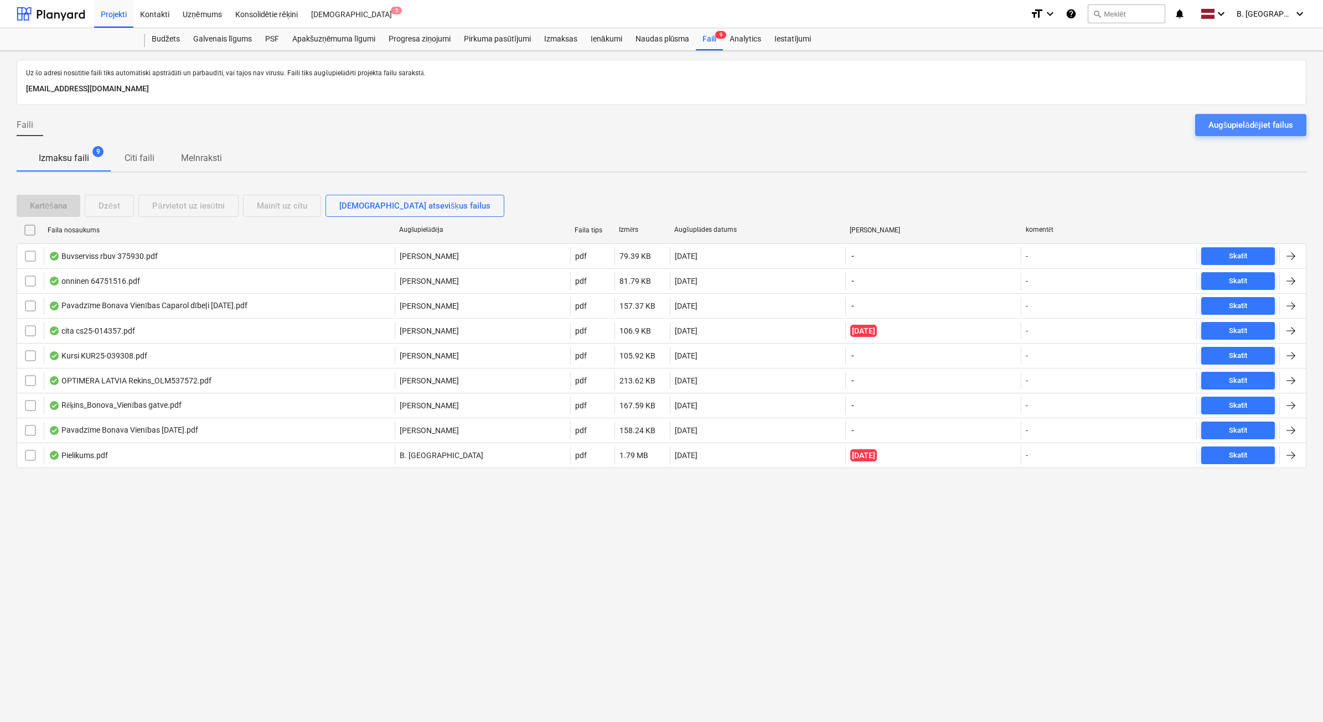
click at [1277, 136] on button "Augšupielādējiet failus" at bounding box center [1250, 125] width 111 height 22
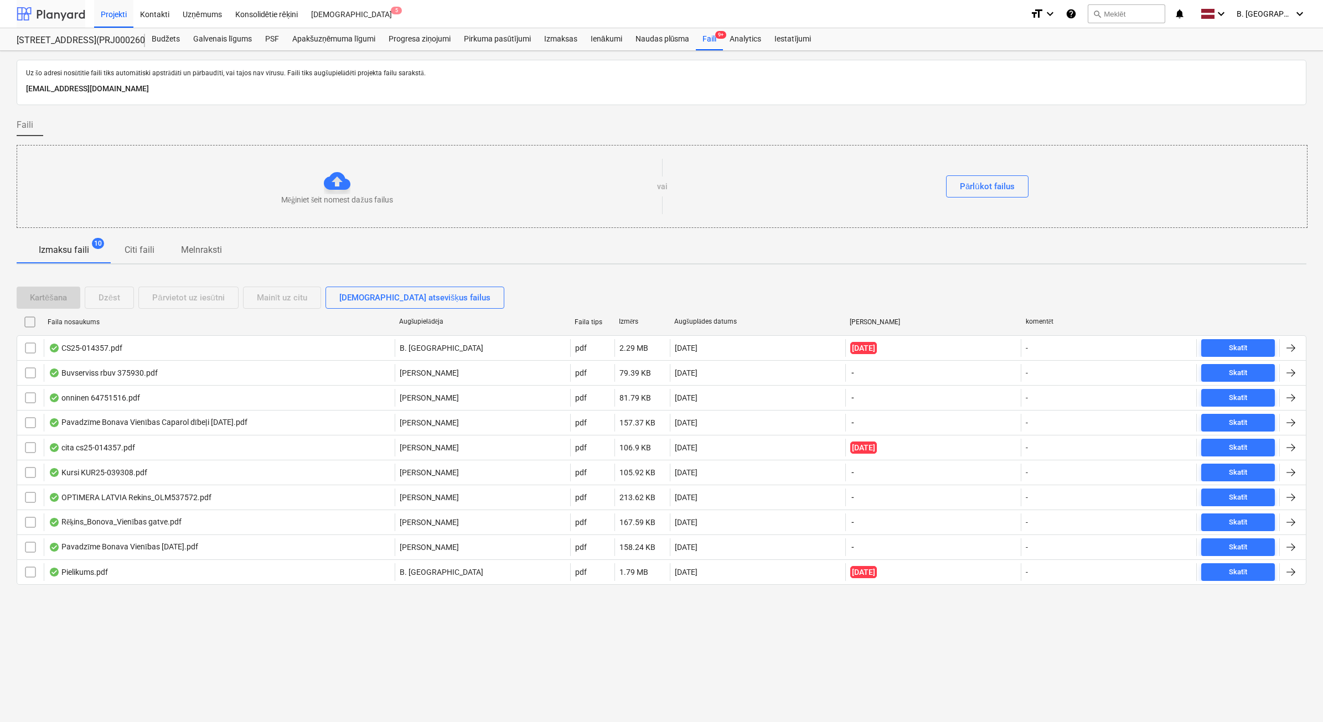
click at [64, 9] on div at bounding box center [51, 14] width 69 height 28
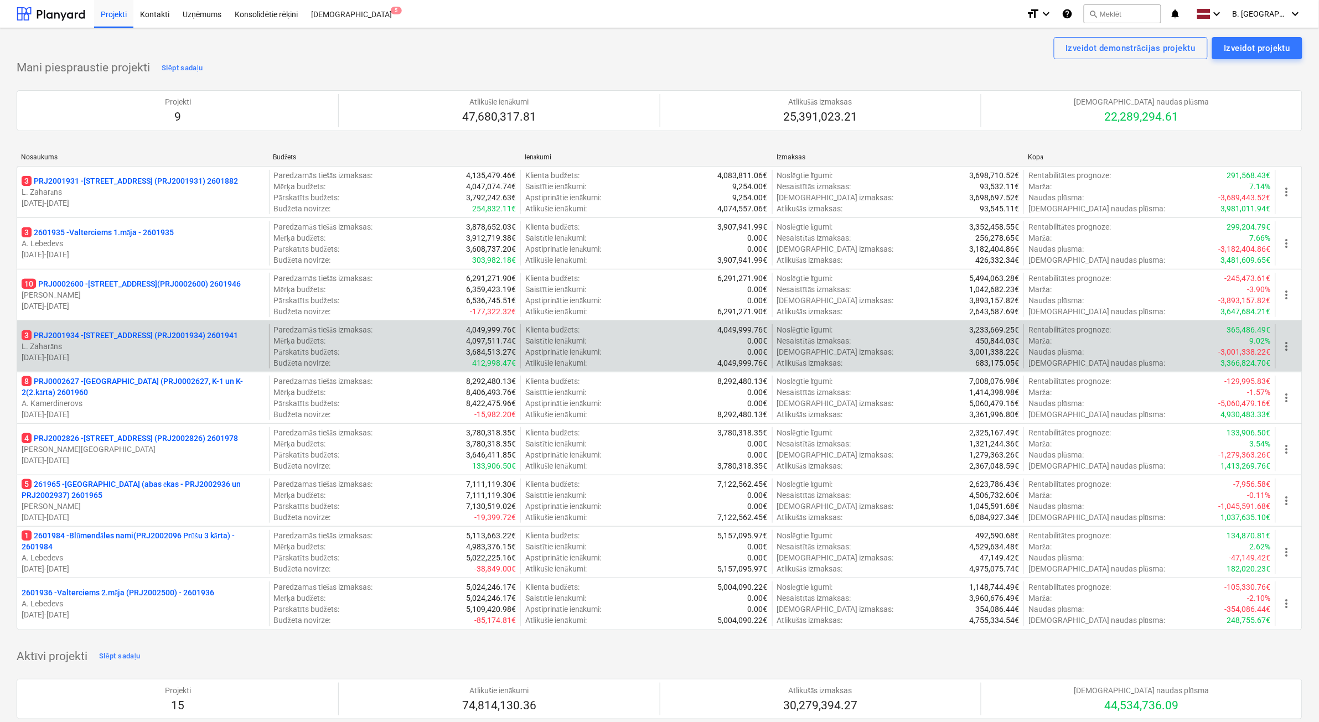
click at [169, 347] on p "L. Zaharāns" at bounding box center [143, 346] width 243 height 11
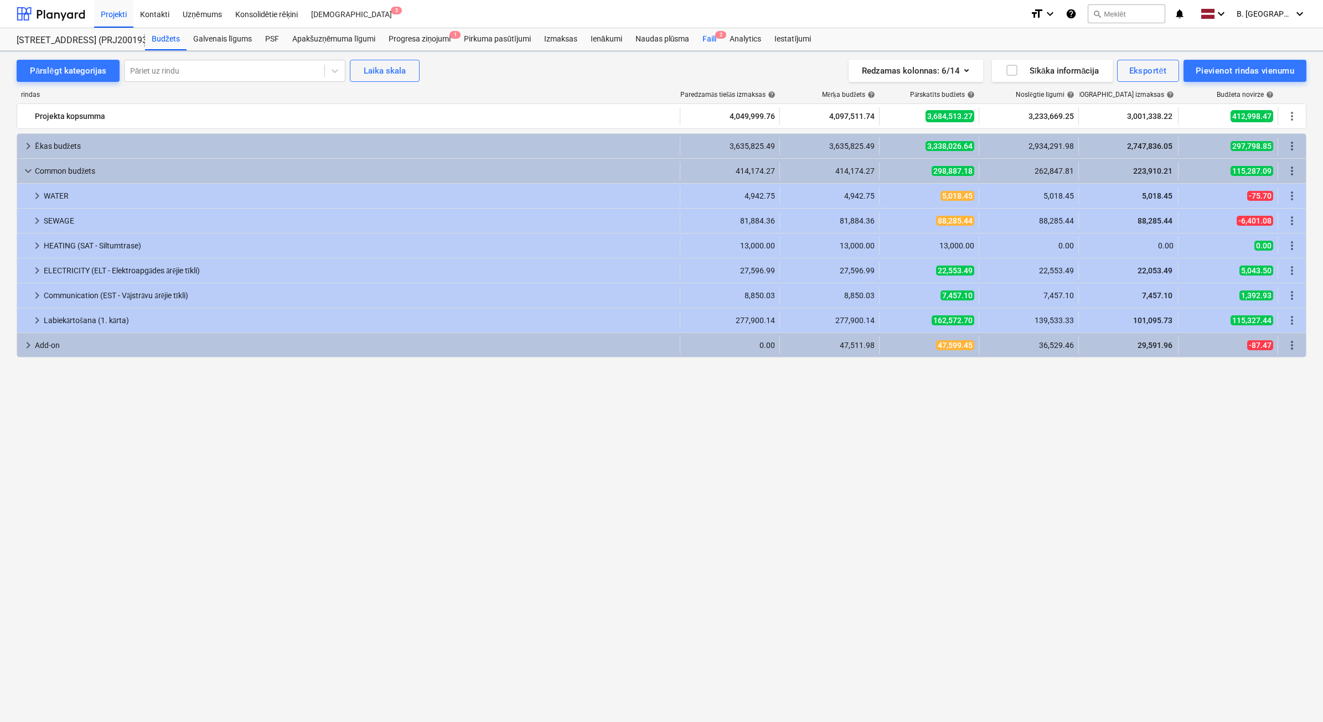
click at [709, 46] on div "Faili 2" at bounding box center [709, 39] width 27 height 22
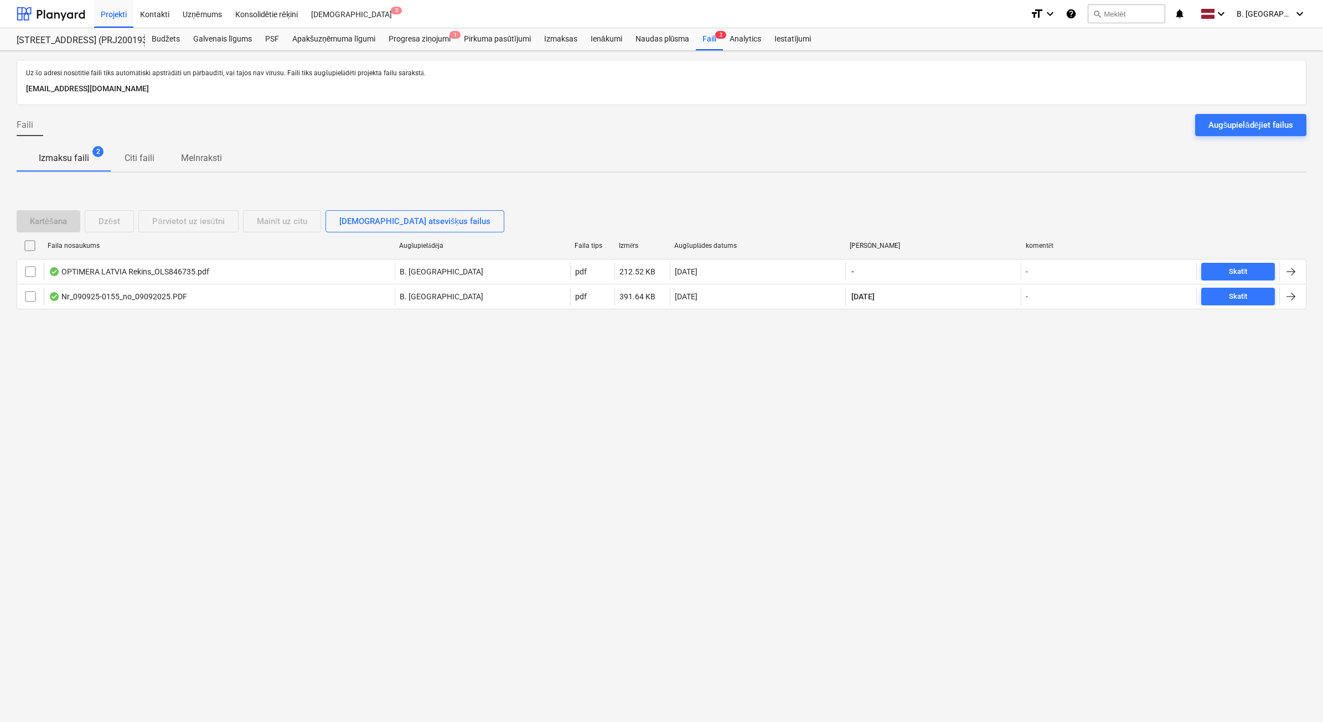
click at [1239, 126] on div "Augšupielādējiet failus" at bounding box center [1251, 125] width 85 height 14
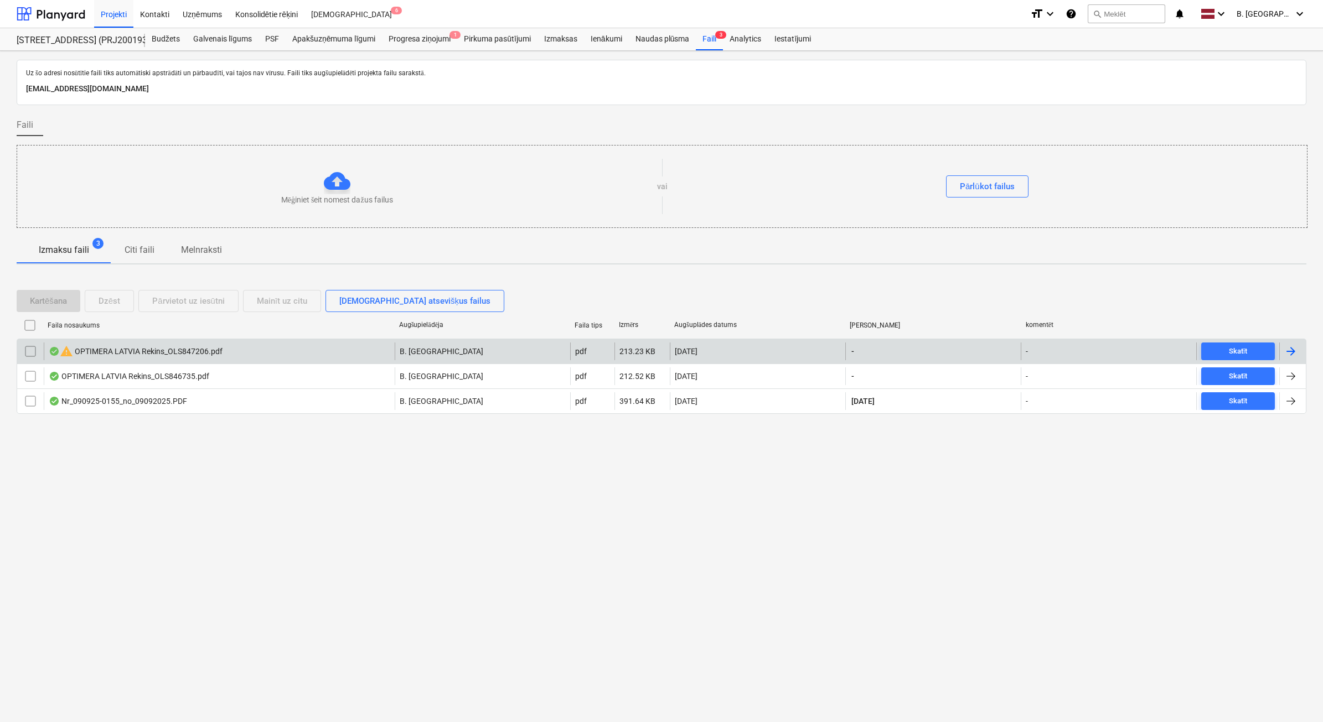
click at [23, 352] on input "checkbox" at bounding box center [31, 352] width 18 height 18
click at [114, 307] on div "Dzēst" at bounding box center [110, 301] width 22 height 14
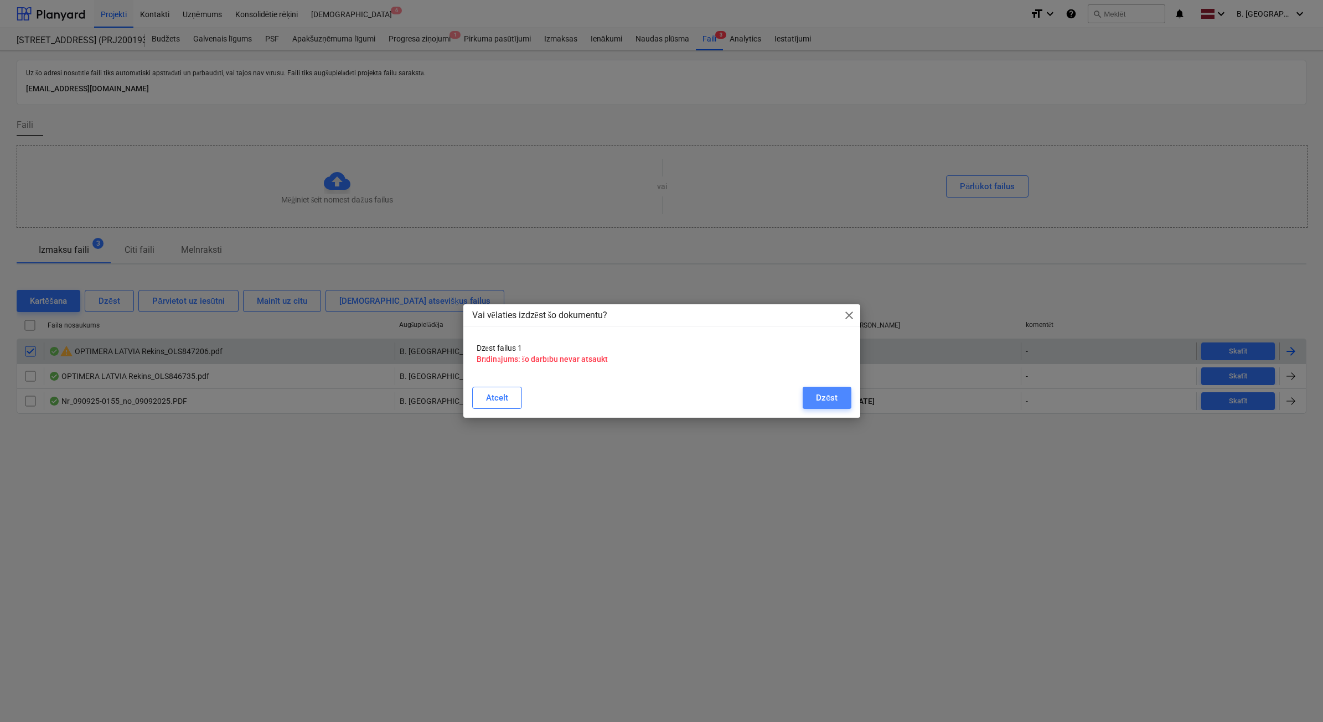
click at [835, 407] on button "Dzēst" at bounding box center [827, 398] width 48 height 22
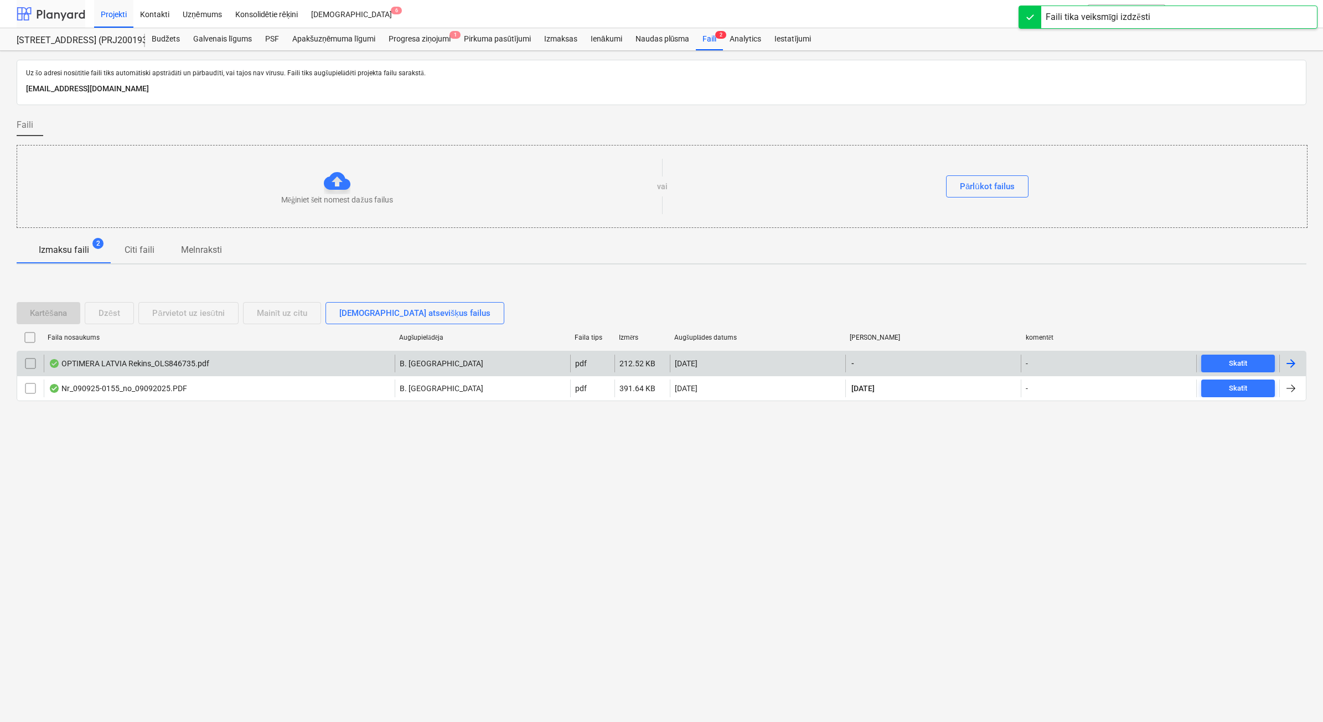
click at [53, 17] on div at bounding box center [51, 14] width 69 height 28
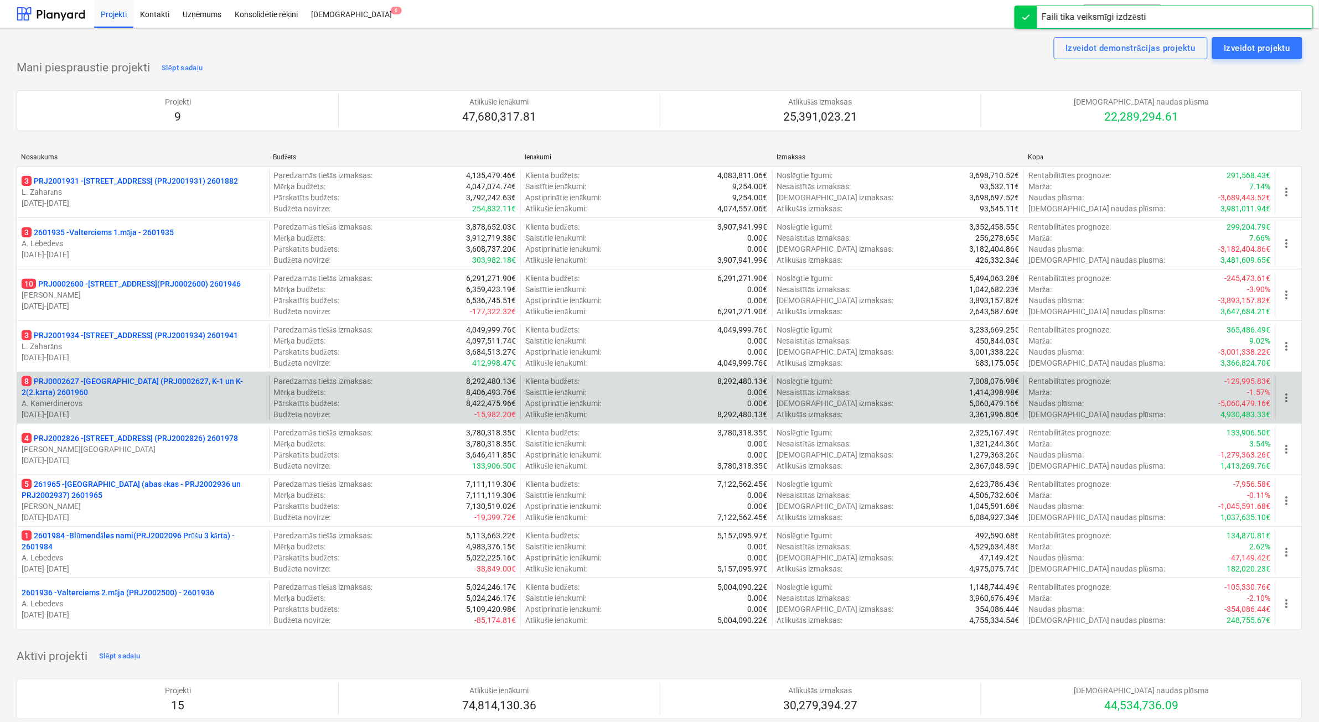
click at [150, 392] on p "8 PRJ0002627 - [GEOGRAPHIC_DATA] (PRJ0002627, K-1 un K-2(2.kārta) 2601960" at bounding box center [143, 387] width 243 height 22
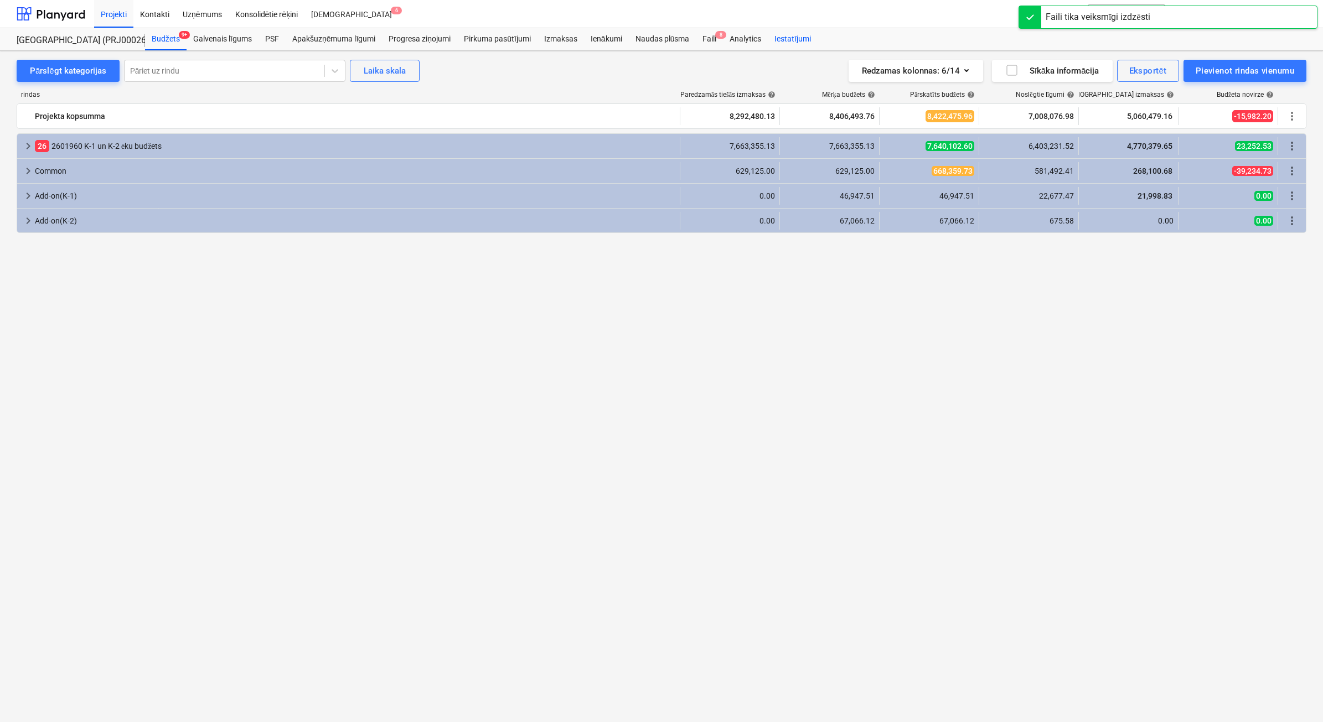
click at [710, 42] on div "Faili 8" at bounding box center [709, 39] width 27 height 22
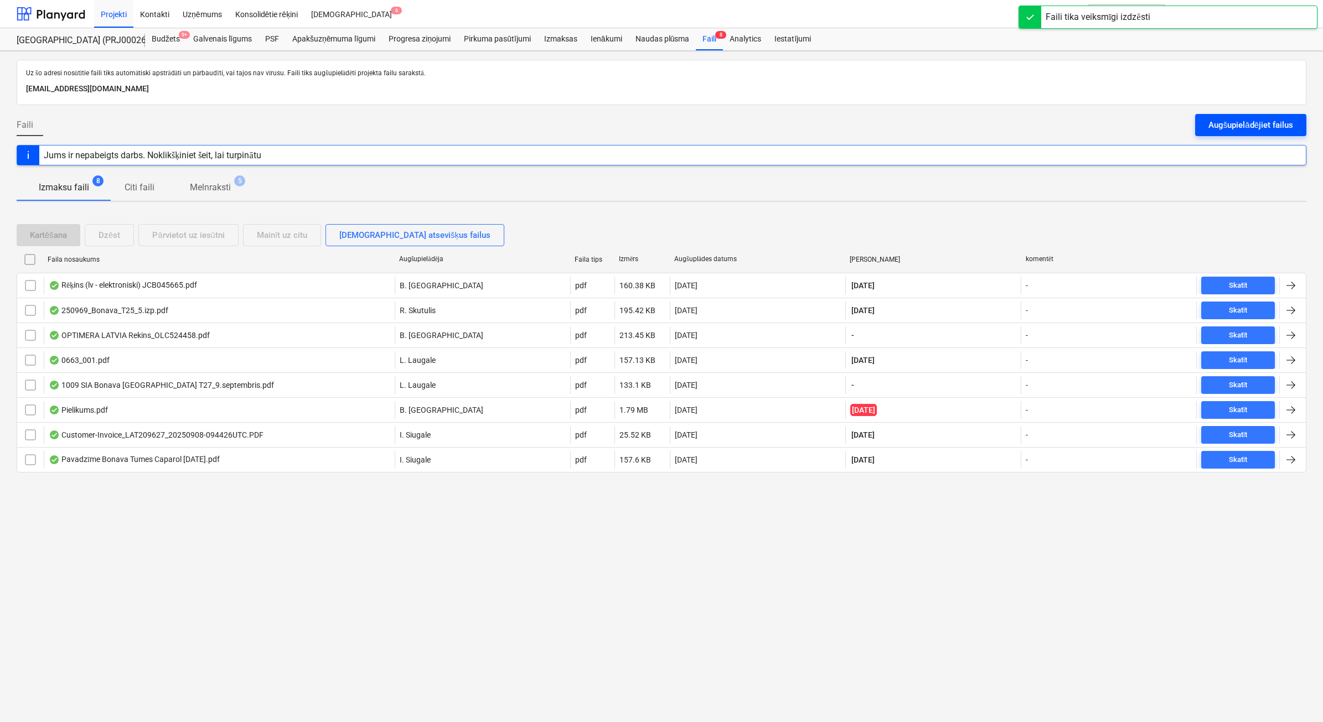
click at [1238, 136] on button "Augšupielādējiet failus" at bounding box center [1250, 125] width 111 height 22
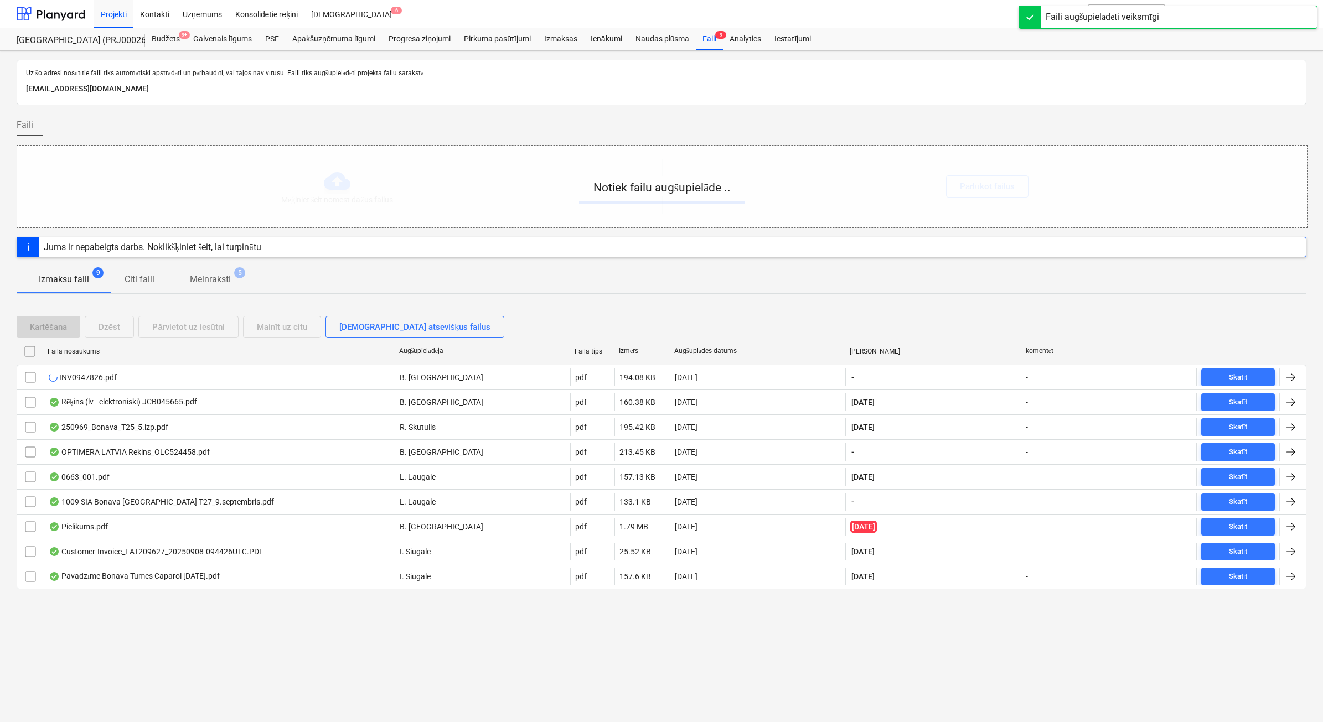
click at [349, 670] on div "Uz šo adresi nosūtītie faili tiks automātiski apstrādāti un pārbaudīti, vai taj…" at bounding box center [661, 387] width 1323 height 672
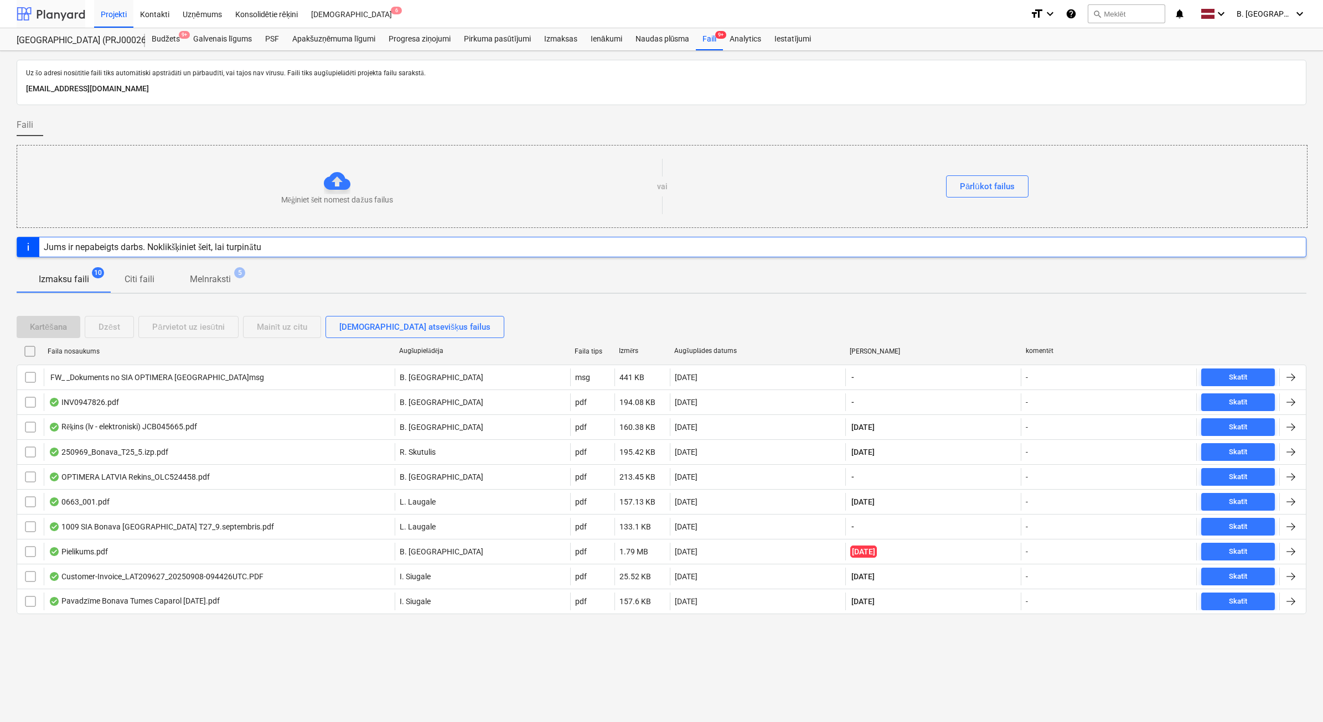
click at [59, 18] on div at bounding box center [51, 14] width 69 height 28
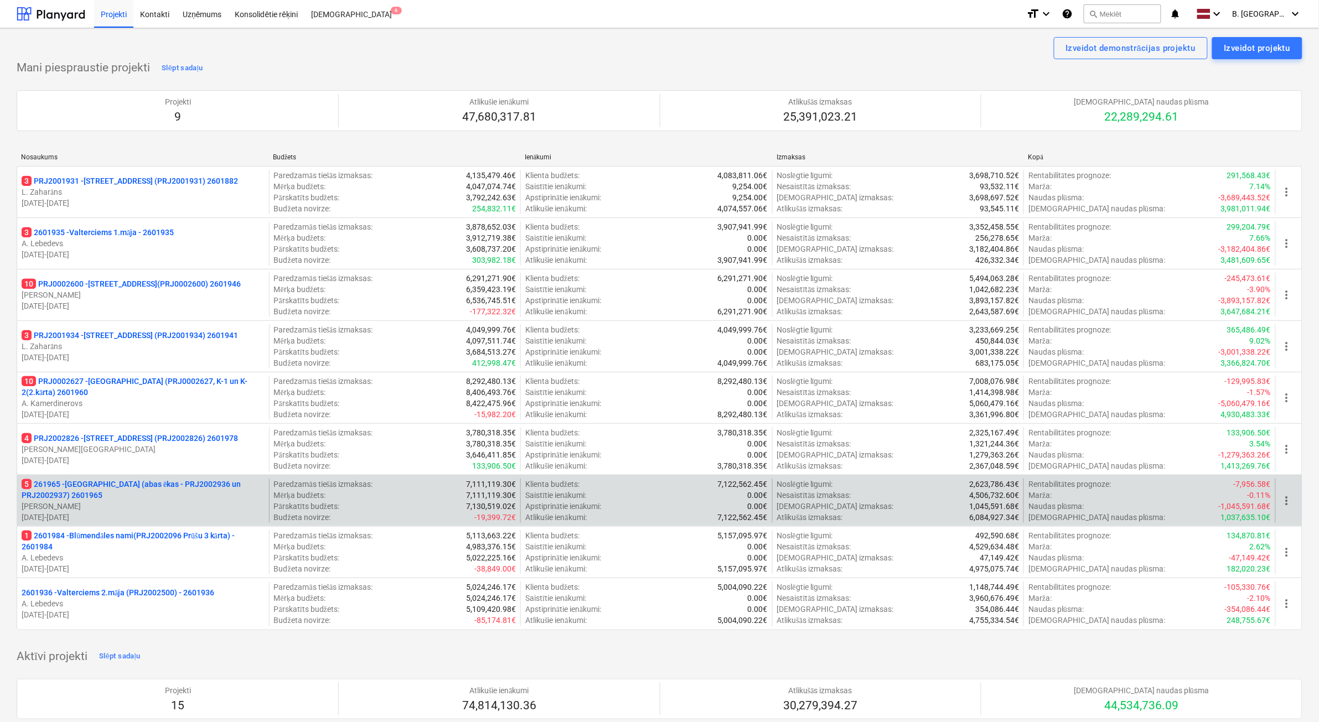
click at [193, 508] on p "[PERSON_NAME]" at bounding box center [143, 506] width 243 height 11
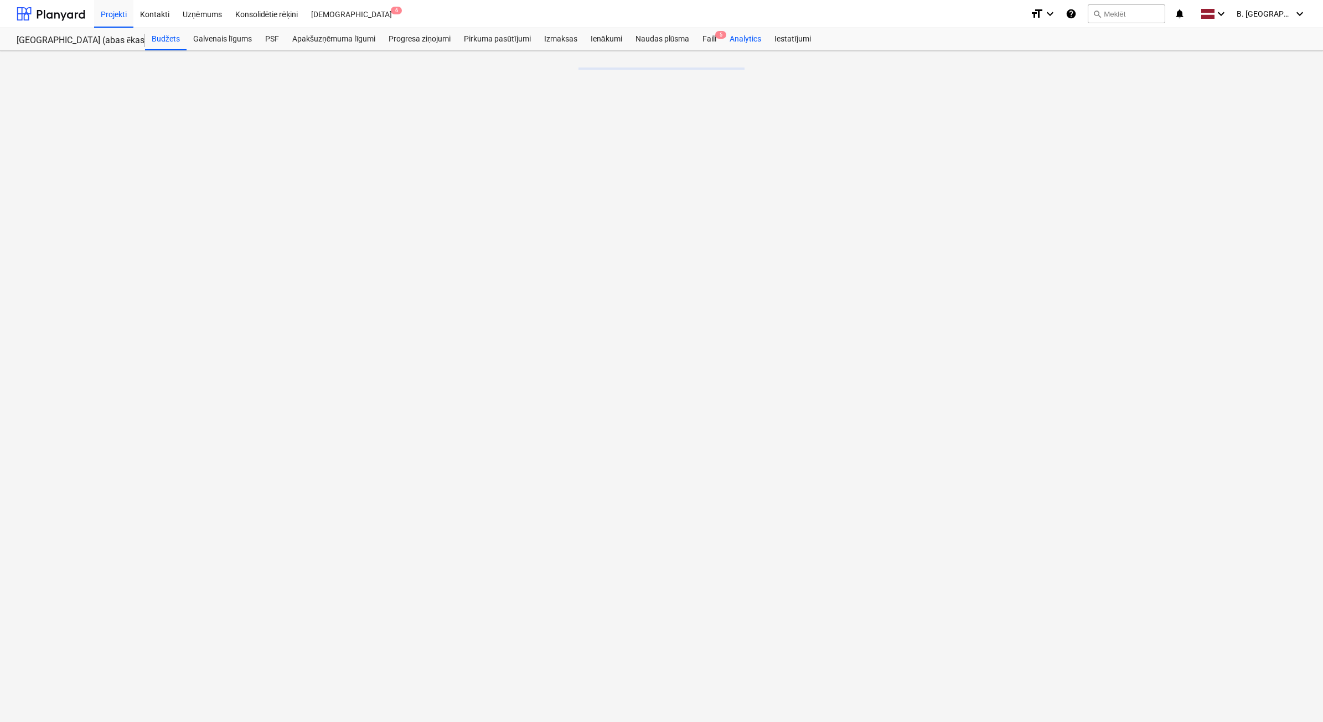
drag, startPoint x: 710, startPoint y: 40, endPoint x: 734, endPoint y: 45, distance: 25.0
click at [710, 40] on div "Faili 5" at bounding box center [709, 39] width 27 height 22
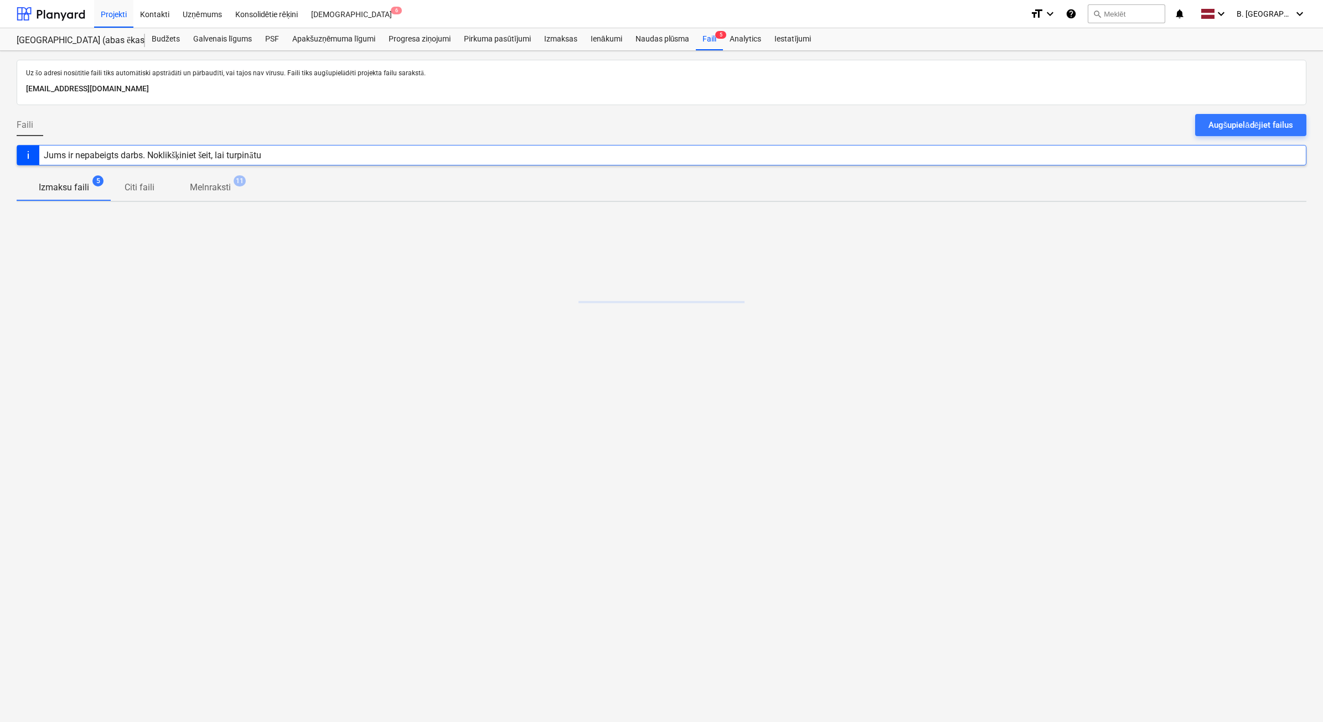
click at [1214, 123] on div "Augšupielādējiet failus" at bounding box center [1251, 125] width 85 height 14
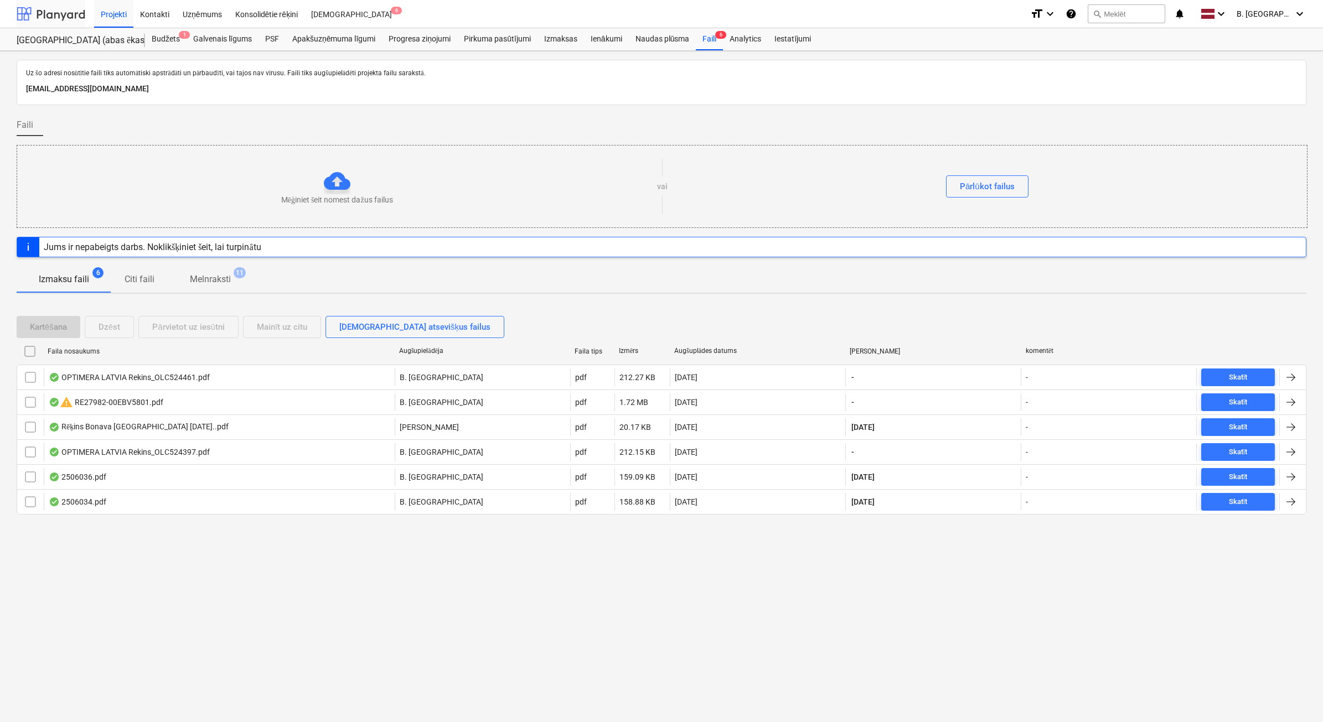
click at [55, 23] on div at bounding box center [51, 14] width 69 height 28
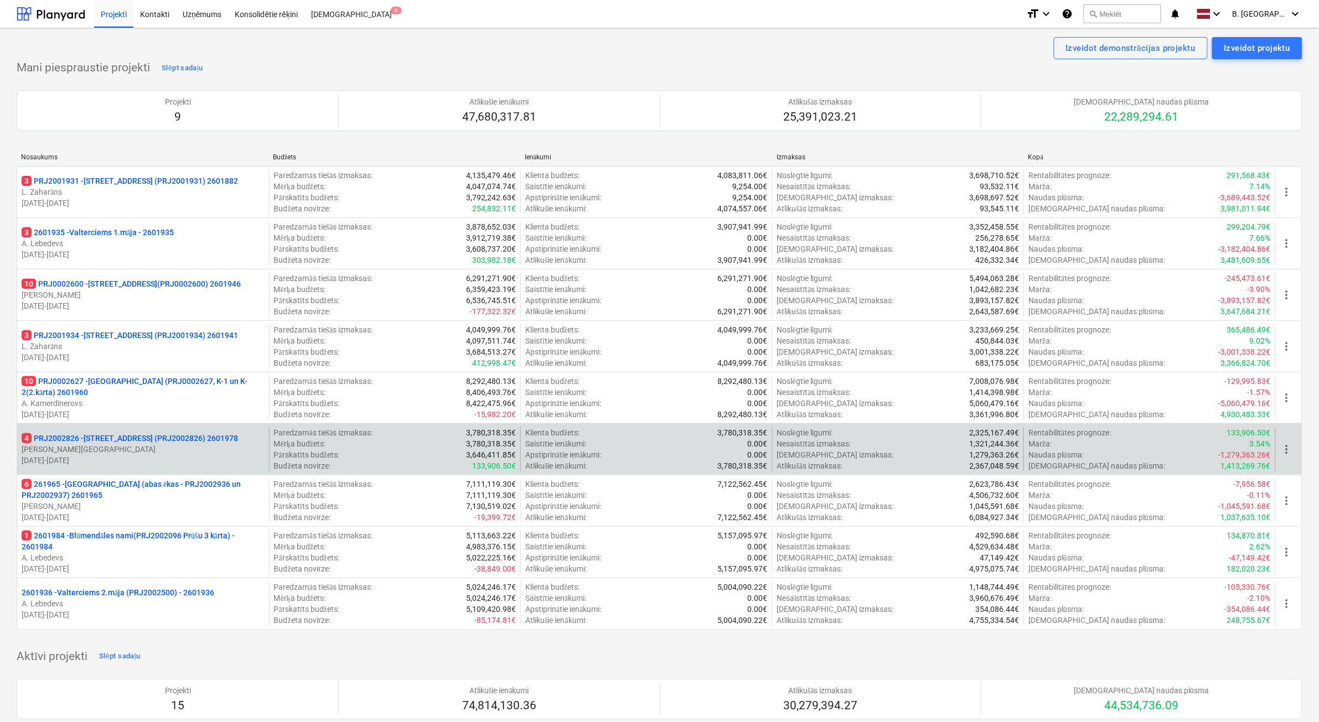
click at [197, 457] on p "[DATE] - [DATE]" at bounding box center [143, 460] width 243 height 11
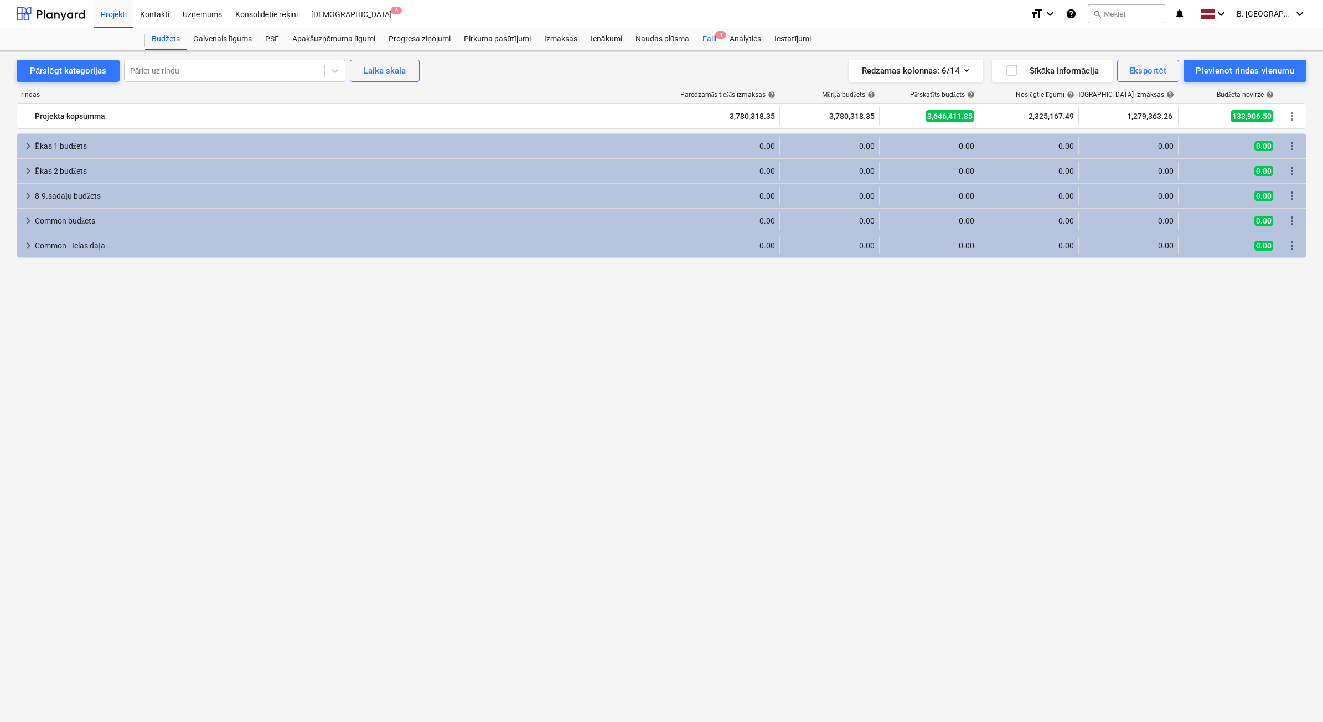
click at [704, 40] on div "Faili 4" at bounding box center [709, 39] width 27 height 22
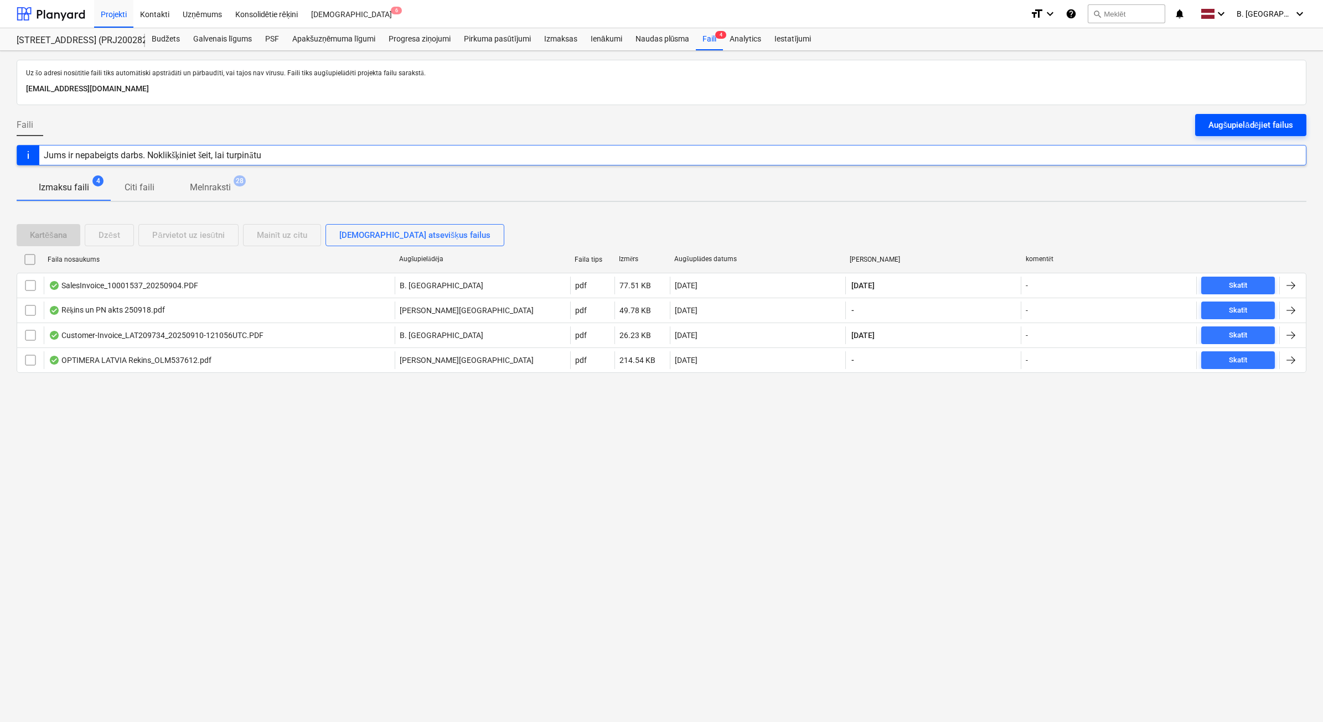
click at [1229, 135] on button "Augšupielādējiet failus" at bounding box center [1250, 125] width 111 height 22
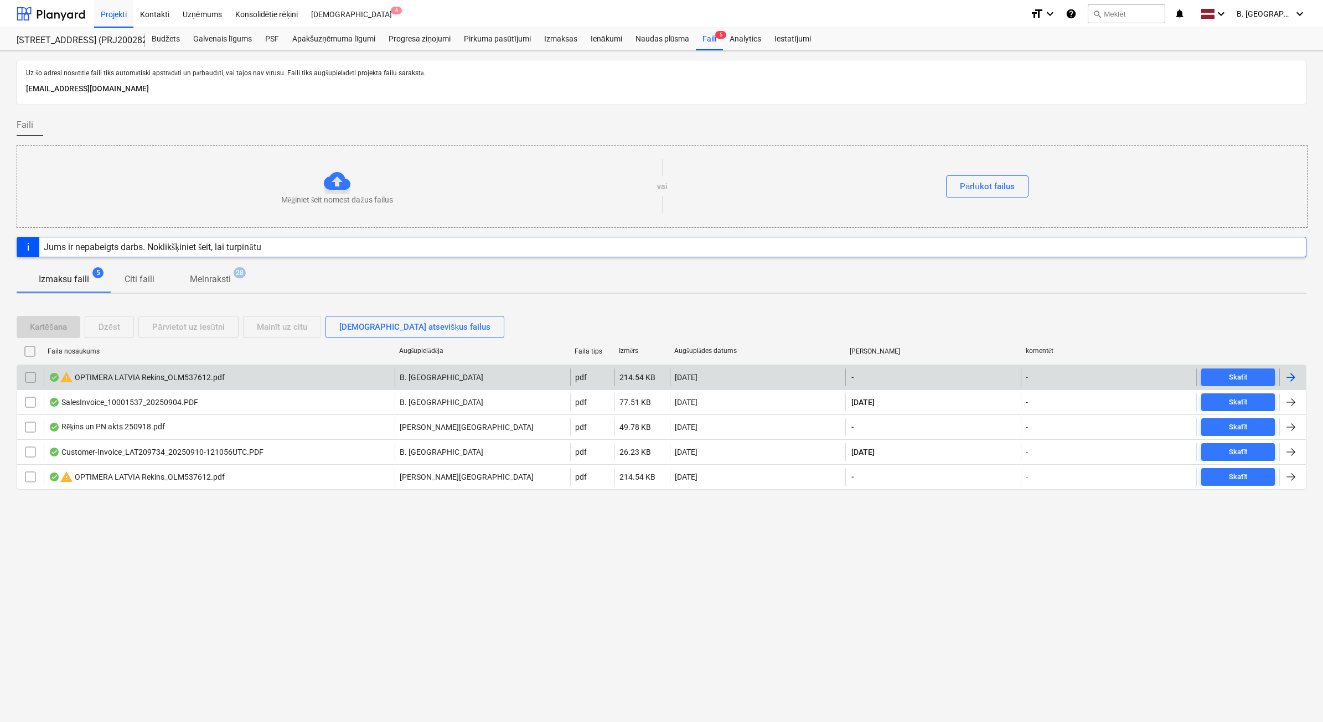
click at [38, 378] on input "checkbox" at bounding box center [31, 378] width 18 height 18
click at [107, 337] on button "Dzēst" at bounding box center [109, 327] width 49 height 22
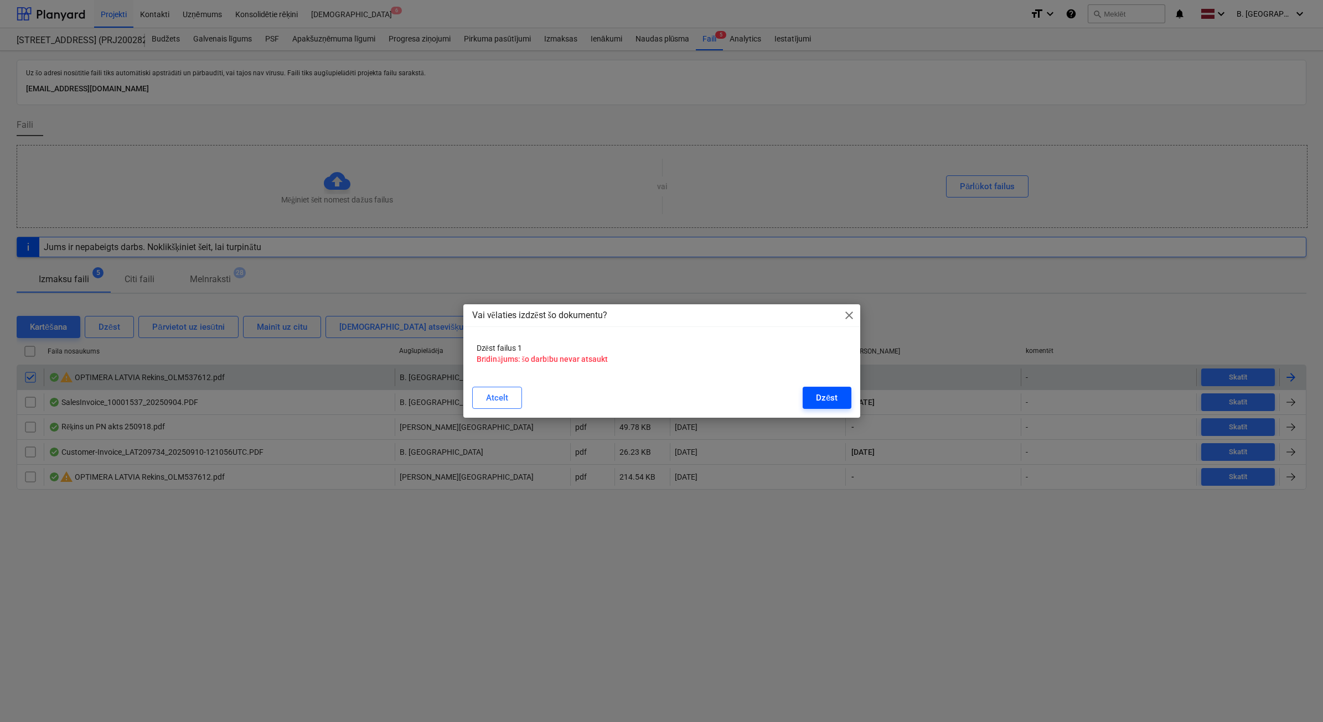
click at [842, 396] on button "Dzēst" at bounding box center [827, 398] width 48 height 22
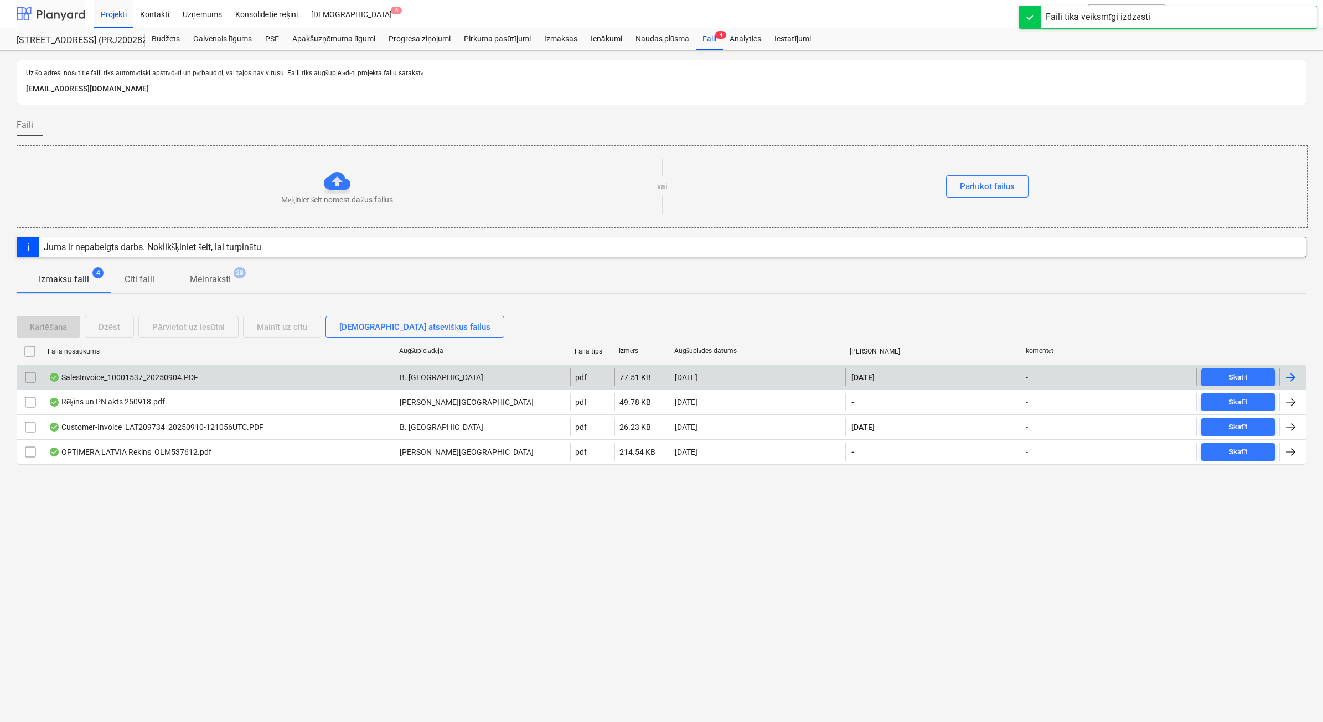
click at [45, 17] on div at bounding box center [51, 14] width 69 height 28
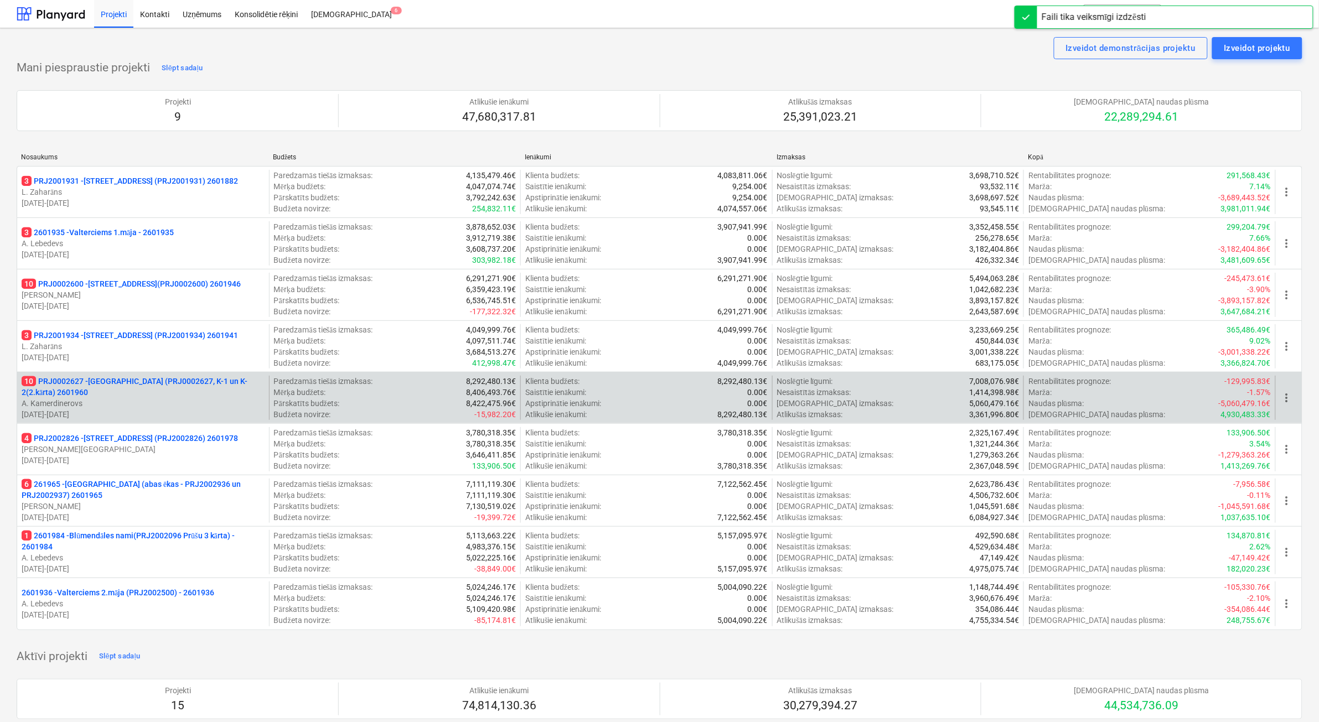
click at [217, 389] on p "10 PRJ0002627 - [GEOGRAPHIC_DATA] (PRJ0002627, K-1 un K-2(2.kārta) 2601960" at bounding box center [143, 387] width 243 height 22
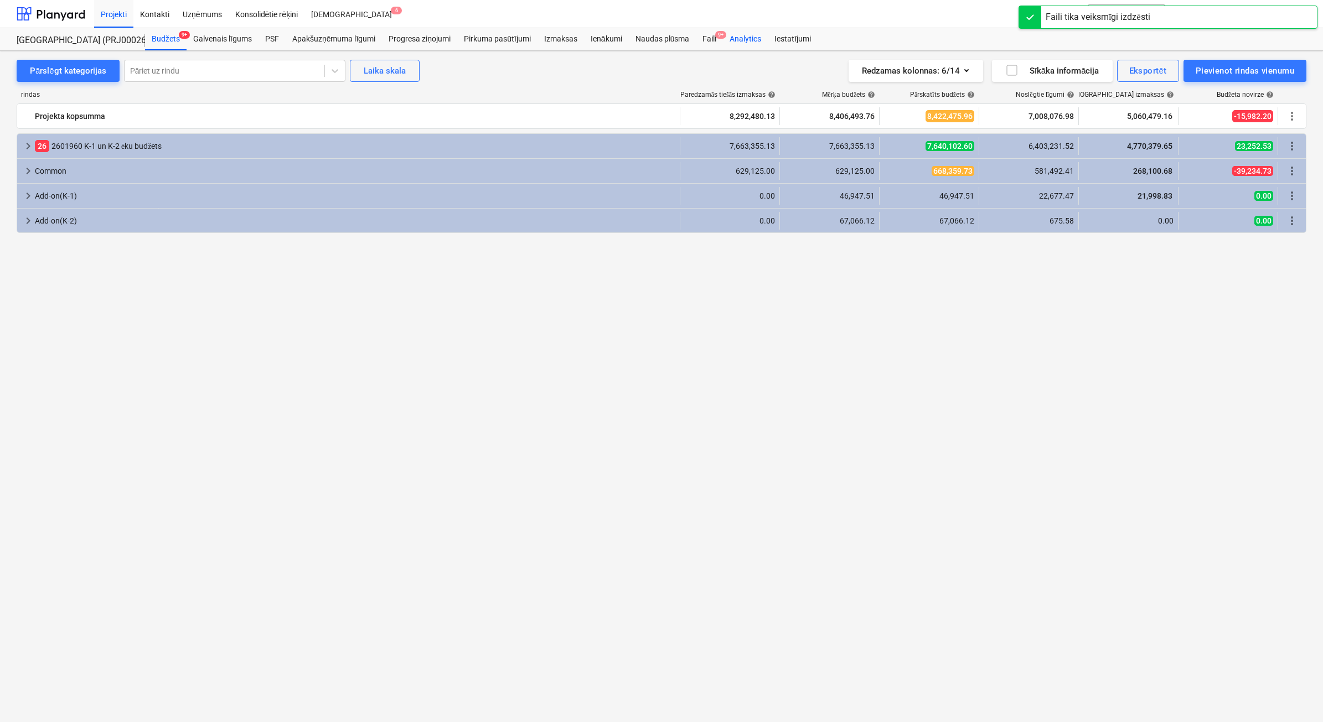
click at [714, 42] on div "Faili 9+" at bounding box center [709, 39] width 27 height 22
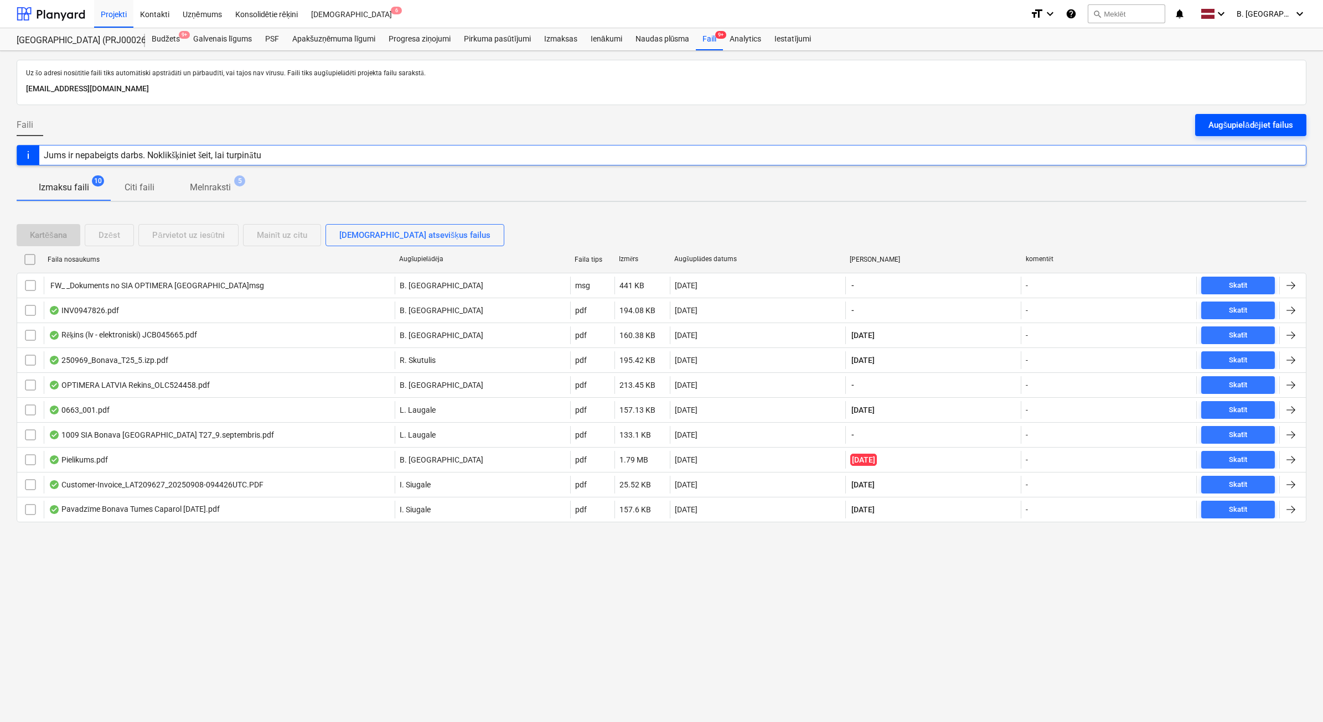
click at [1255, 121] on div "Augšupielādējiet failus" at bounding box center [1251, 125] width 85 height 14
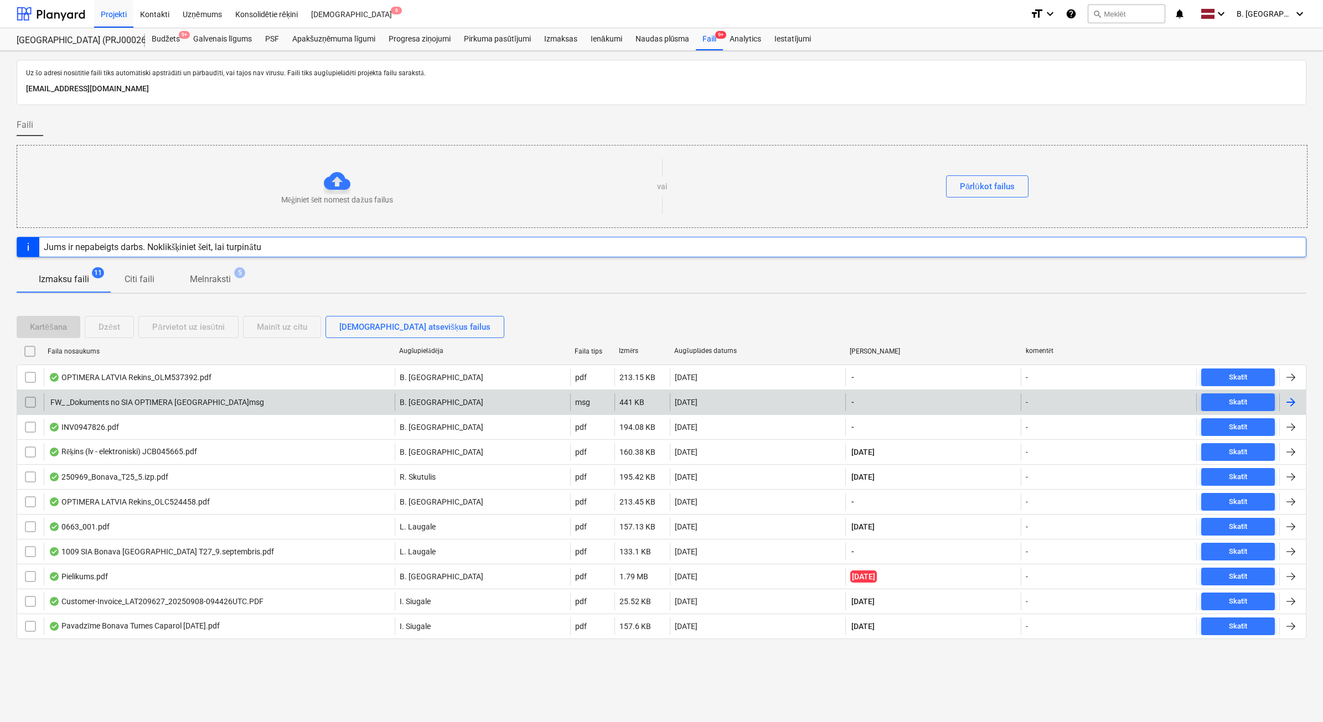
click at [29, 407] on input "checkbox" at bounding box center [31, 403] width 18 height 18
click at [123, 327] on button "Dzēst" at bounding box center [109, 327] width 49 height 22
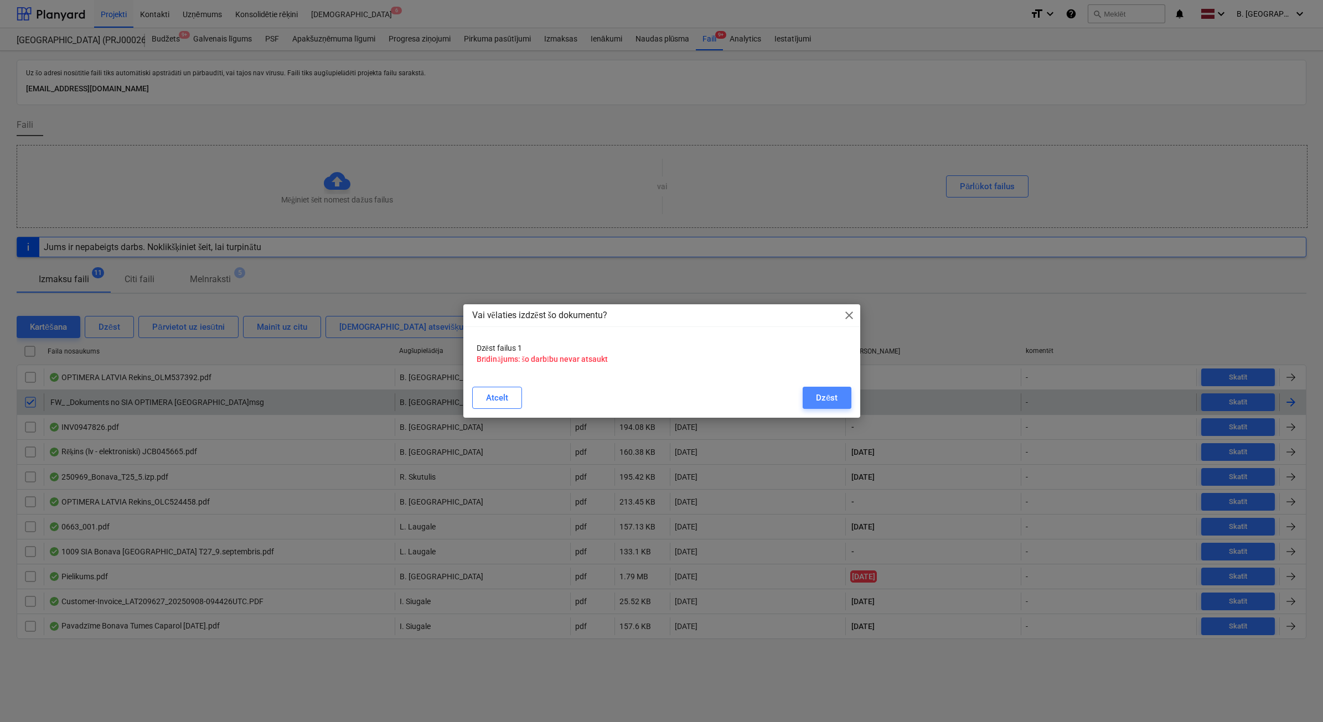
click at [822, 397] on div "Dzēst" at bounding box center [827, 398] width 22 height 14
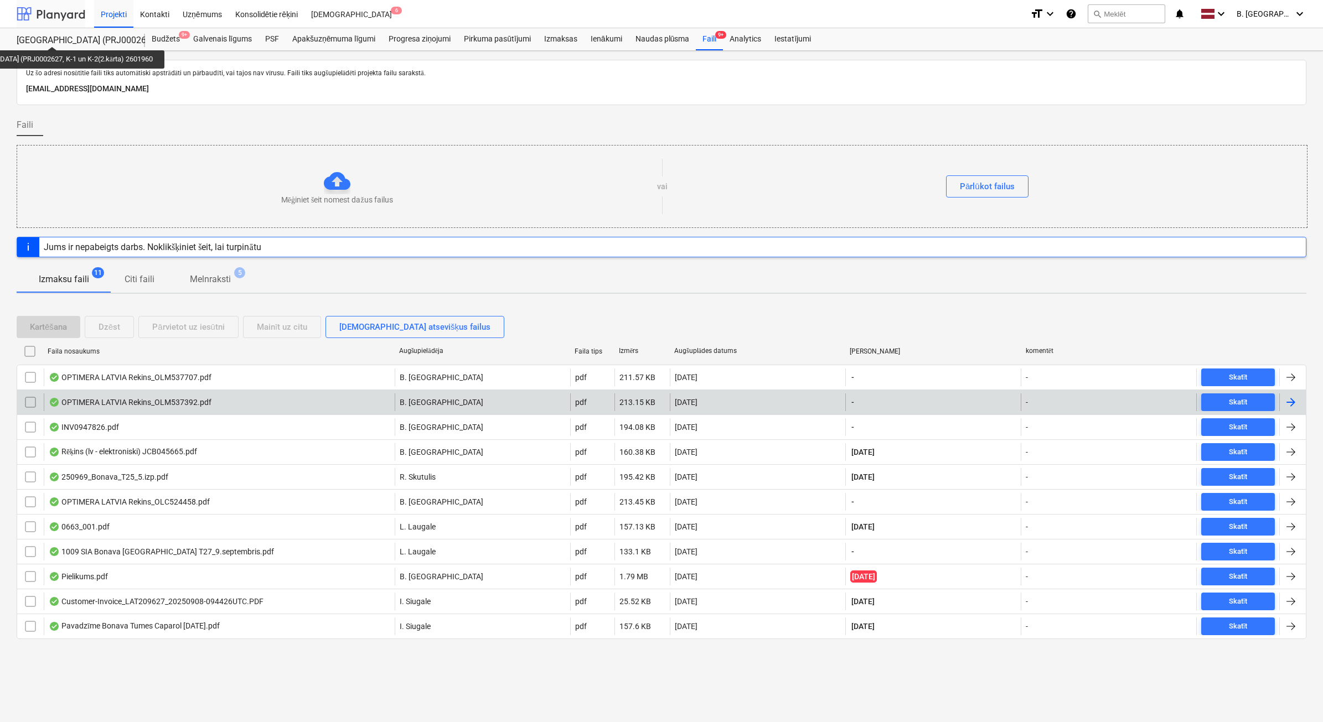
click at [80, 1] on div at bounding box center [51, 14] width 69 height 28
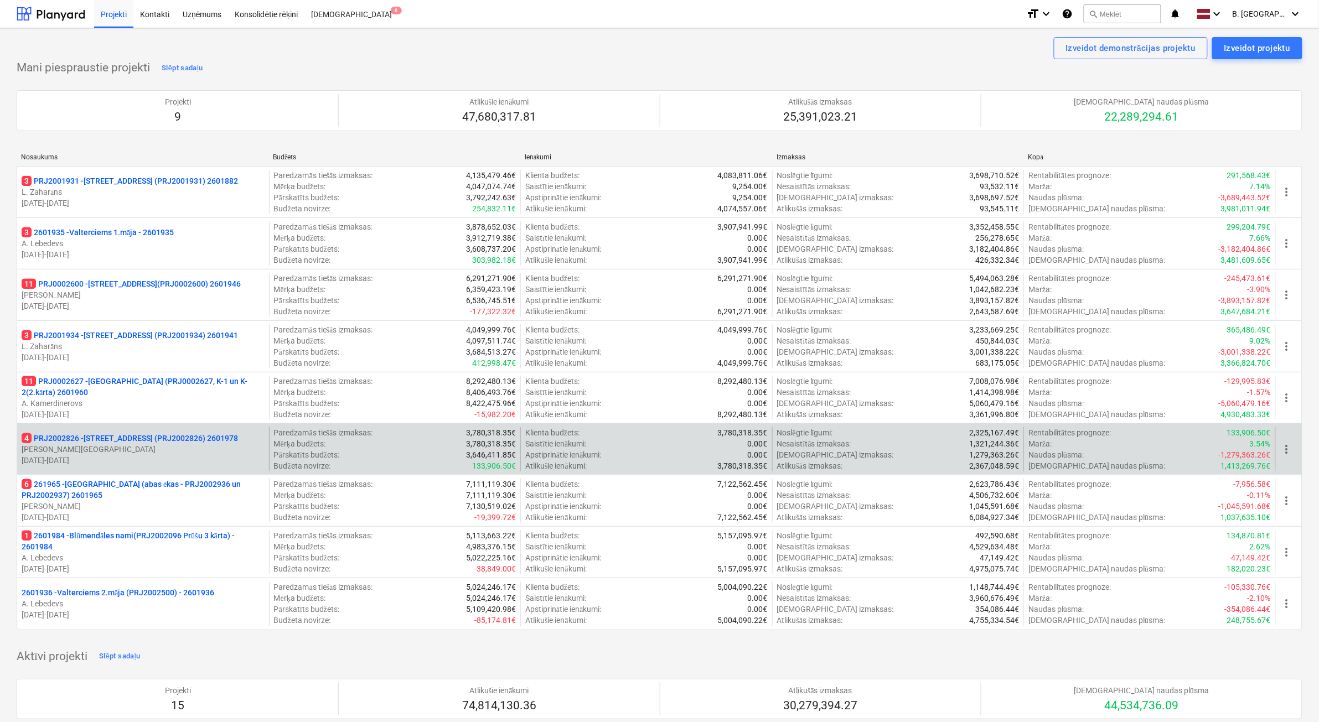
click at [136, 436] on p "4 PRJ2002826 - [STREET_ADDRESS] (PRJ2002826) 2601978" at bounding box center [130, 438] width 216 height 11
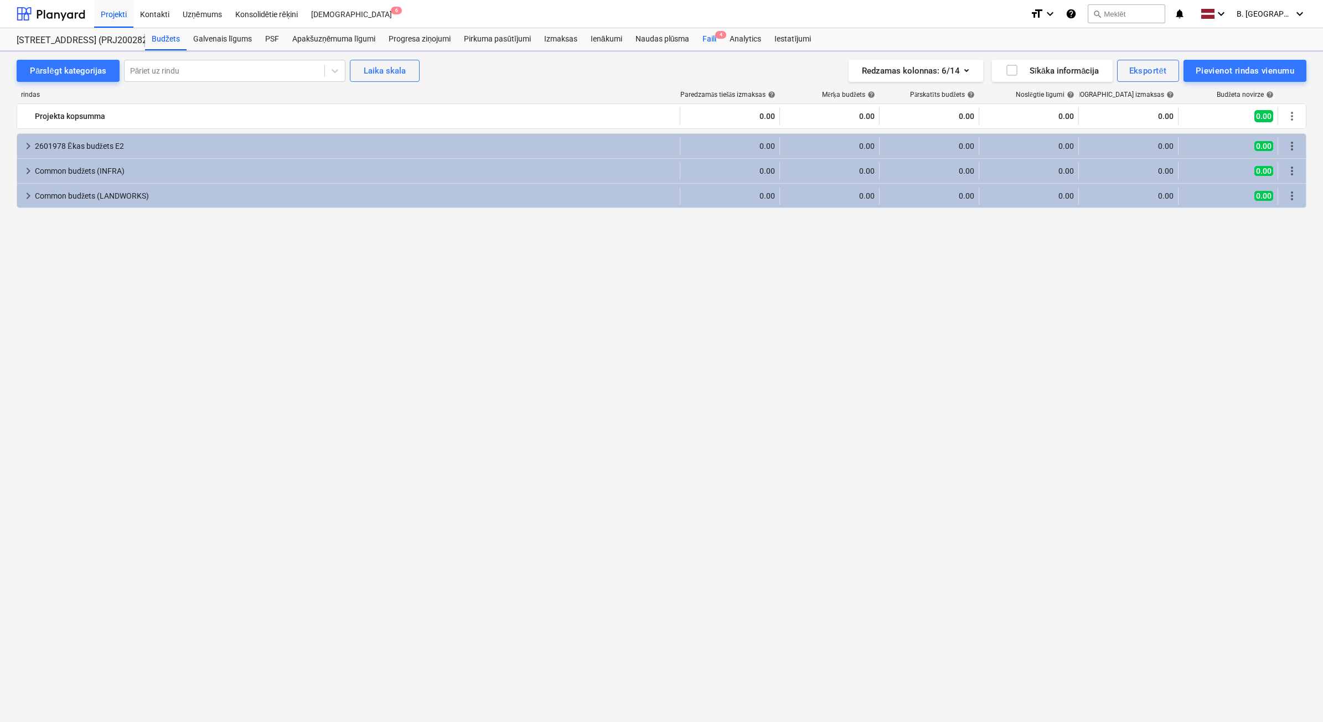
click at [703, 42] on div "Faili 4" at bounding box center [709, 39] width 27 height 22
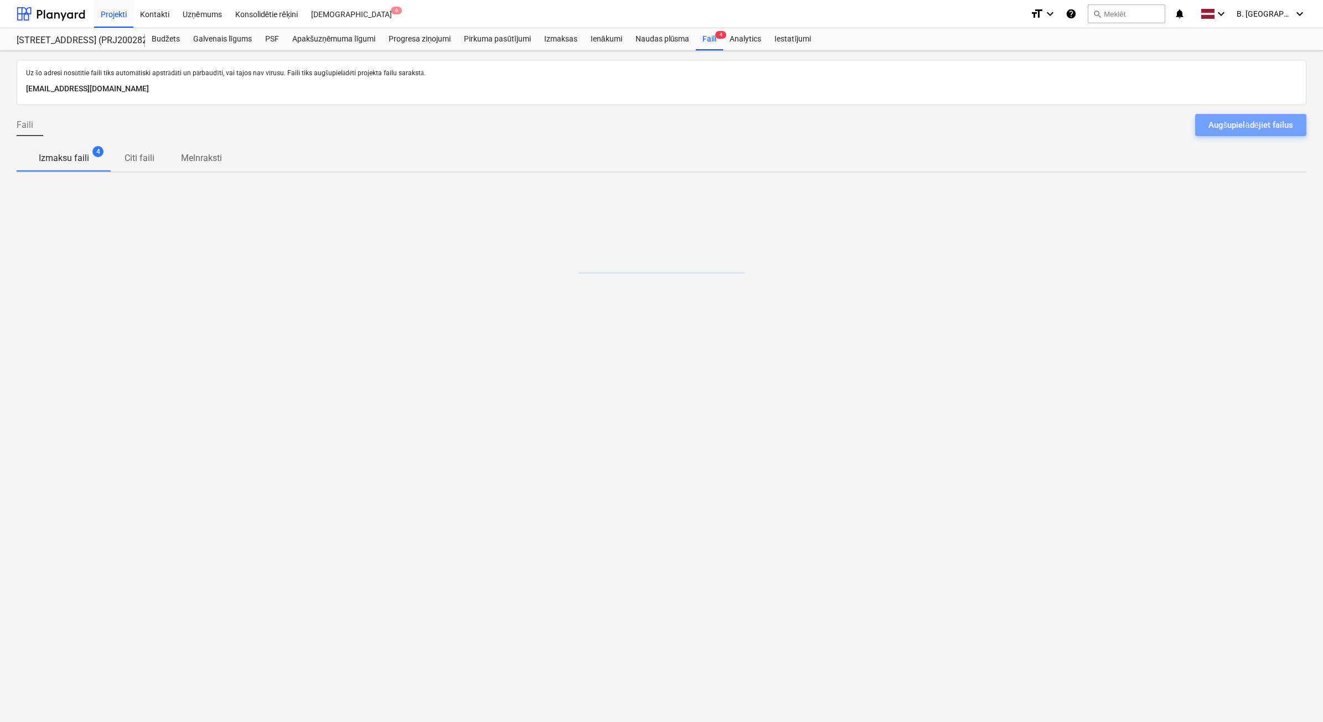
click at [1260, 129] on div "Augšupielādējiet failus" at bounding box center [1251, 125] width 85 height 14
